Goal: Book appointment/travel/reservation

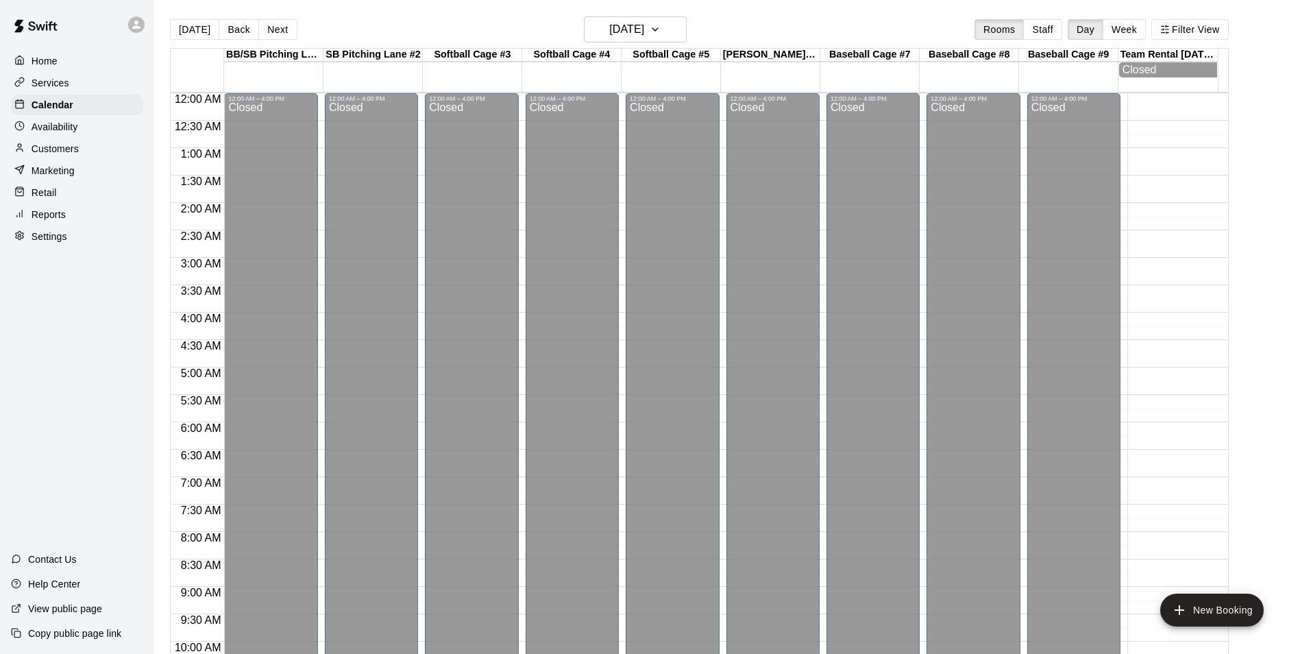
scroll to position [696, 0]
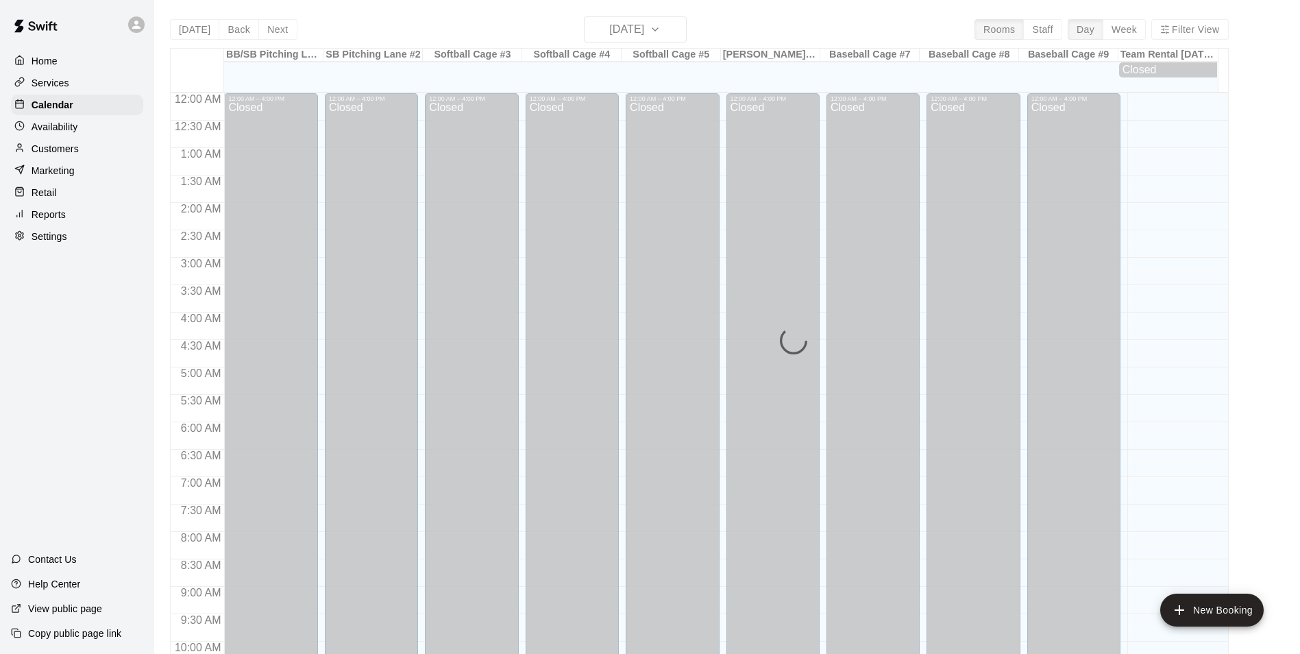
scroll to position [696, 0]
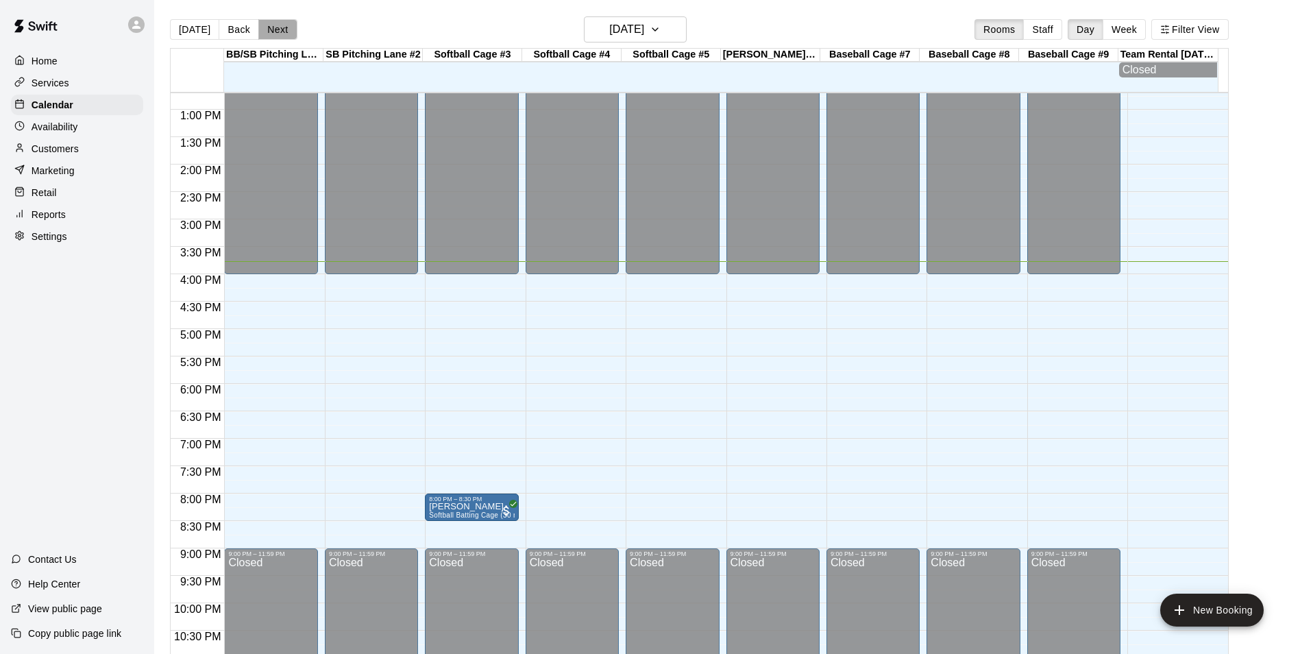
click at [265, 36] on button "Next" at bounding box center [277, 29] width 38 height 21
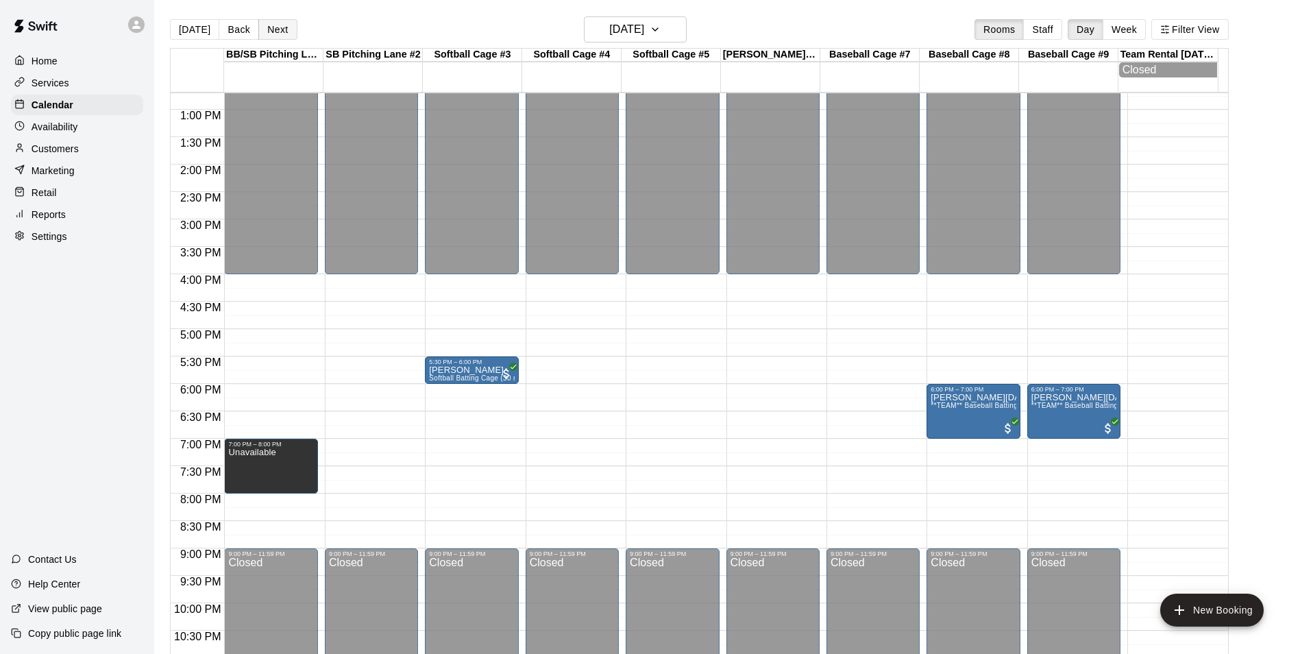
click at [265, 36] on button "Next" at bounding box center [277, 29] width 38 height 21
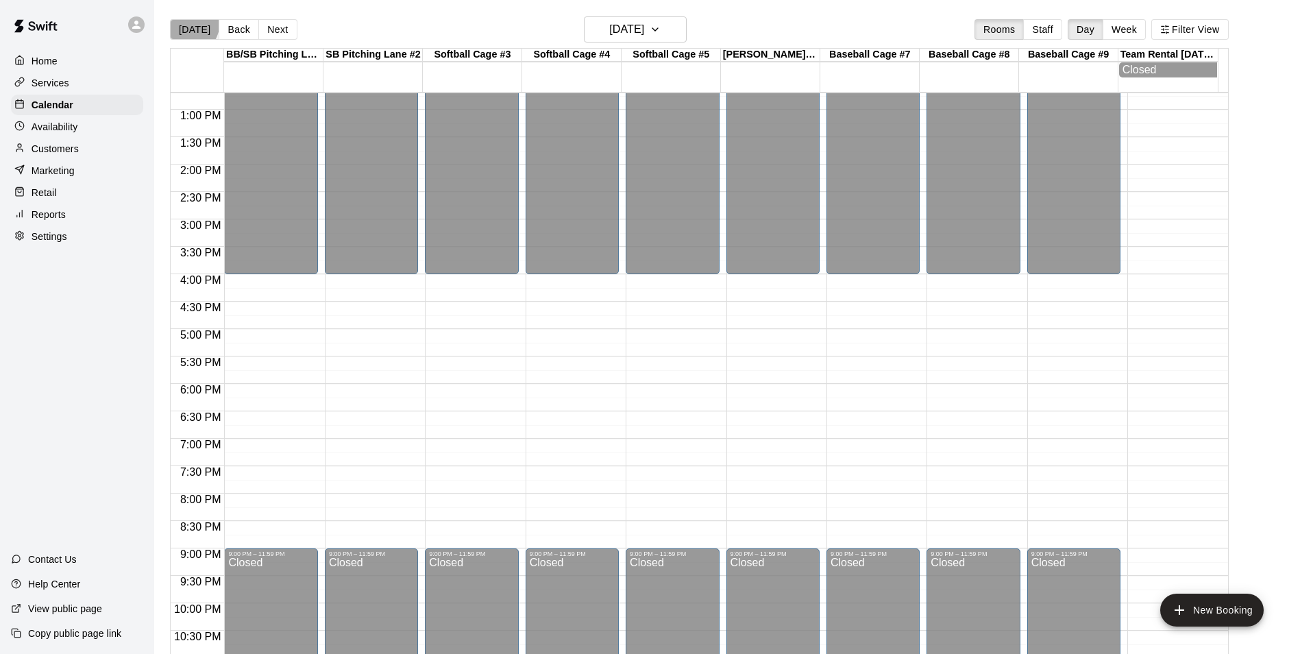
click at [180, 21] on button "[DATE]" at bounding box center [194, 29] width 49 height 21
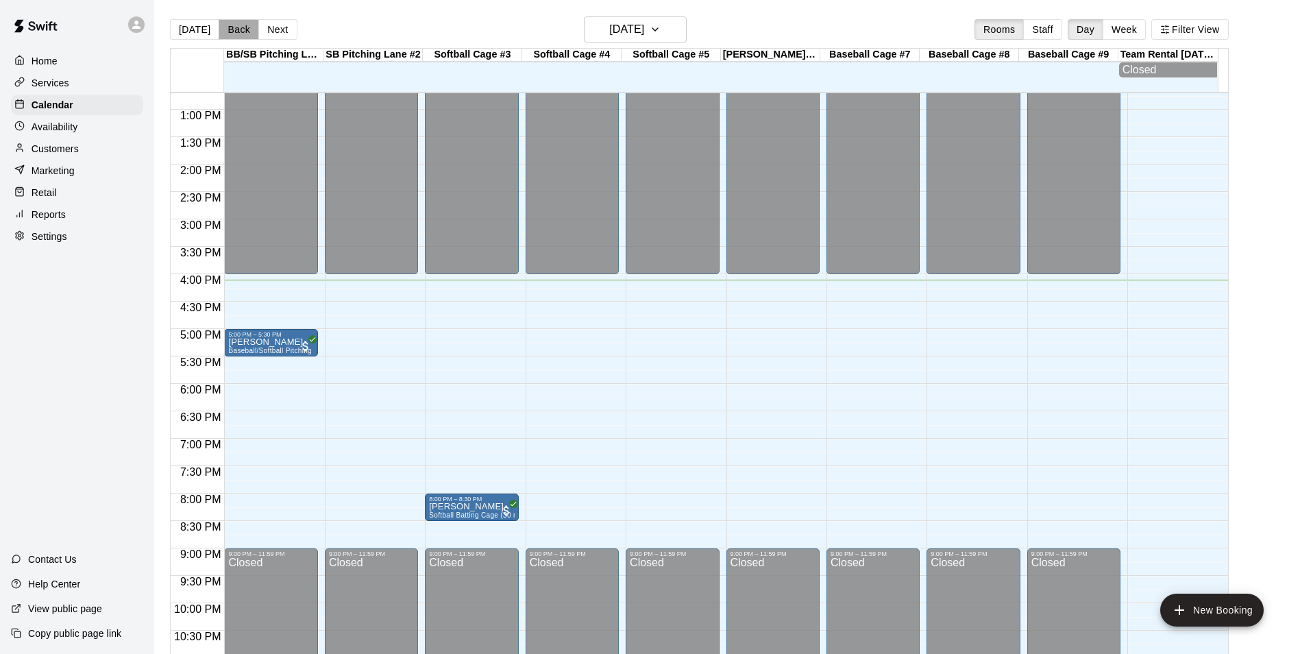
click at [228, 32] on button "Back" at bounding box center [239, 29] width 40 height 21
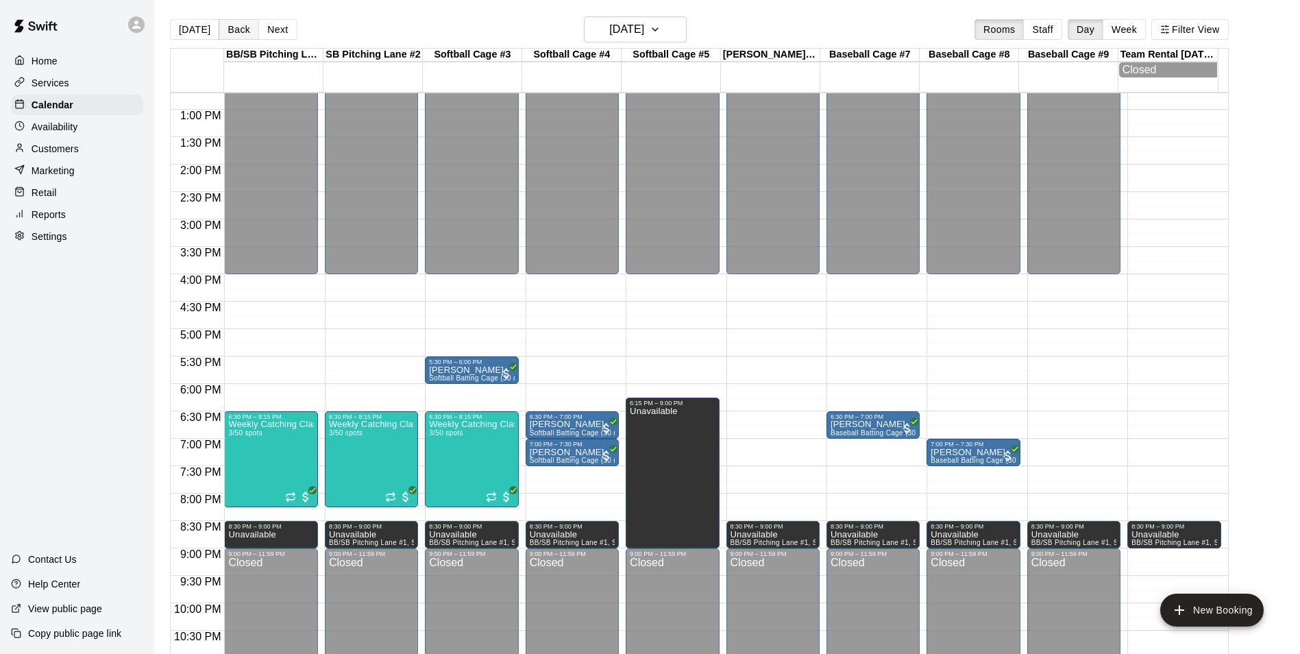
click at [228, 32] on button "Back" at bounding box center [239, 29] width 40 height 21
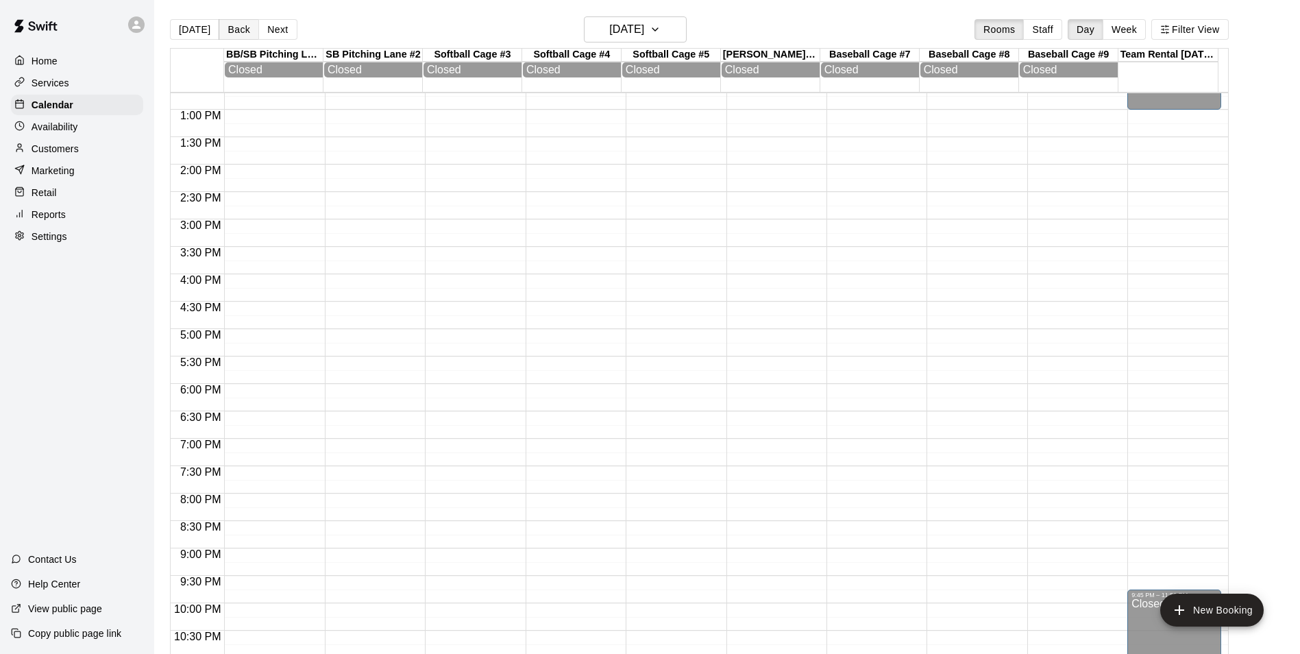
click at [228, 32] on button "Back" at bounding box center [239, 29] width 40 height 21
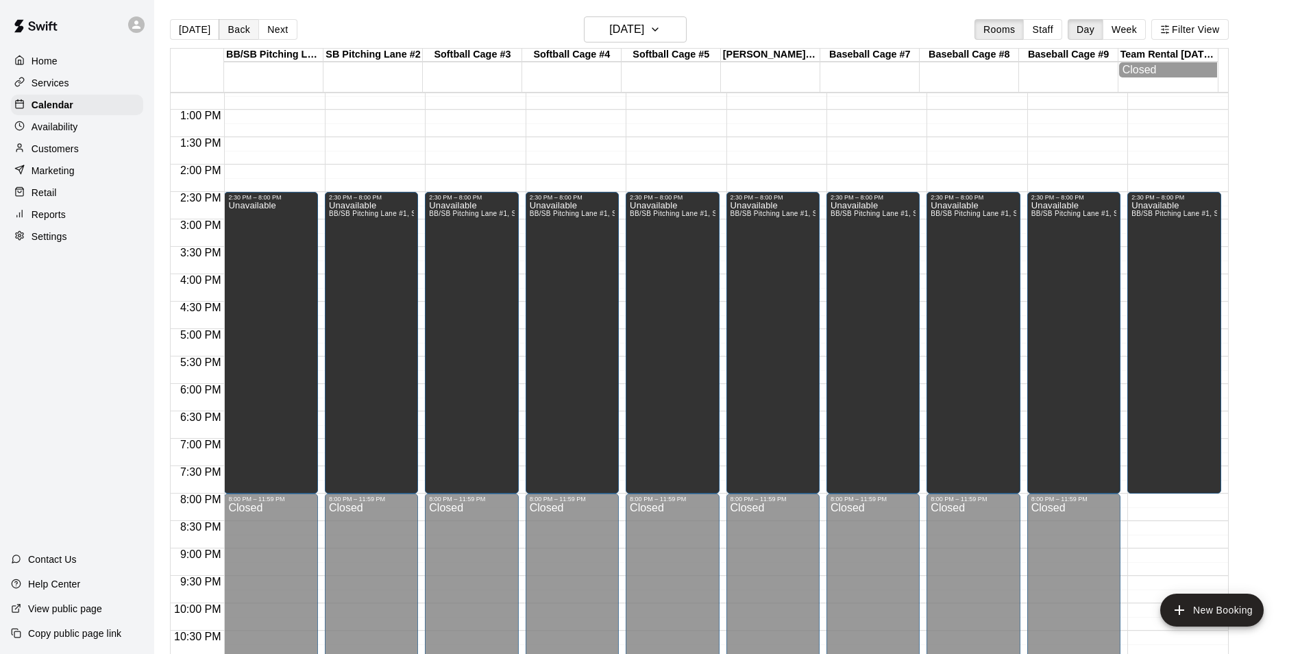
click at [228, 32] on button "Back" at bounding box center [239, 29] width 40 height 21
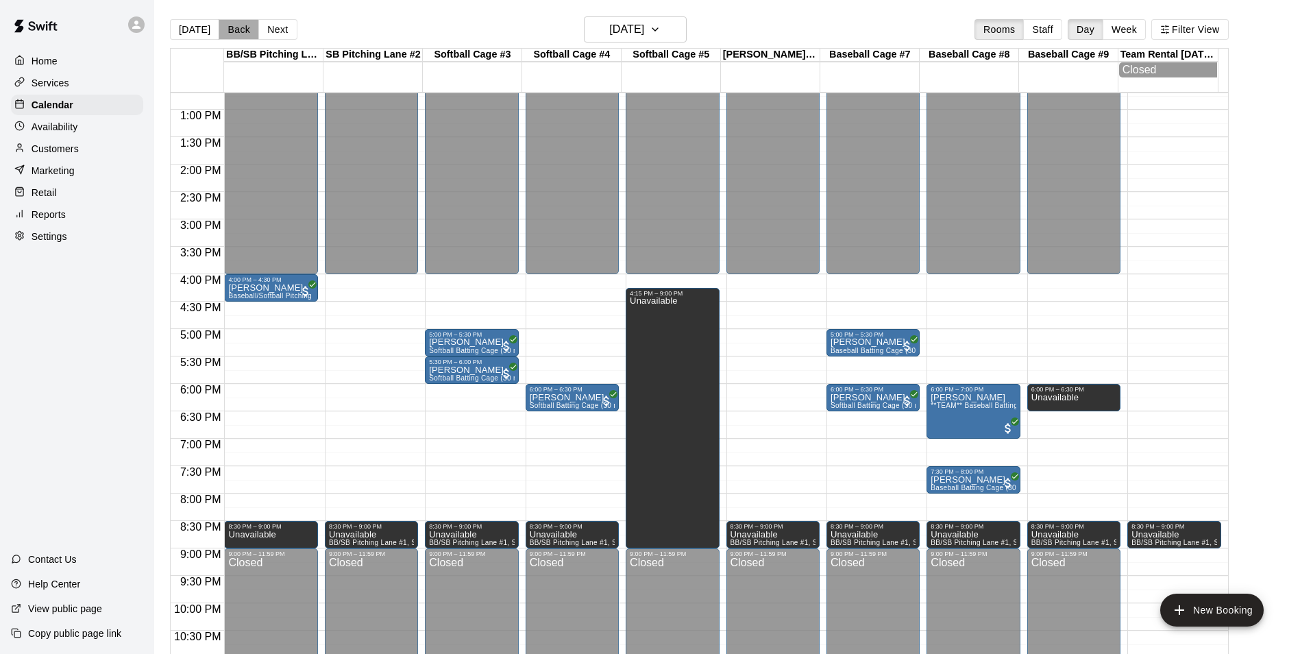
click at [228, 32] on button "Back" at bounding box center [239, 29] width 40 height 21
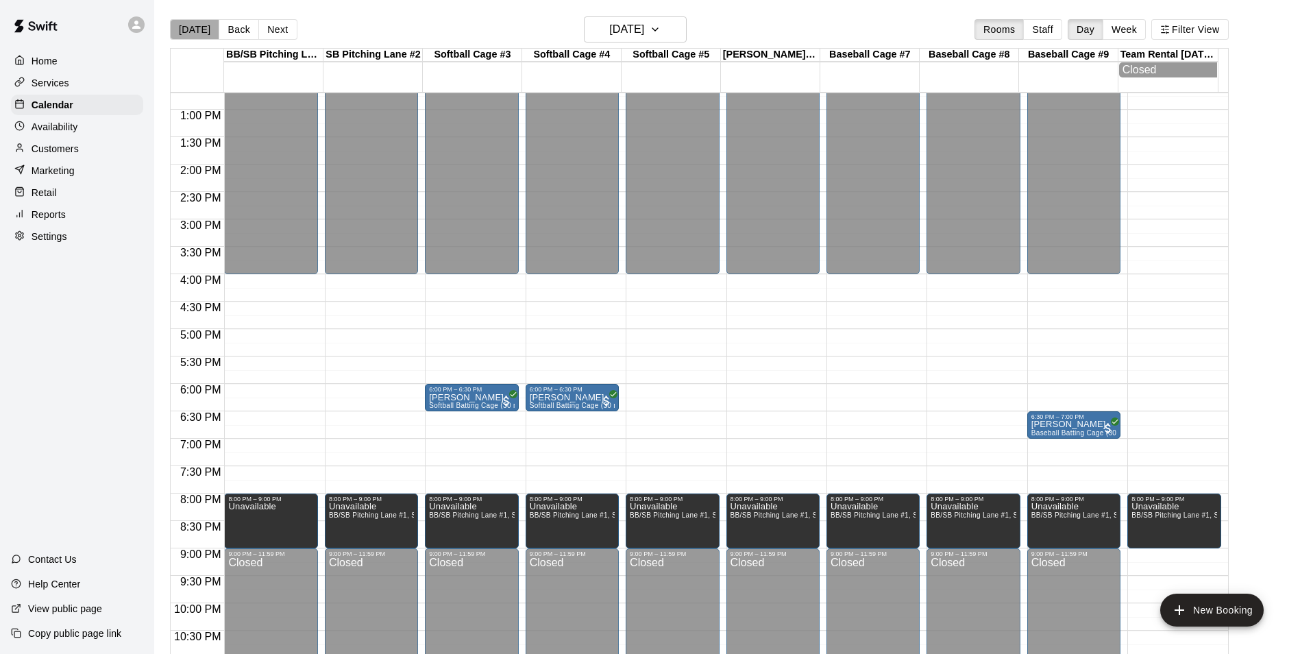
click at [199, 27] on button "[DATE]" at bounding box center [194, 29] width 49 height 21
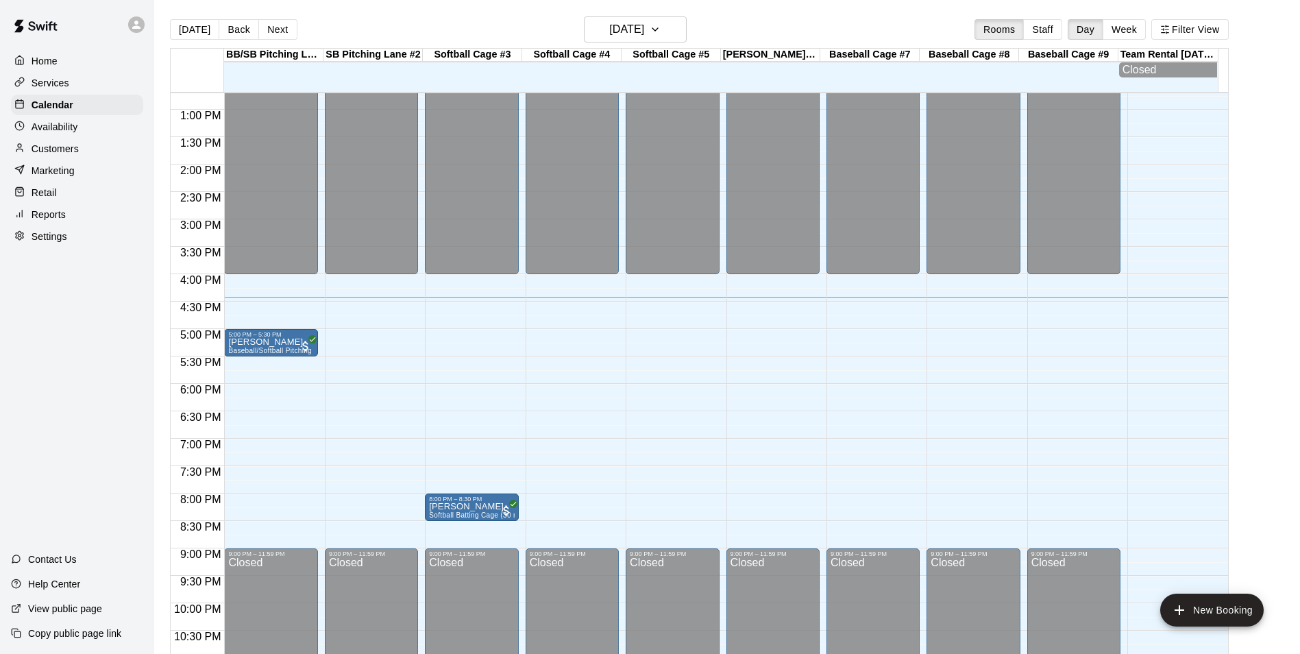
click at [642, 309] on div "12:00 AM – 4:00 PM Closed 9:00 PM – 11:59 PM Closed" at bounding box center [672, 55] width 93 height 1316
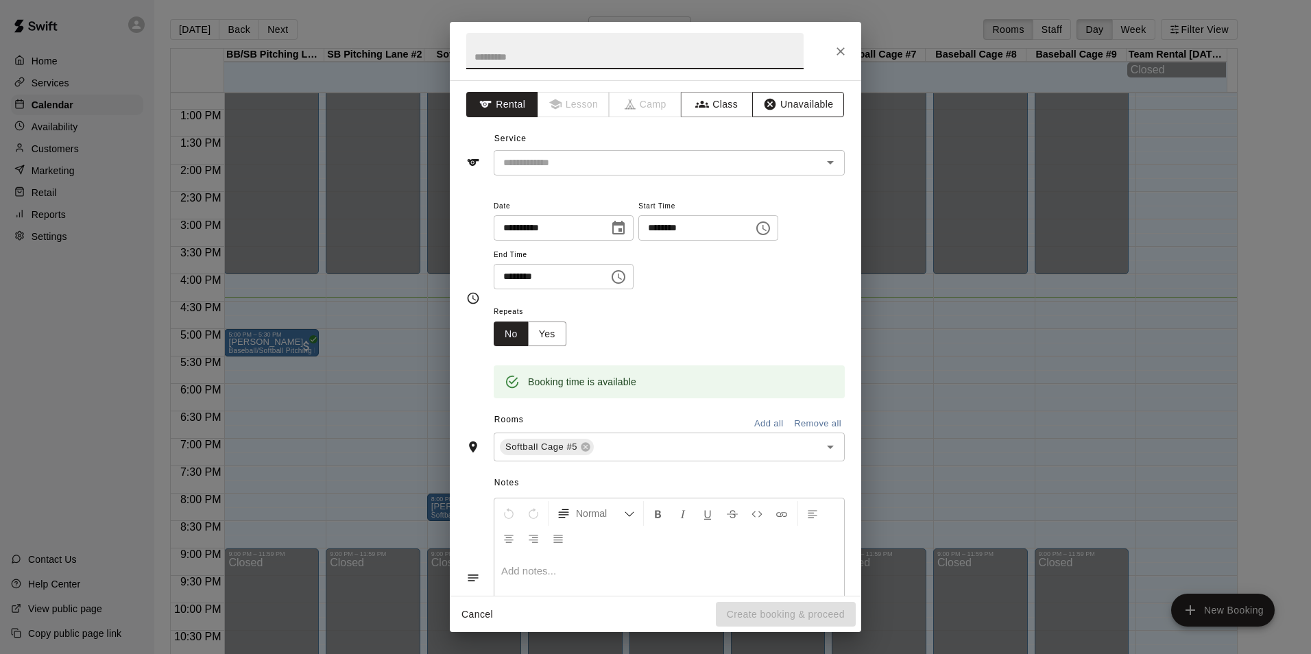
click at [799, 106] on button "Unavailable" at bounding box center [798, 104] width 92 height 25
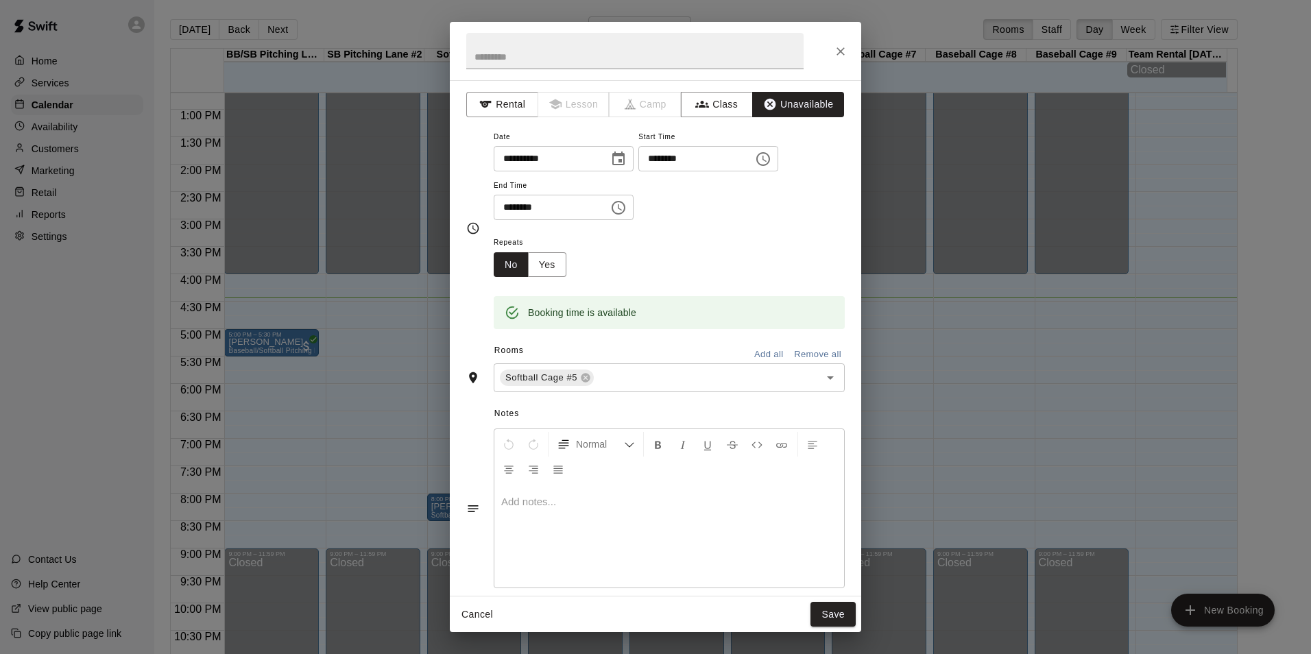
click at [511, 200] on input "********" at bounding box center [547, 207] width 106 height 25
type input "********"
click at [829, 617] on button "Save" at bounding box center [832, 614] width 45 height 25
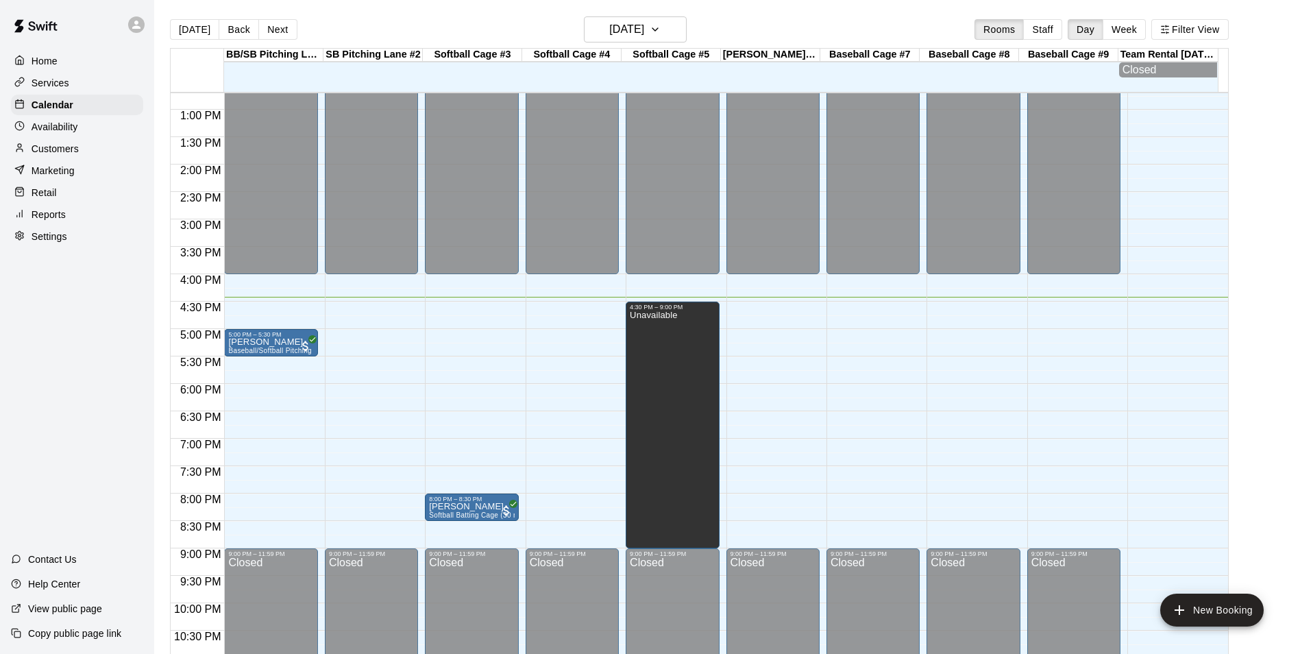
click at [68, 86] on p "Services" at bounding box center [51, 83] width 38 height 14
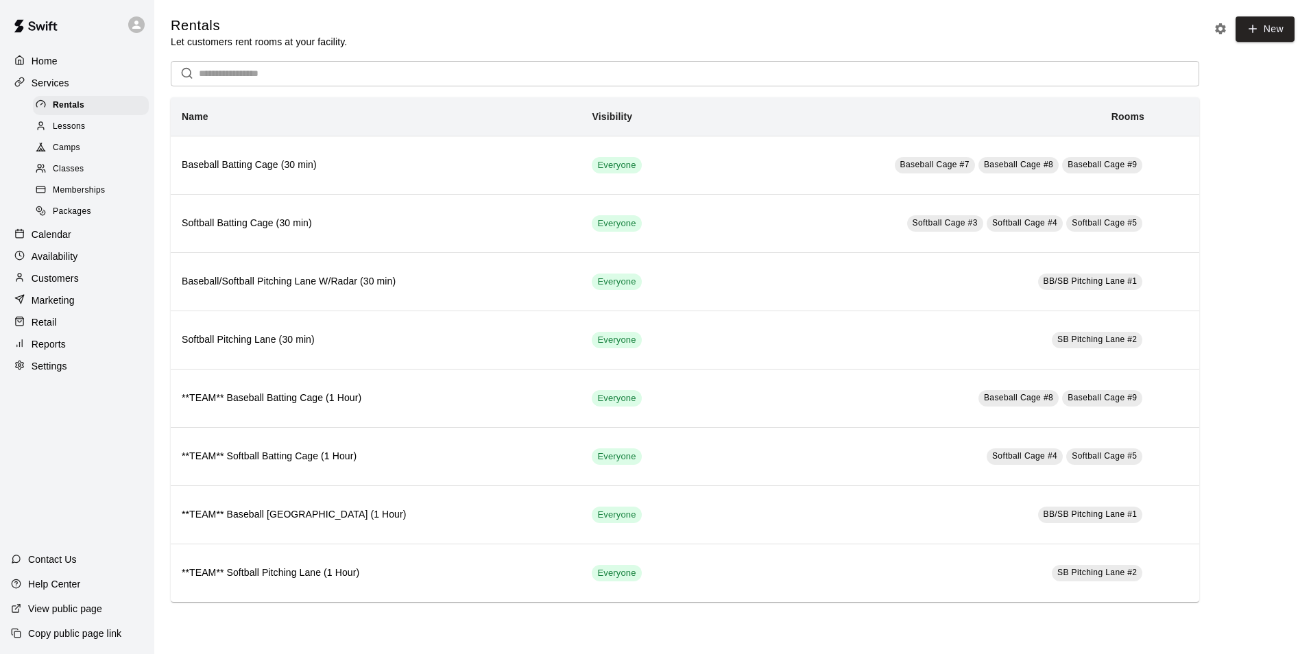
click at [90, 197] on span "Memberships" at bounding box center [79, 191] width 52 height 14
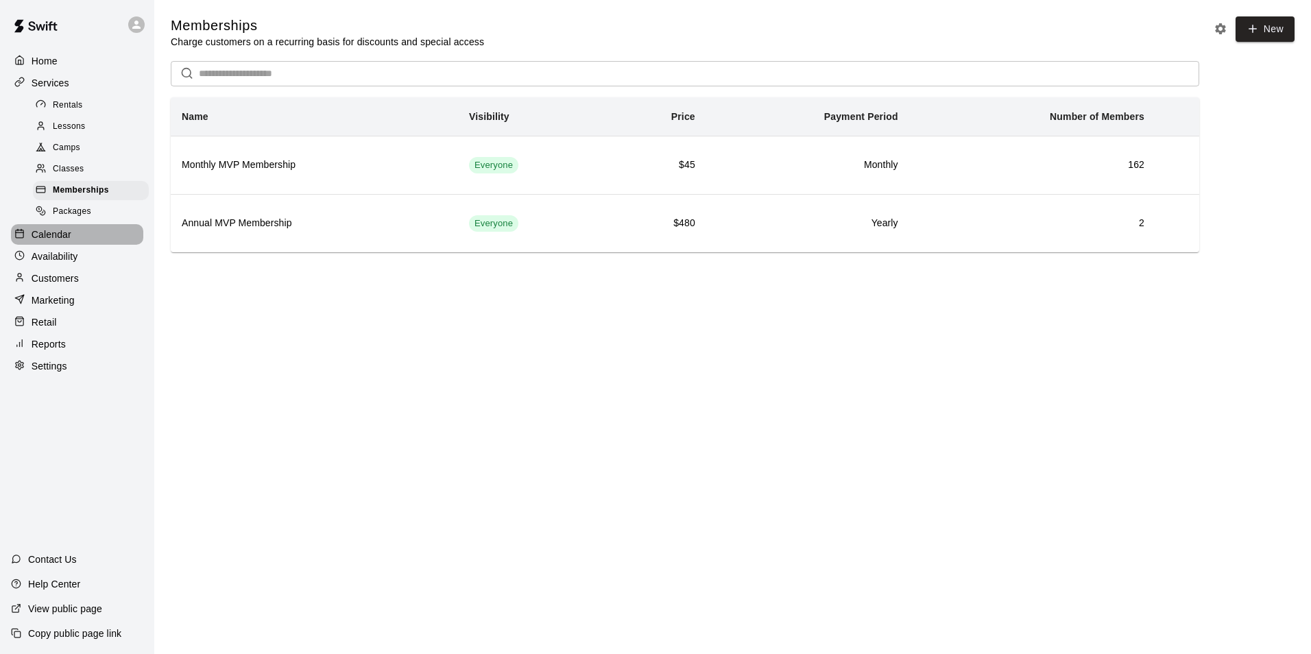
click at [56, 241] on p "Calendar" at bounding box center [52, 235] width 40 height 14
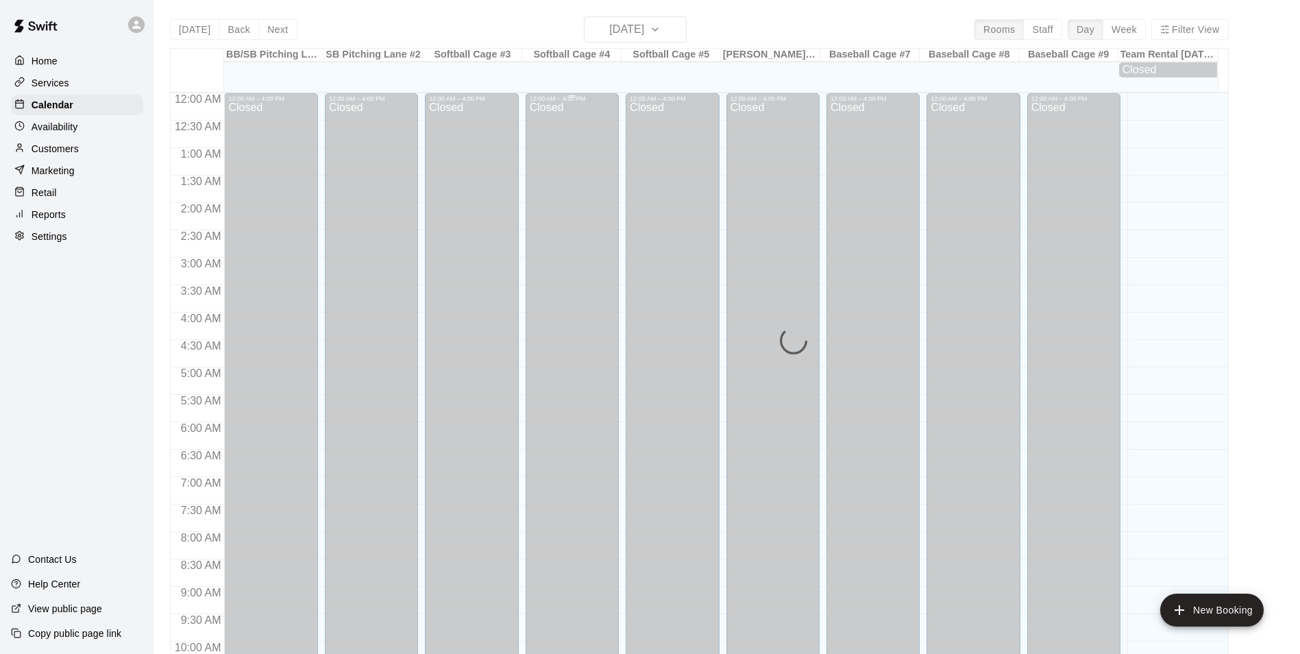
scroll to position [696, 0]
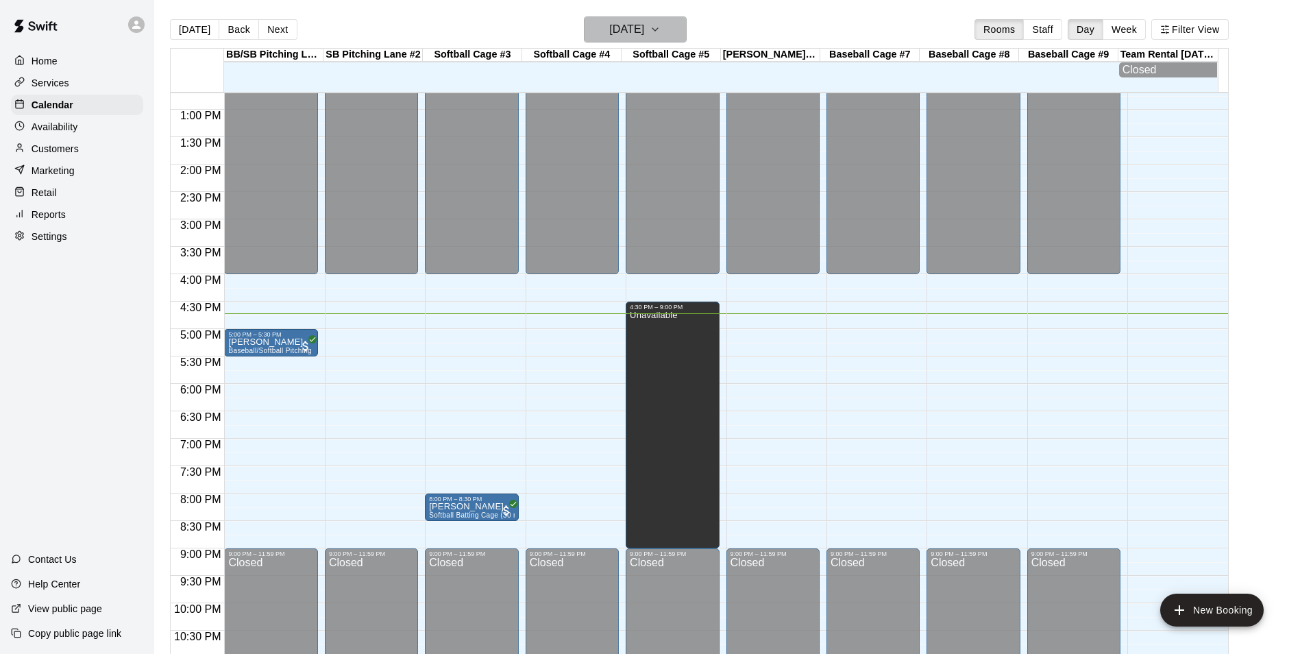
click at [616, 25] on h6 "[DATE]" at bounding box center [626, 29] width 35 height 19
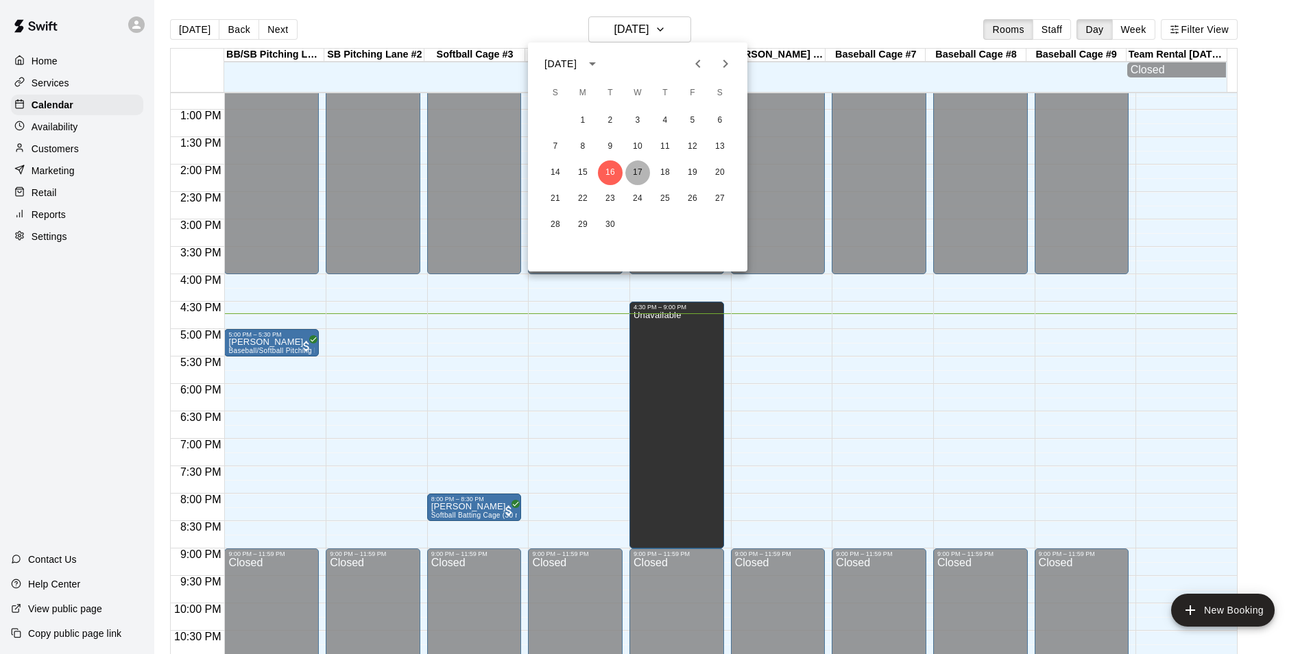
click at [638, 162] on button "17" at bounding box center [637, 172] width 25 height 25
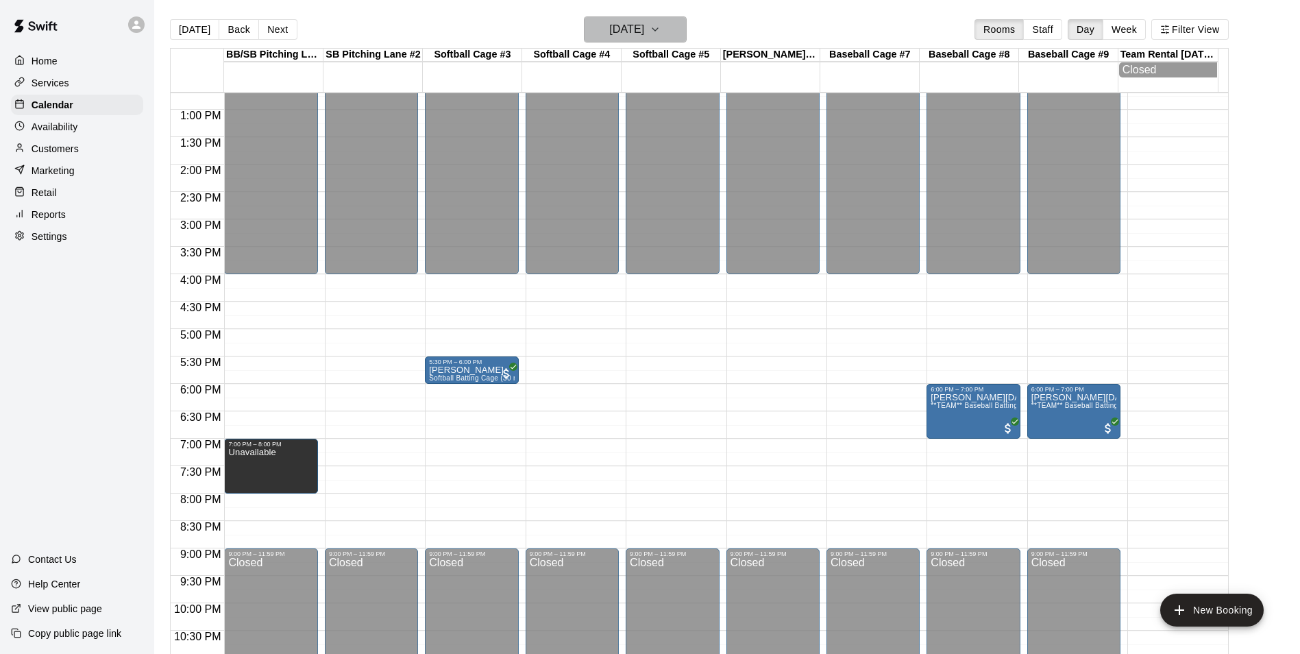
click at [644, 31] on h6 "[DATE]" at bounding box center [626, 29] width 35 height 19
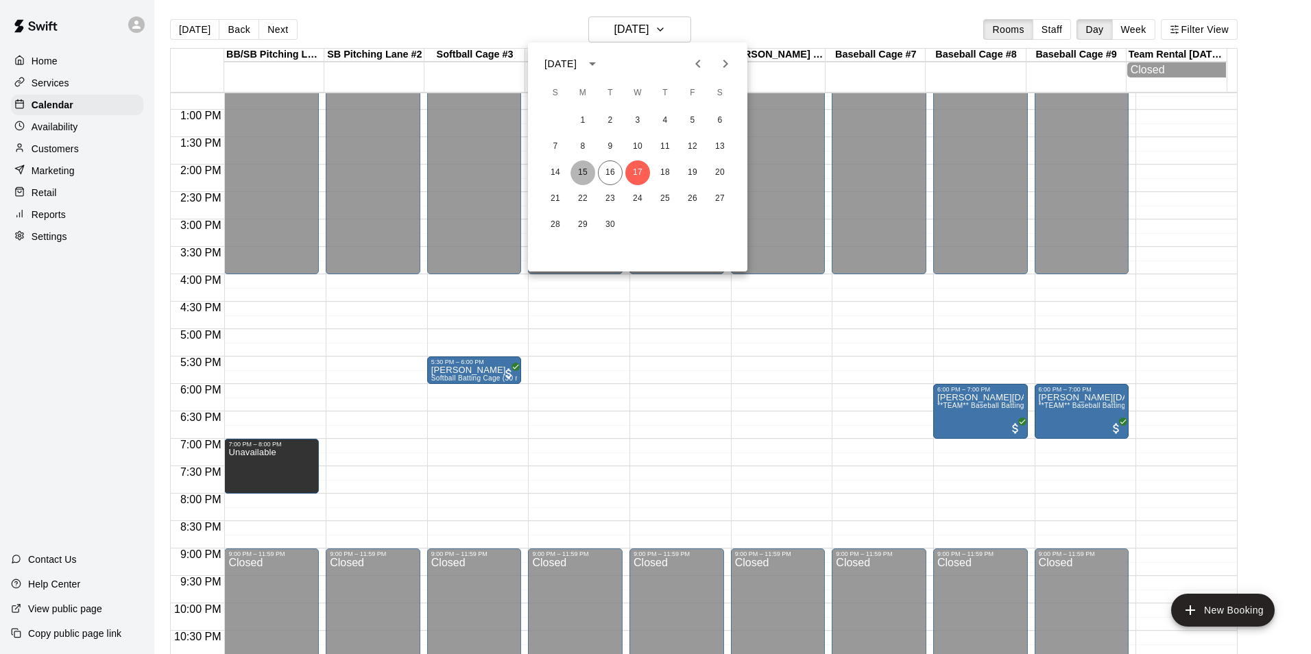
click at [585, 162] on button "15" at bounding box center [582, 172] width 25 height 25
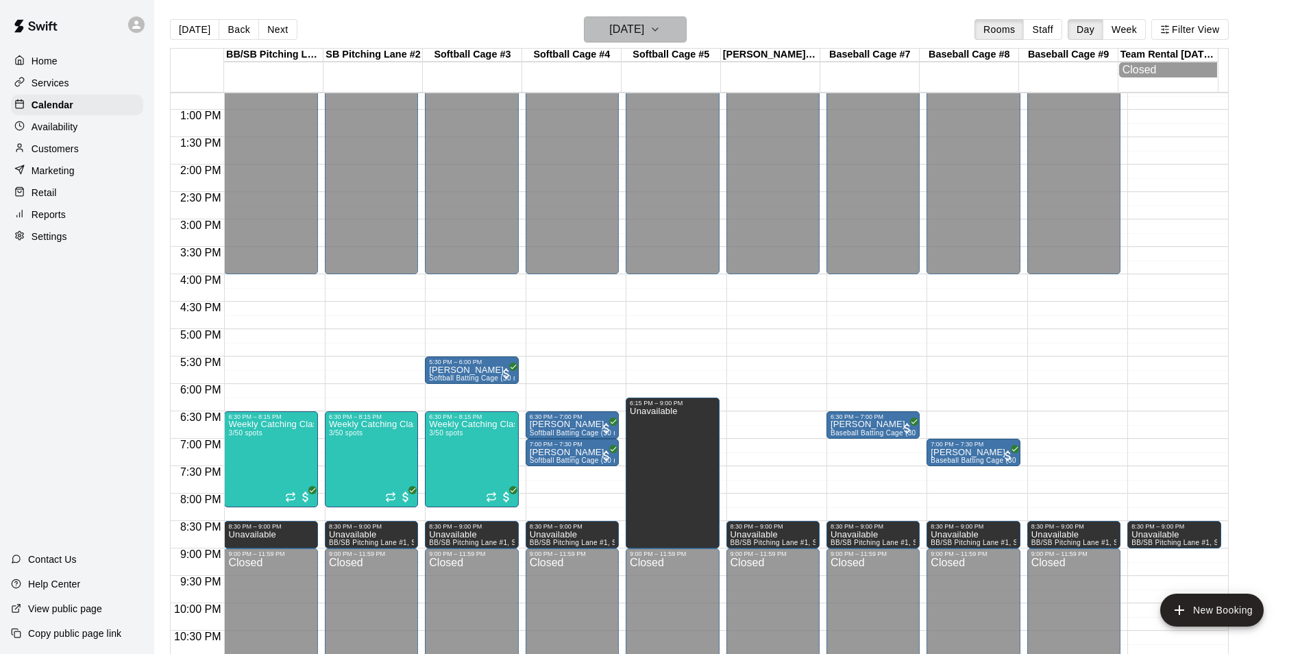
click at [622, 39] on button "[DATE]" at bounding box center [635, 29] width 103 height 26
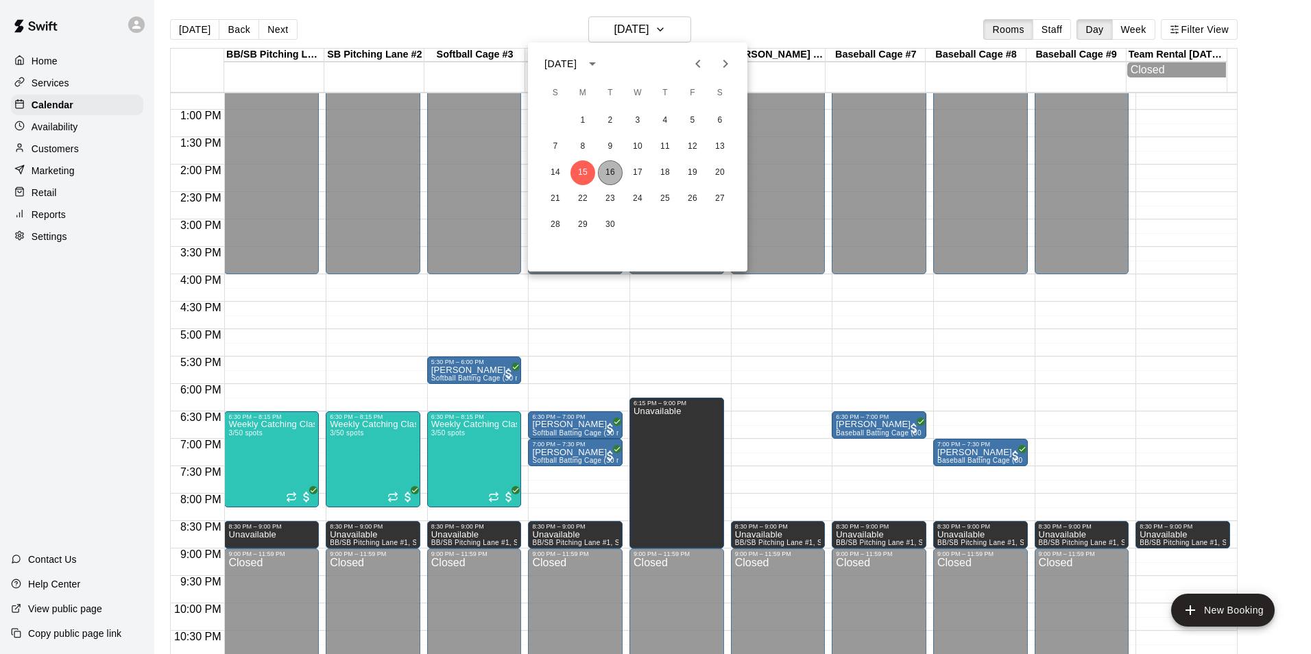
click at [600, 169] on button "16" at bounding box center [610, 172] width 25 height 25
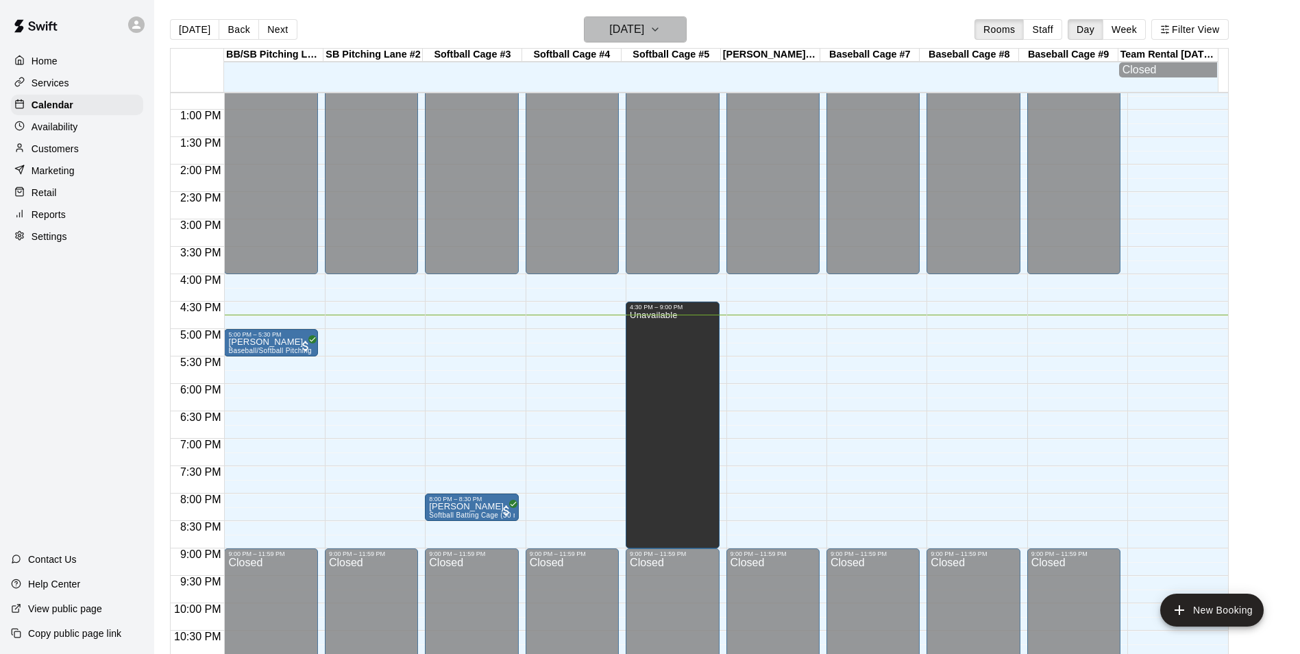
click at [636, 18] on button "[DATE]" at bounding box center [635, 29] width 103 height 26
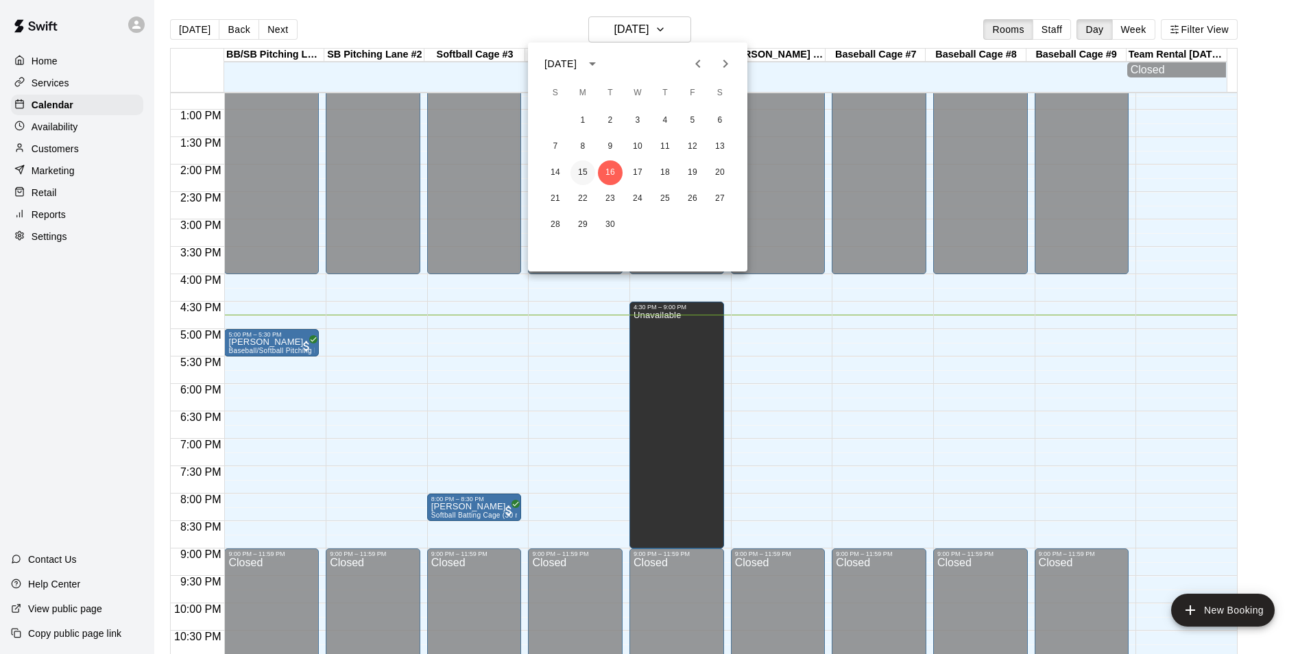
click at [586, 162] on button "15" at bounding box center [582, 172] width 25 height 25
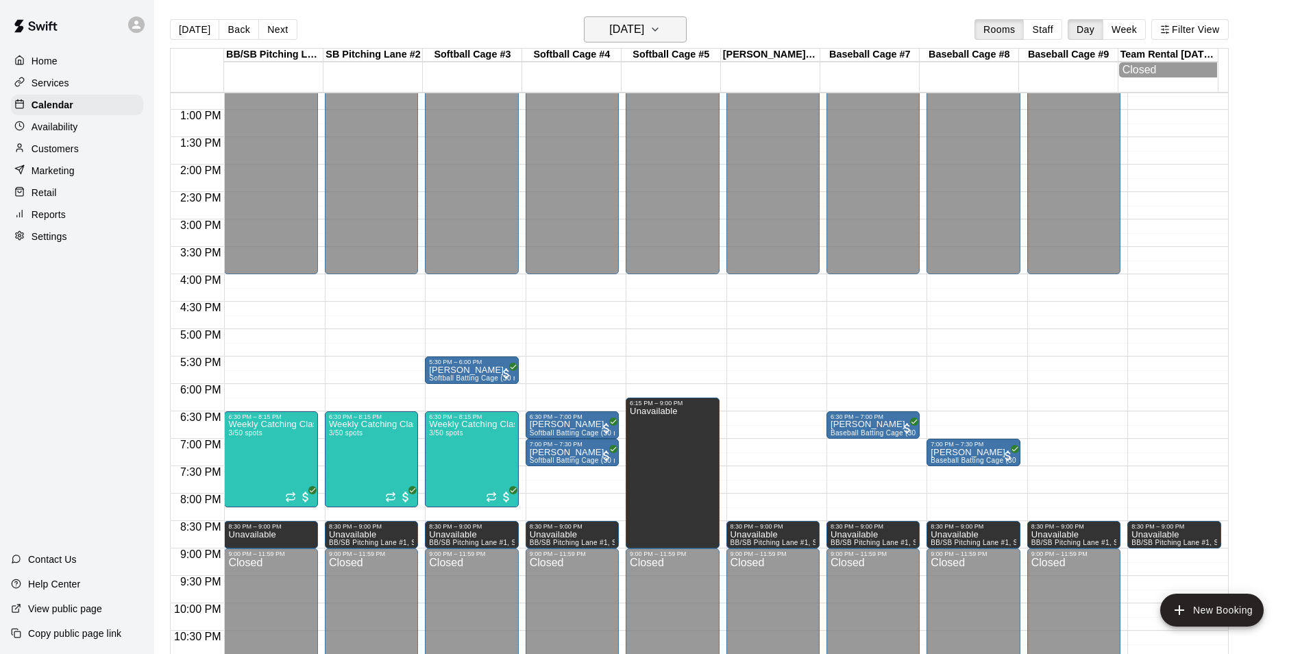
click at [644, 24] on h6 "[DATE]" at bounding box center [626, 29] width 35 height 19
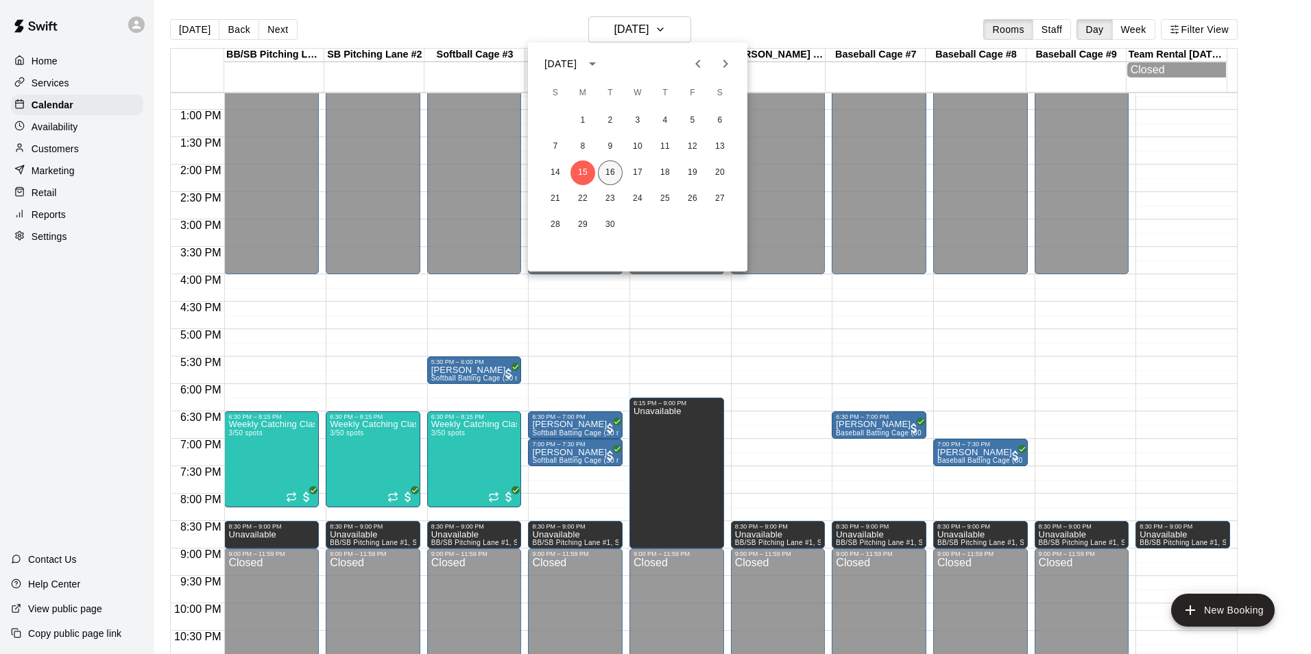
click at [613, 169] on button "16" at bounding box center [610, 172] width 25 height 25
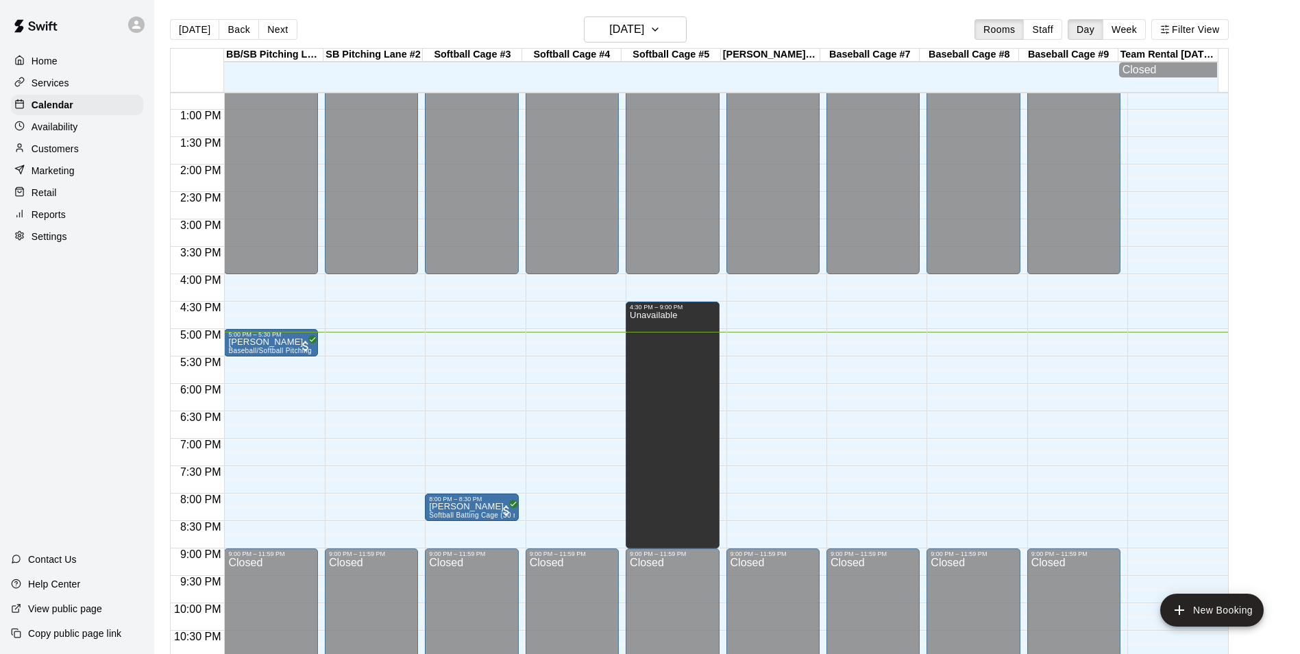
click at [367, 335] on div "12:00 AM – 4:00 PM Closed 9:00 PM – 11:59 PM Closed" at bounding box center [371, 55] width 93 height 1316
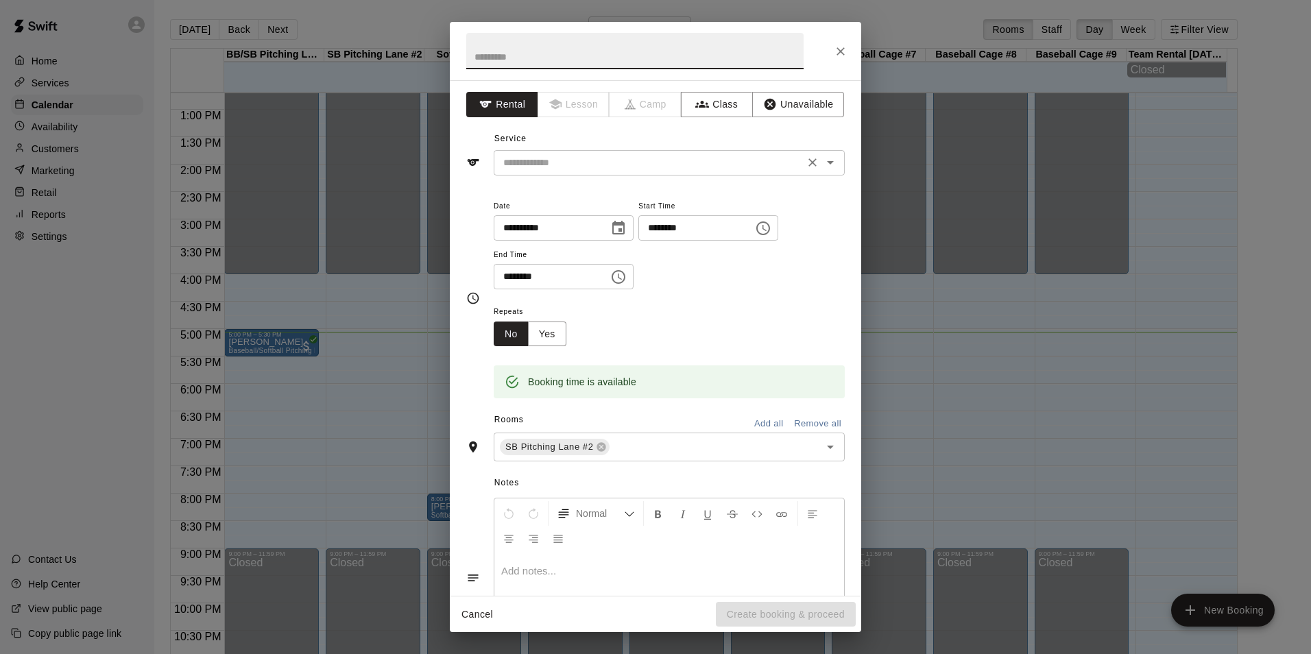
click at [631, 152] on div "​" at bounding box center [669, 162] width 351 height 25
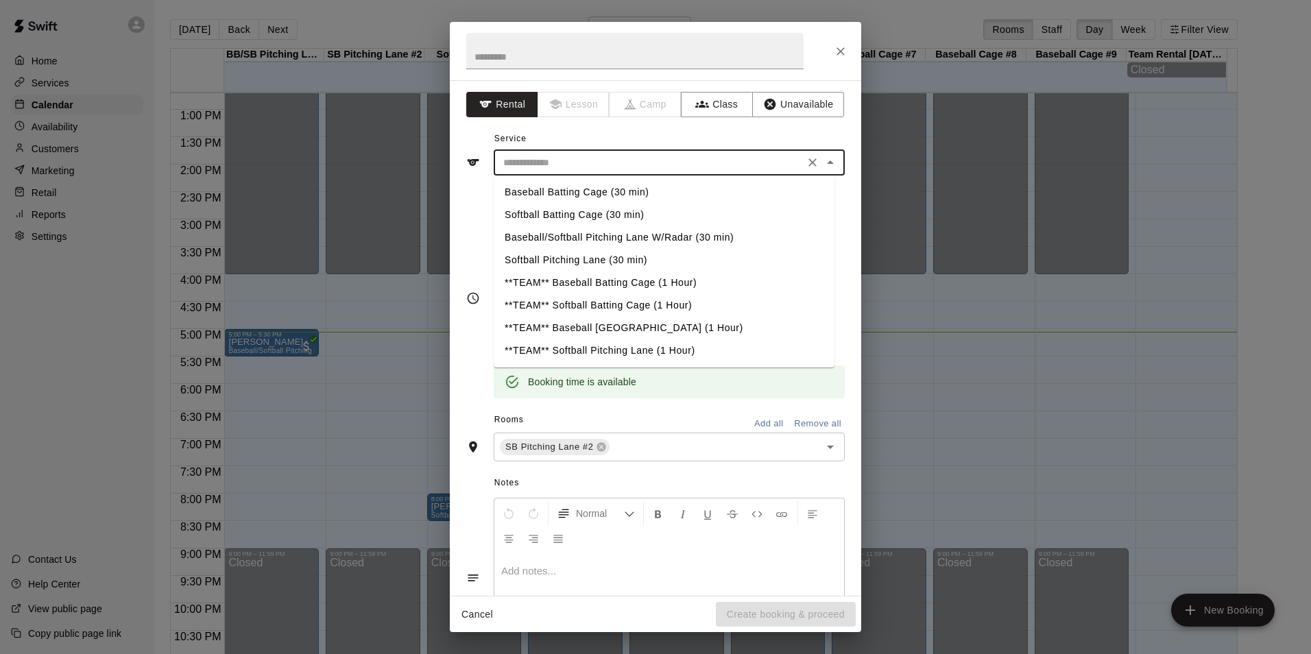
click at [545, 221] on li "Softball Batting Cage (30 min)" at bounding box center [664, 215] width 341 height 23
type input "**********"
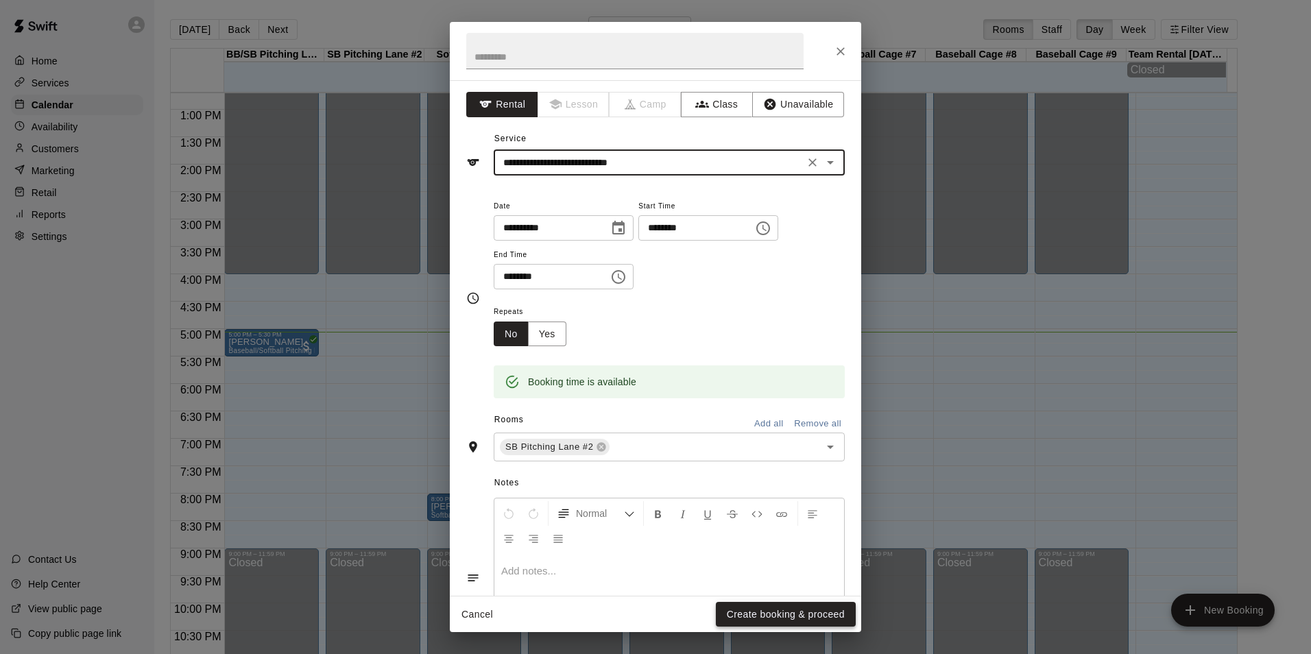
click at [812, 611] on button "Create booking & proceed" at bounding box center [786, 614] width 140 height 25
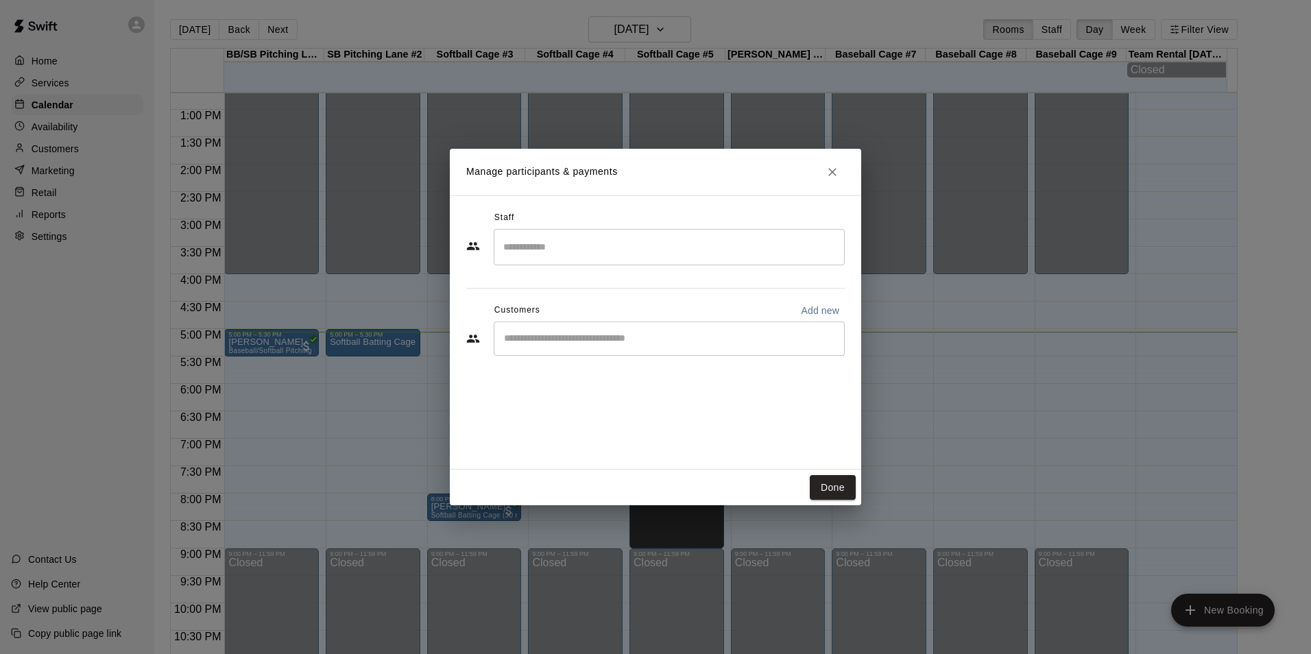
drag, startPoint x: 536, startPoint y: 347, endPoint x: 547, endPoint y: 331, distance: 19.2
click at [536, 346] on div "​" at bounding box center [669, 338] width 351 height 34
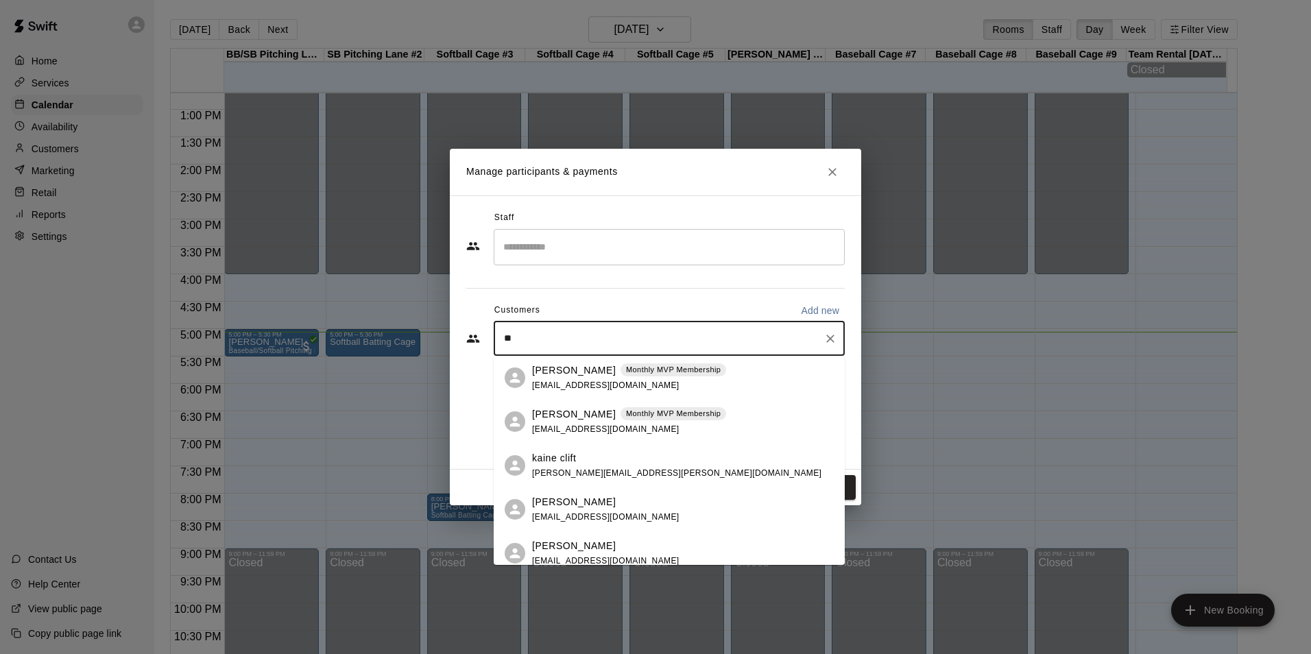
type input "*"
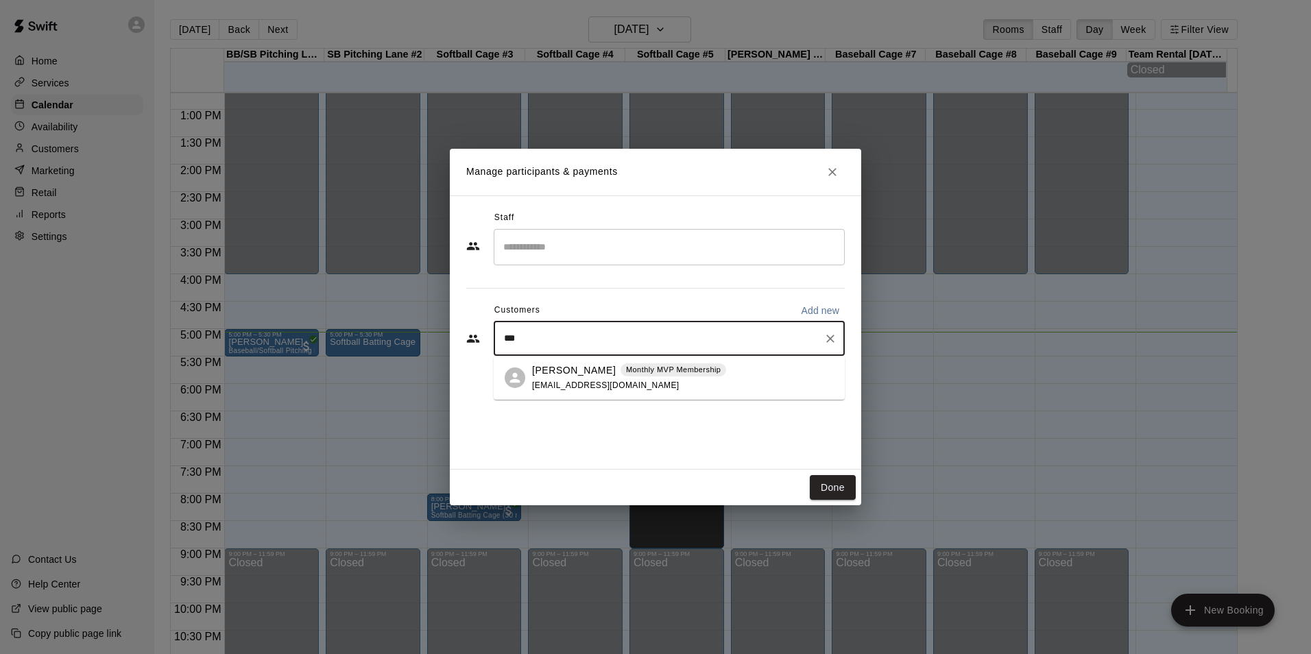
type input "****"
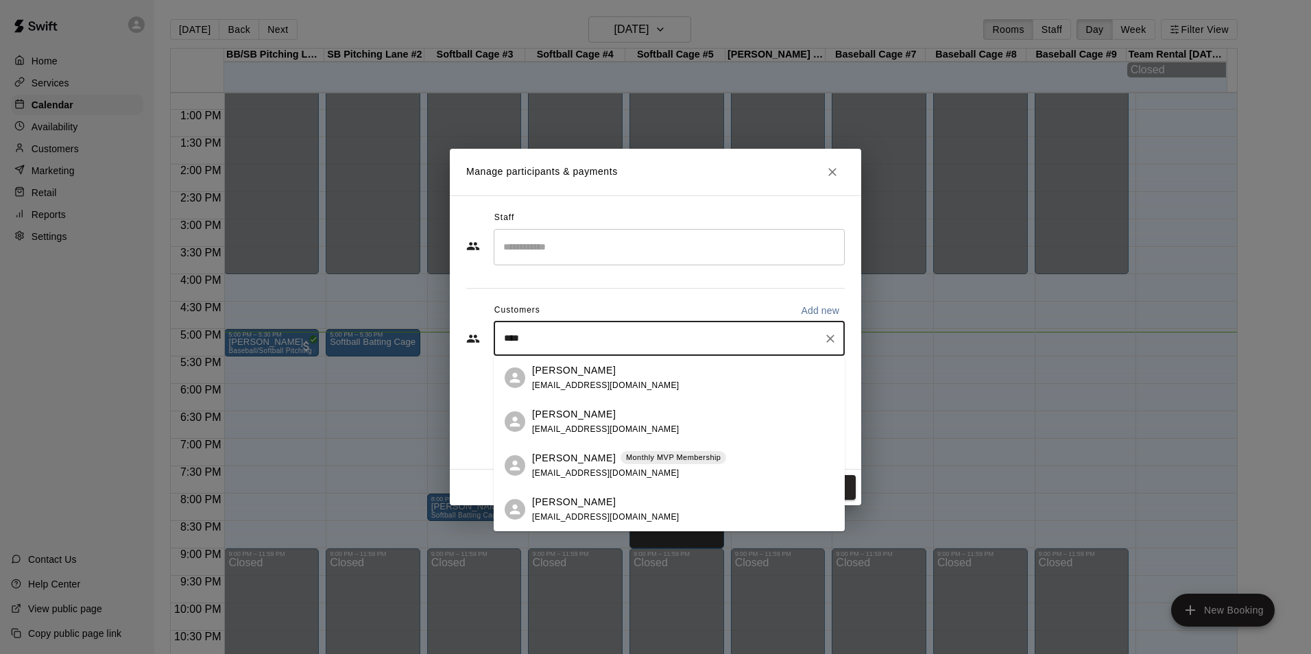
click at [592, 463] on p "[PERSON_NAME]" at bounding box center [574, 458] width 84 height 14
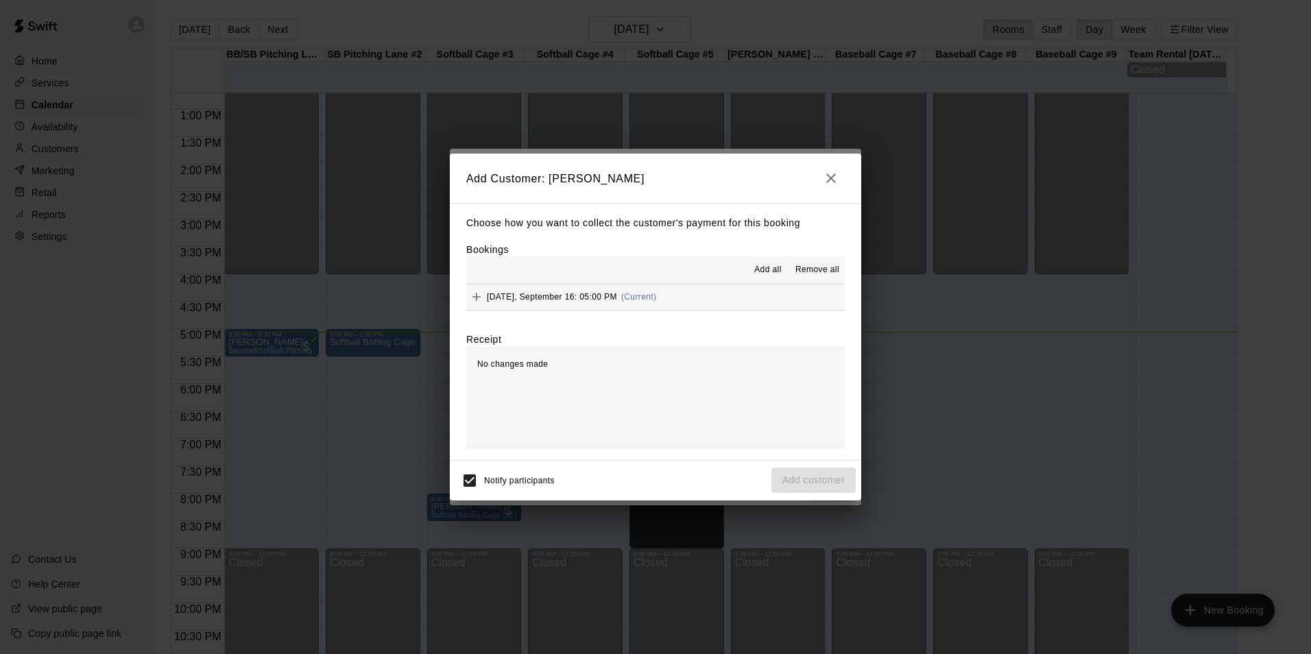
click at [682, 305] on button "[DATE], September 16: 05:00 PM (Current)" at bounding box center [655, 296] width 378 height 25
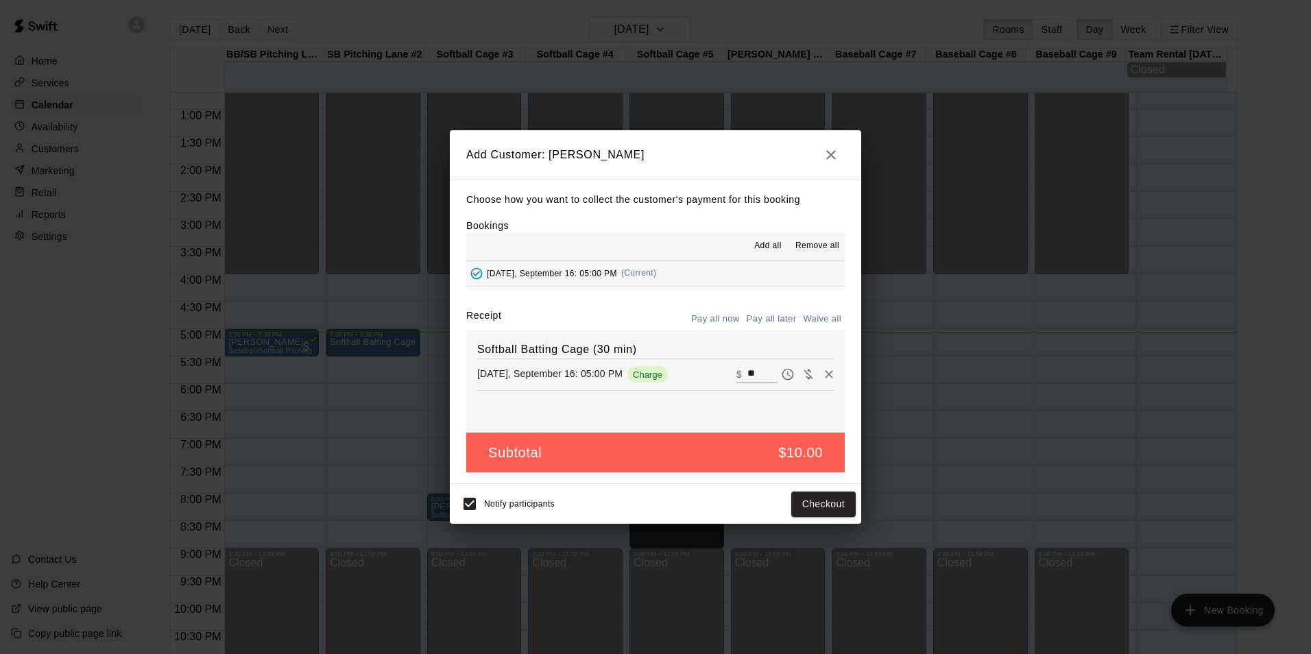
click at [749, 378] on input "**" at bounding box center [762, 374] width 30 height 18
type input "*"
click at [842, 495] on button "Add customer" at bounding box center [813, 504] width 84 height 25
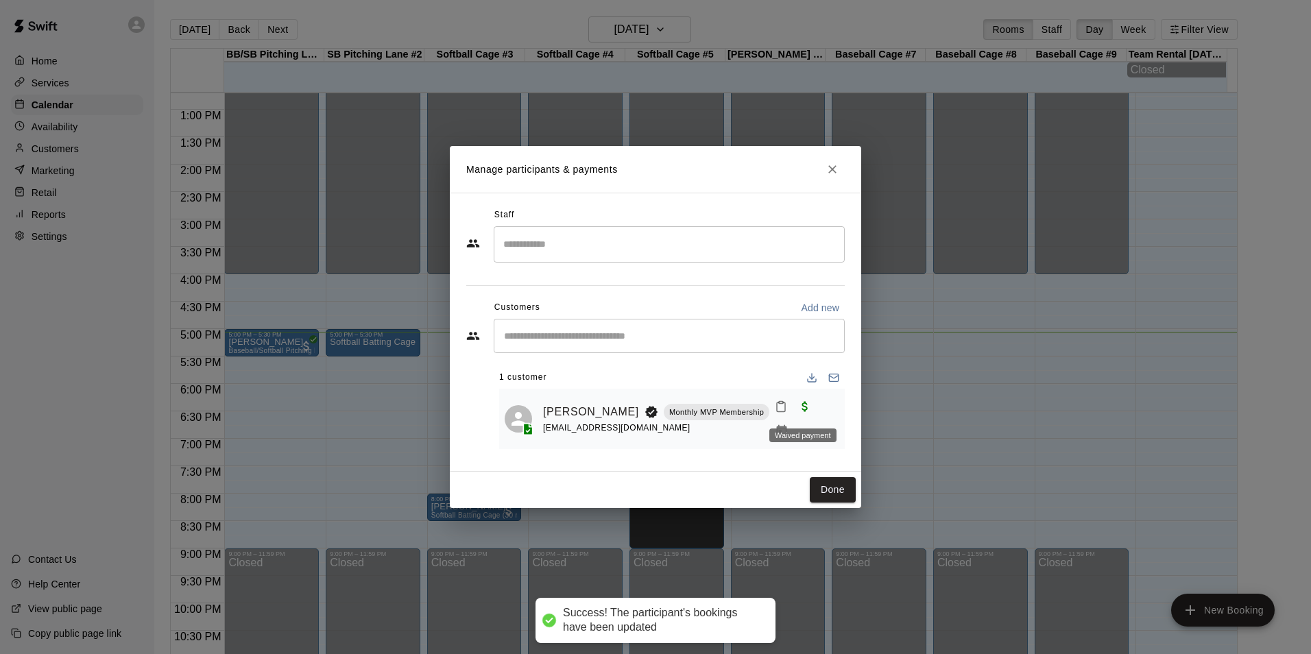
click at [781, 426] on div "Waived payment" at bounding box center [803, 431] width 70 height 25
click at [779, 413] on icon "Mark attendance" at bounding box center [781, 406] width 12 height 12
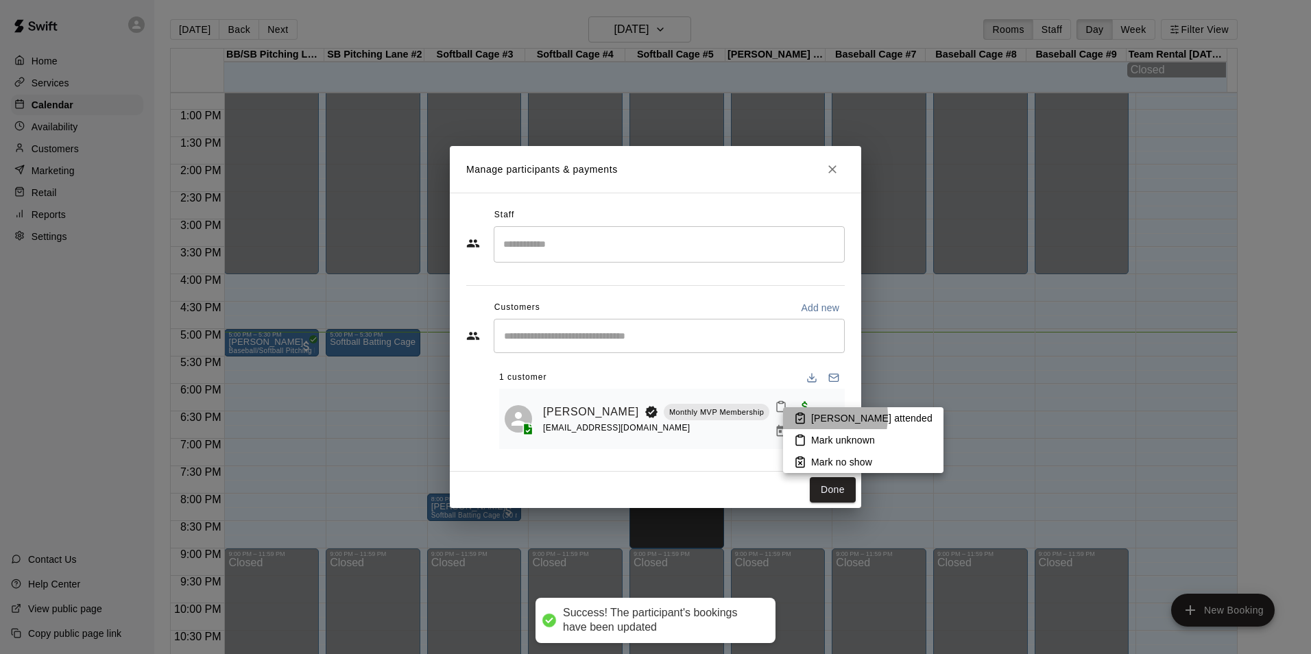
click at [812, 416] on p "[PERSON_NAME] attended" at bounding box center [871, 418] width 121 height 14
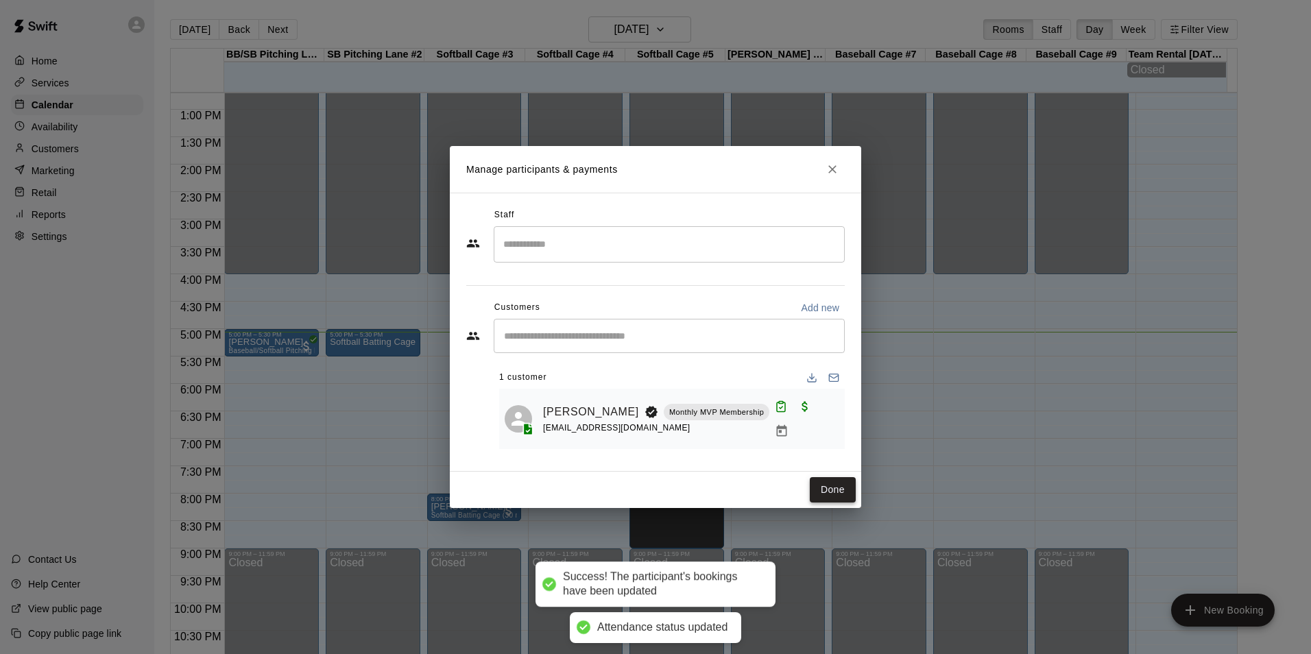
click at [831, 477] on button "Done" at bounding box center [833, 489] width 46 height 25
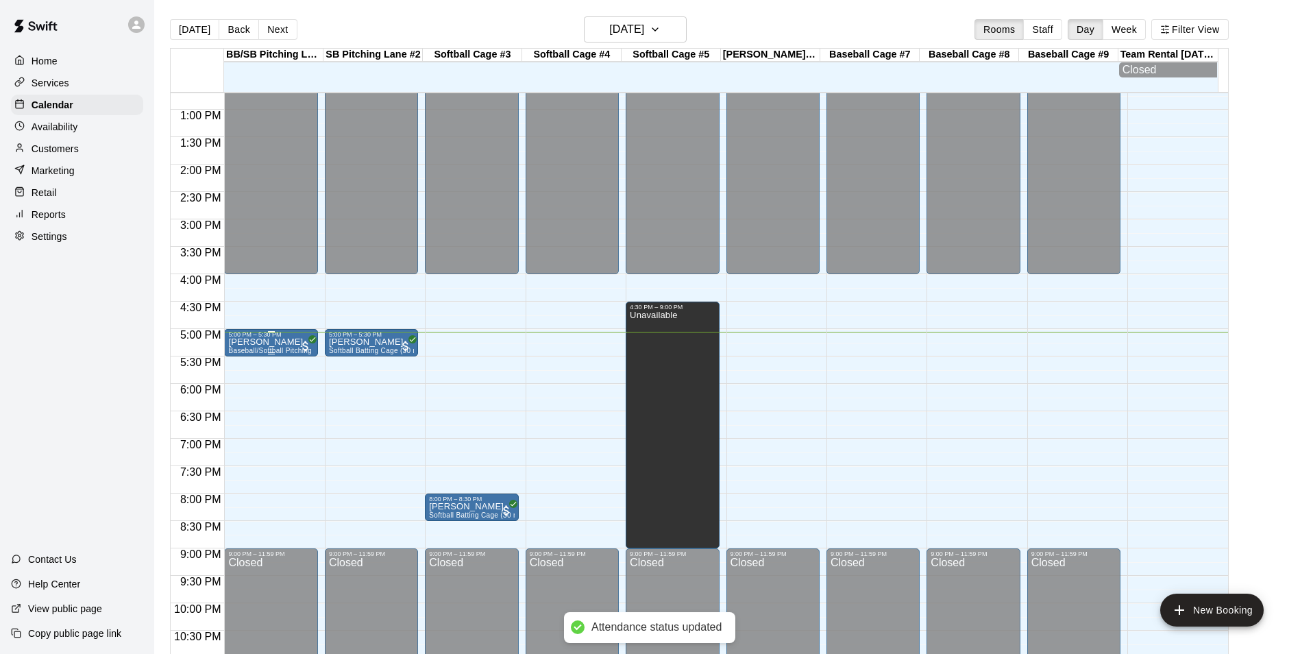
click at [275, 354] on div at bounding box center [270, 353] width 85 height 2
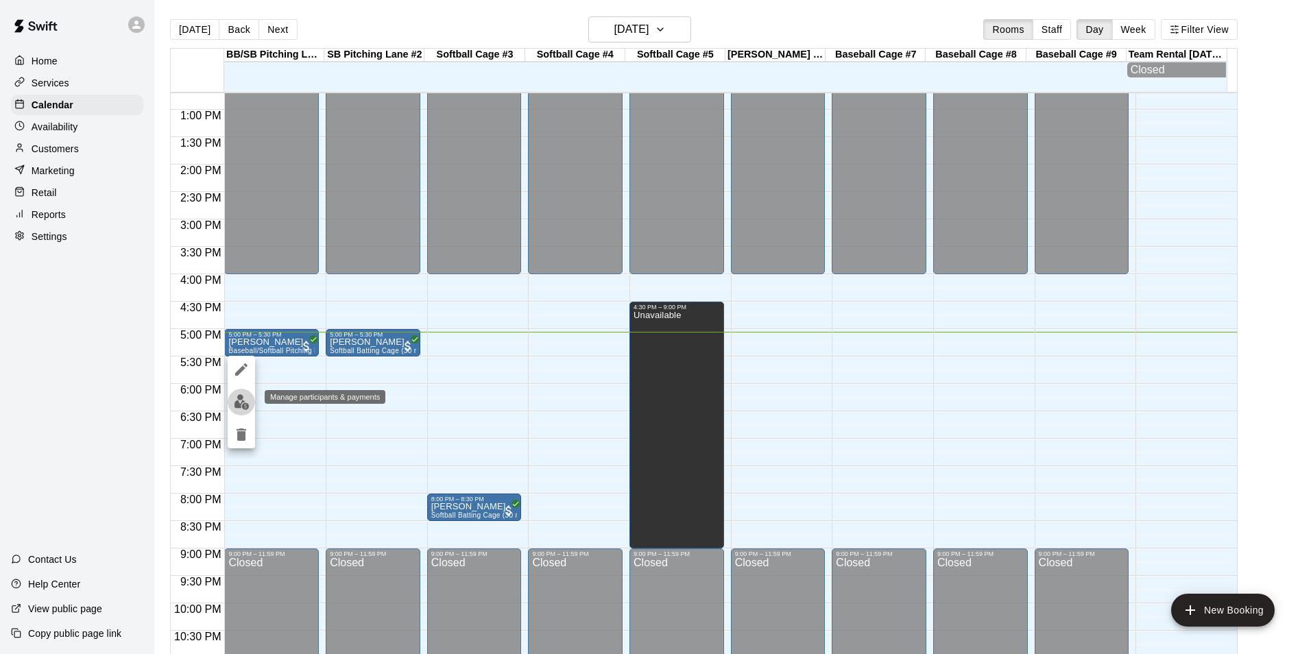
click at [231, 398] on button "edit" at bounding box center [241, 402] width 27 height 27
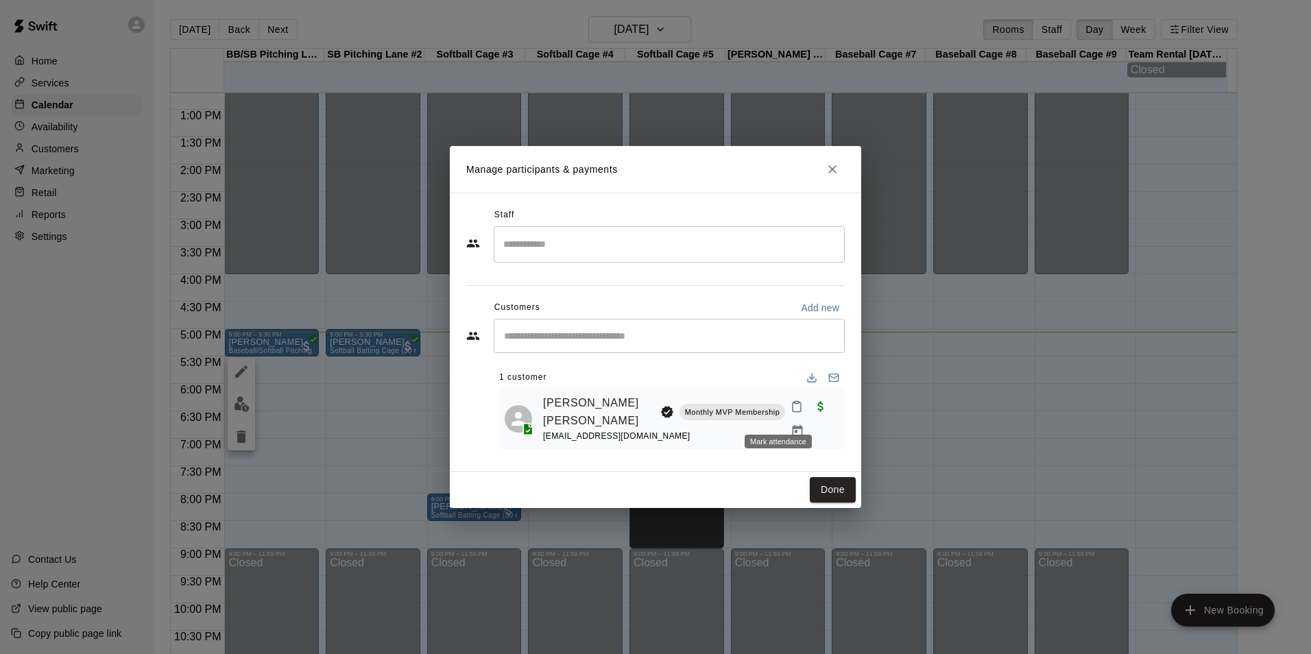
click at [790, 413] on icon "Mark attendance" at bounding box center [796, 406] width 12 height 12
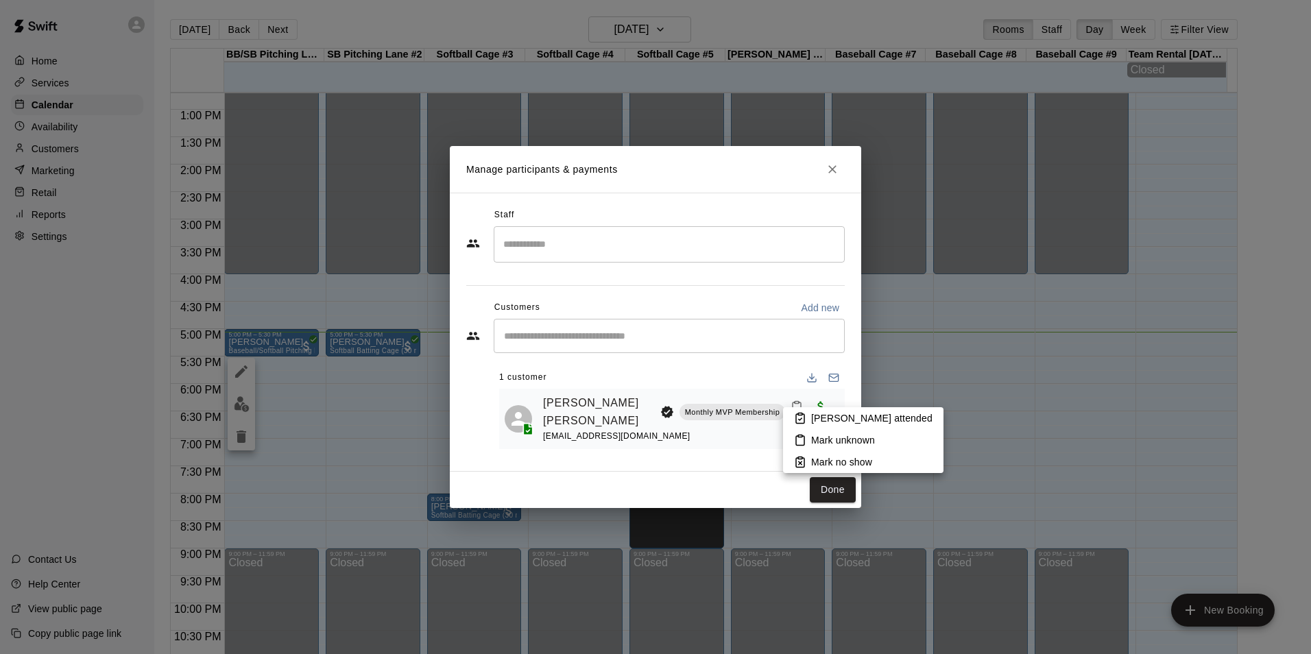
drag, startPoint x: 808, startPoint y: 405, endPoint x: 816, endPoint y: 415, distance: 12.6
click at [811, 409] on div "[PERSON_NAME] attended Mark unknown Mark no show" at bounding box center [661, 327] width 1300 height 654
click at [816, 415] on p "[PERSON_NAME] attended" at bounding box center [871, 418] width 121 height 14
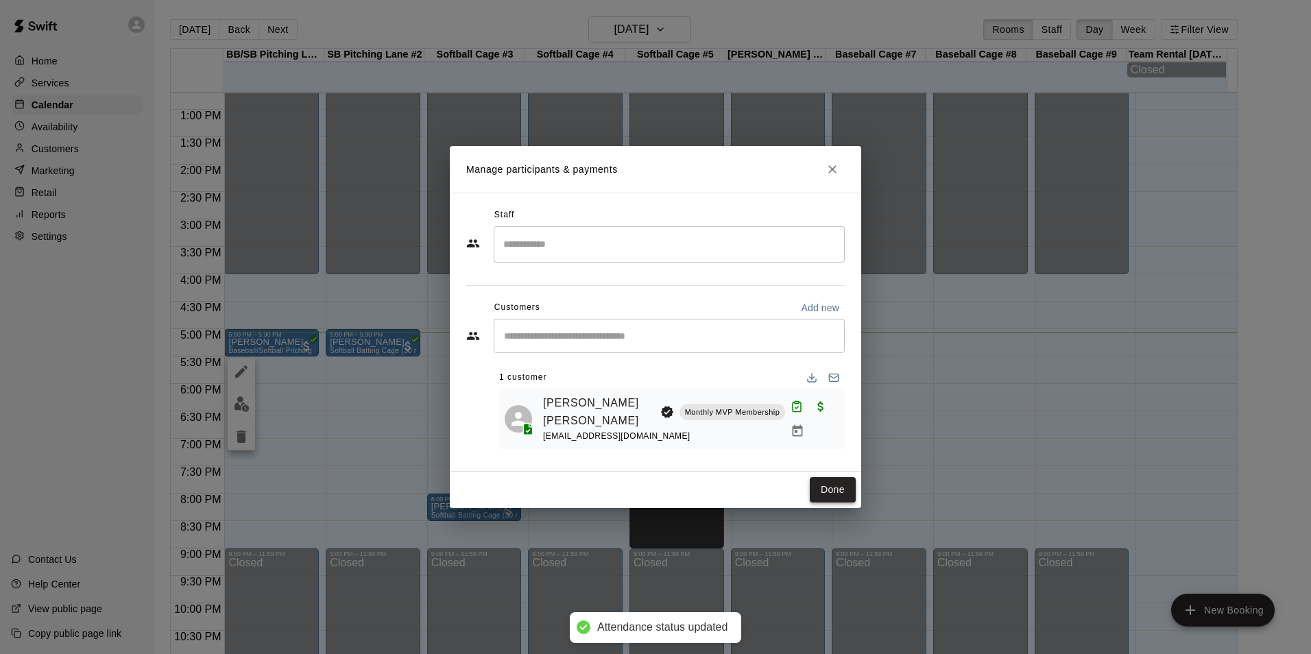
click at [840, 478] on button "Done" at bounding box center [833, 489] width 46 height 25
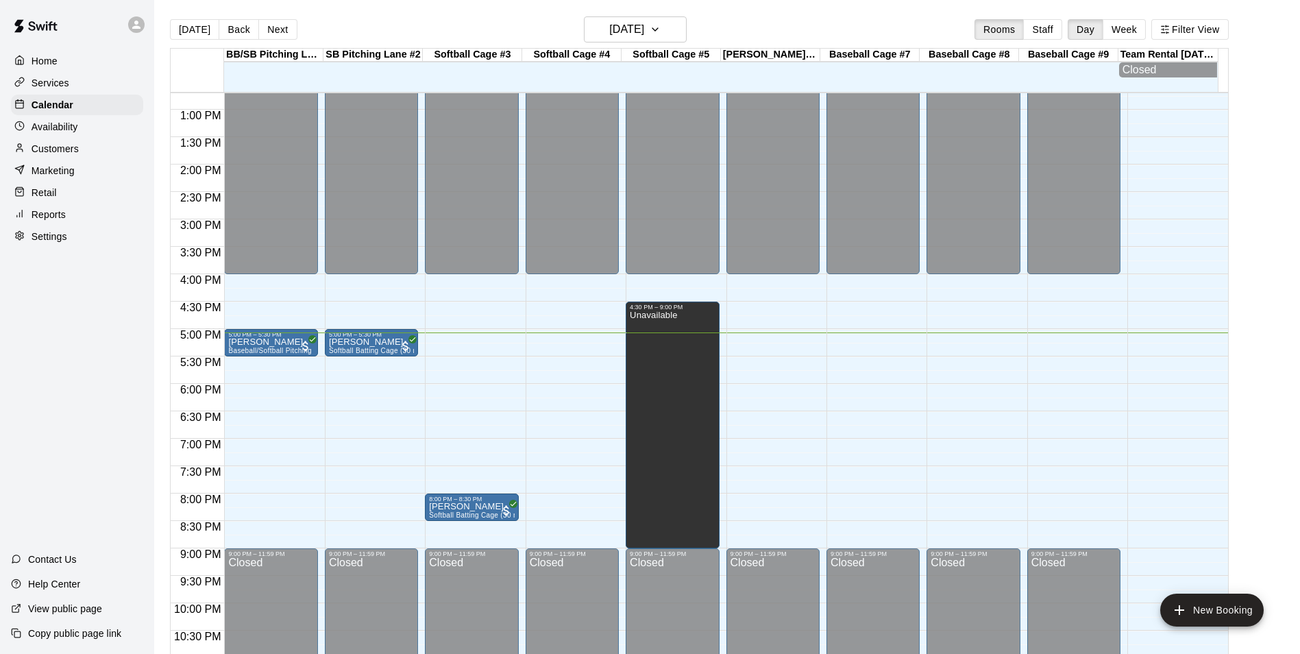
click at [374, 366] on div "12:00 AM – 4:00 PM Closed 5:00 PM – 5:30 PM [PERSON_NAME] Page Softball Batting…" at bounding box center [371, 55] width 93 height 1316
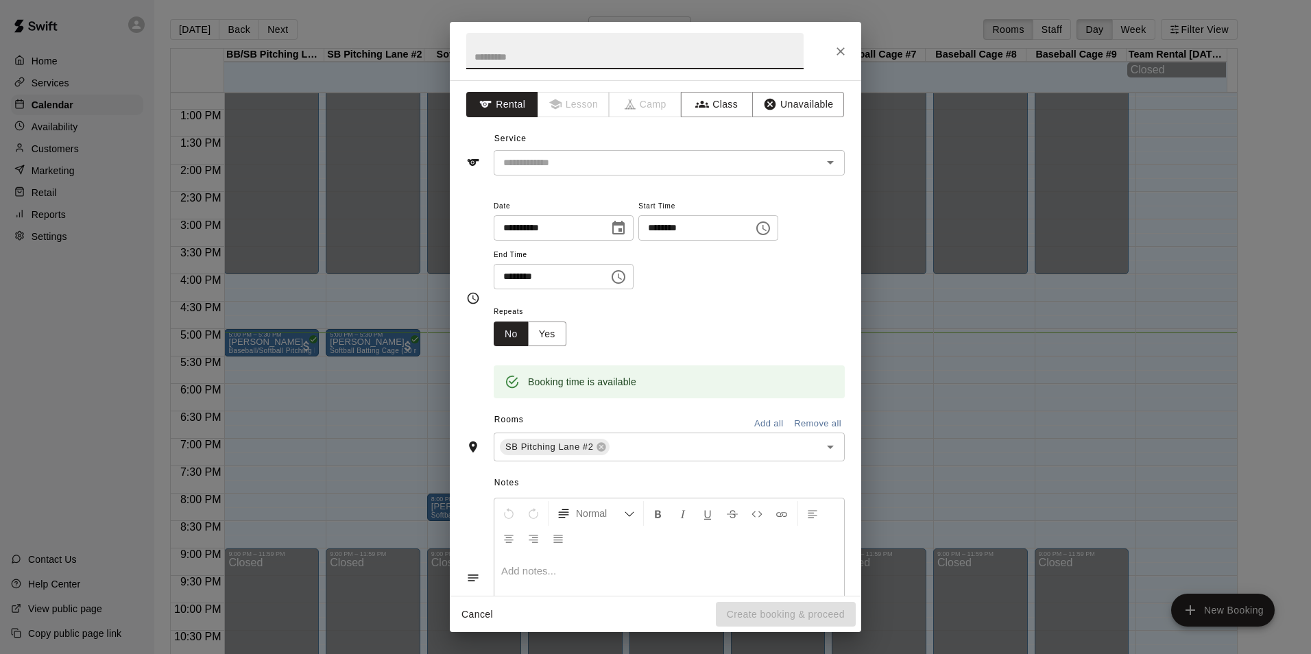
click at [526, 274] on input "********" at bounding box center [547, 276] width 106 height 25
drag, startPoint x: 504, startPoint y: 268, endPoint x: 507, endPoint y: 275, distance: 7.4
click at [505, 274] on input "********" at bounding box center [547, 276] width 106 height 25
type input "********"
click at [666, 335] on div "Repeats No Yes" at bounding box center [669, 324] width 351 height 43
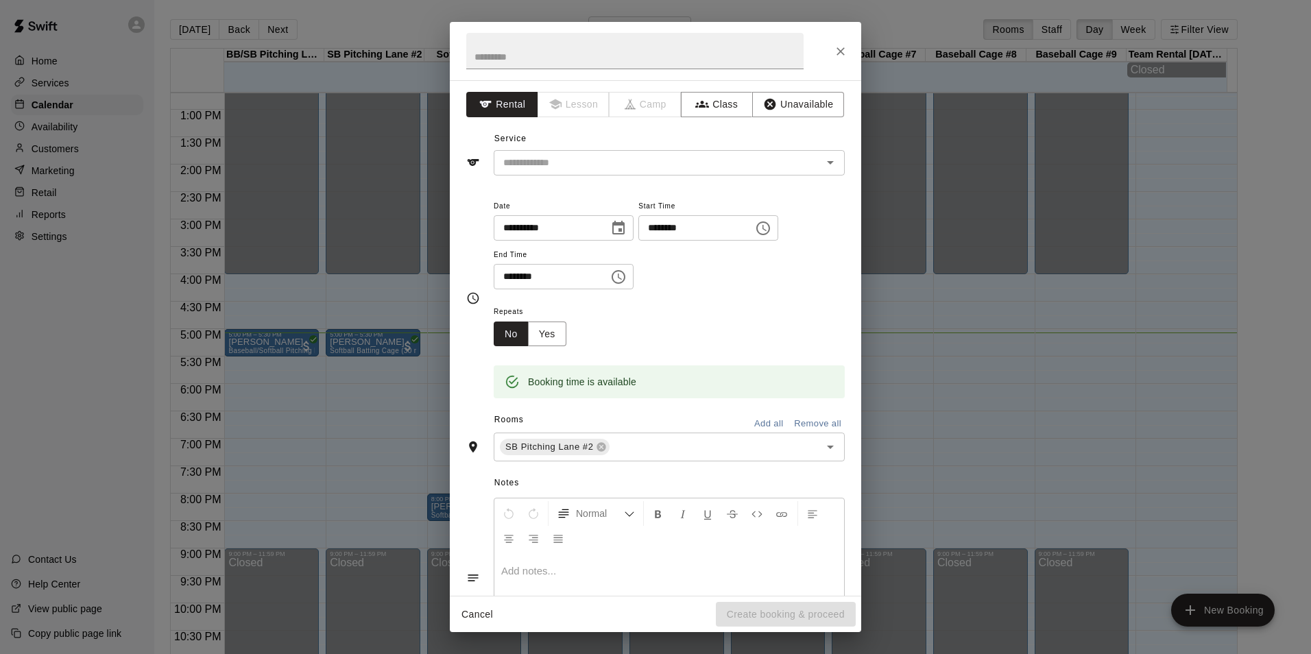
click at [784, 117] on div "**********" at bounding box center [655, 337] width 411 height 515
click at [788, 106] on button "Unavailable" at bounding box center [798, 104] width 92 height 25
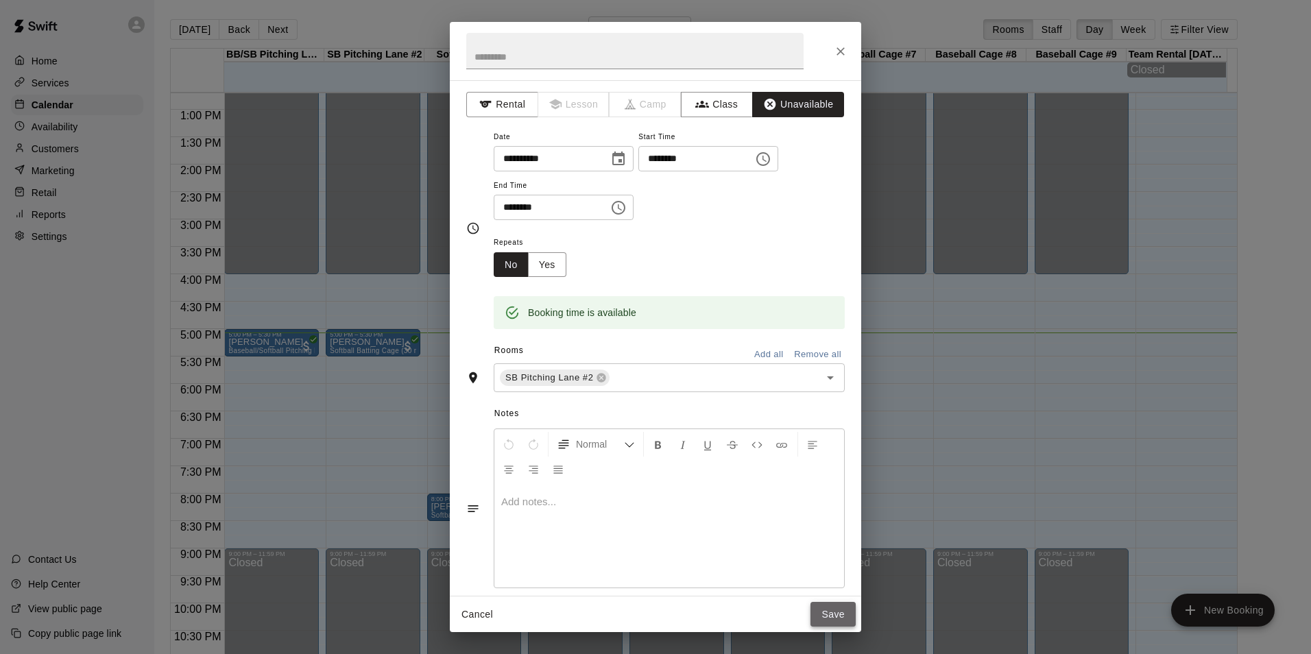
click at [840, 618] on button "Save" at bounding box center [832, 614] width 45 height 25
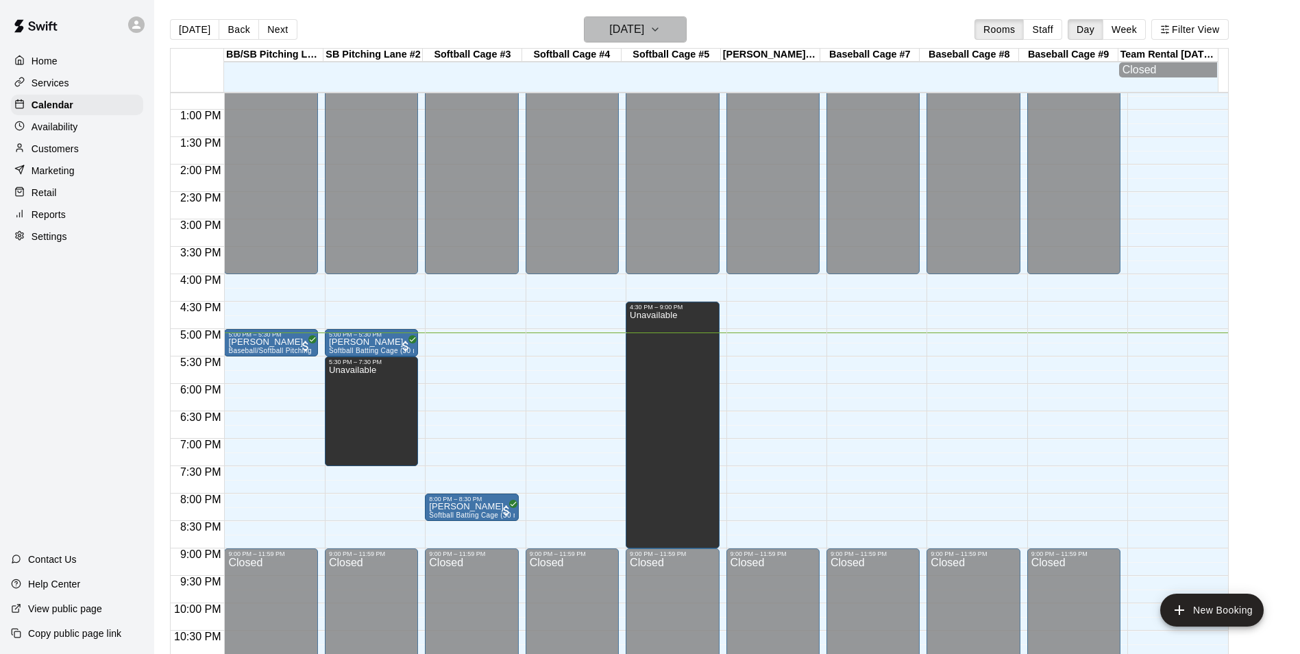
click at [643, 20] on h6 "[DATE]" at bounding box center [626, 29] width 35 height 19
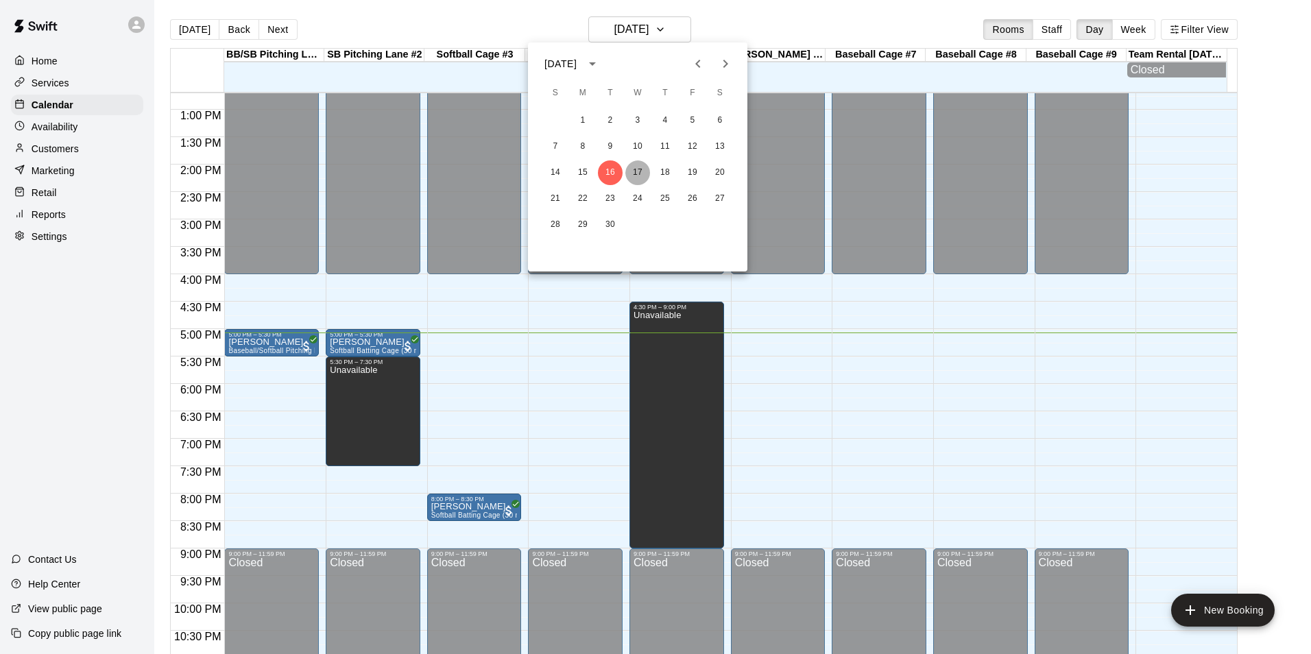
click at [638, 175] on button "17" at bounding box center [637, 172] width 25 height 25
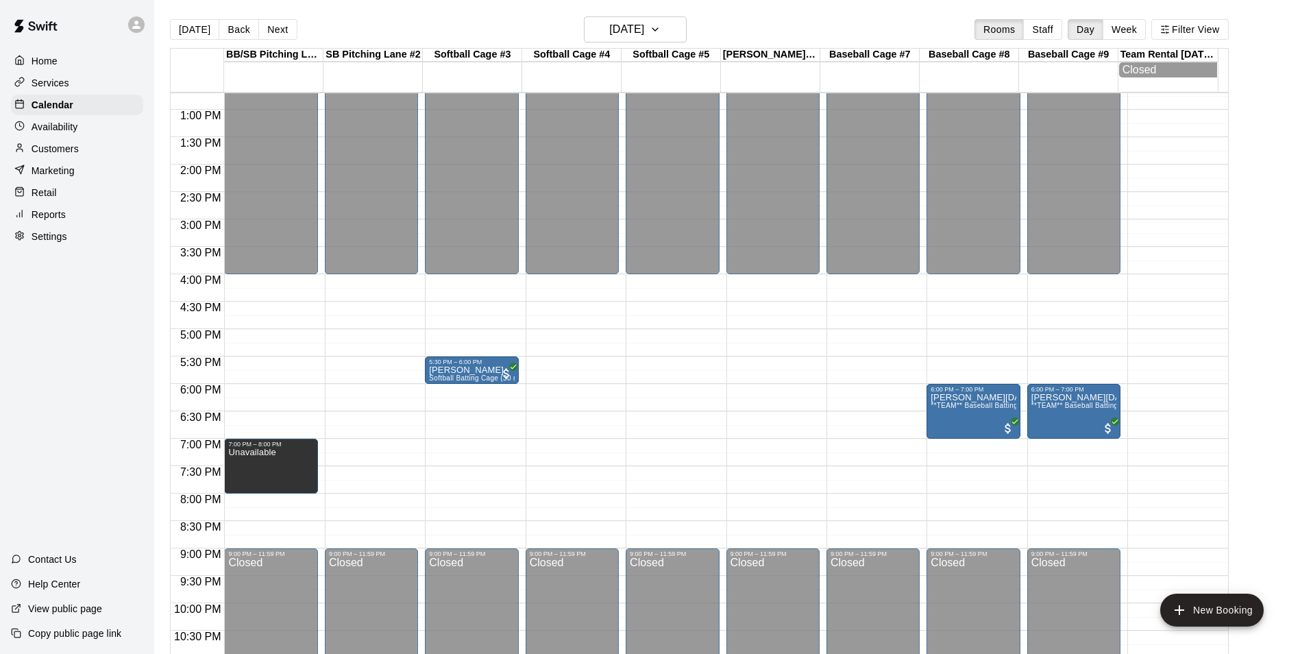
click at [374, 335] on div "12:00 AM – 4:00 PM Closed 9:00 PM – 11:59 PM Closed" at bounding box center [371, 55] width 93 height 1316
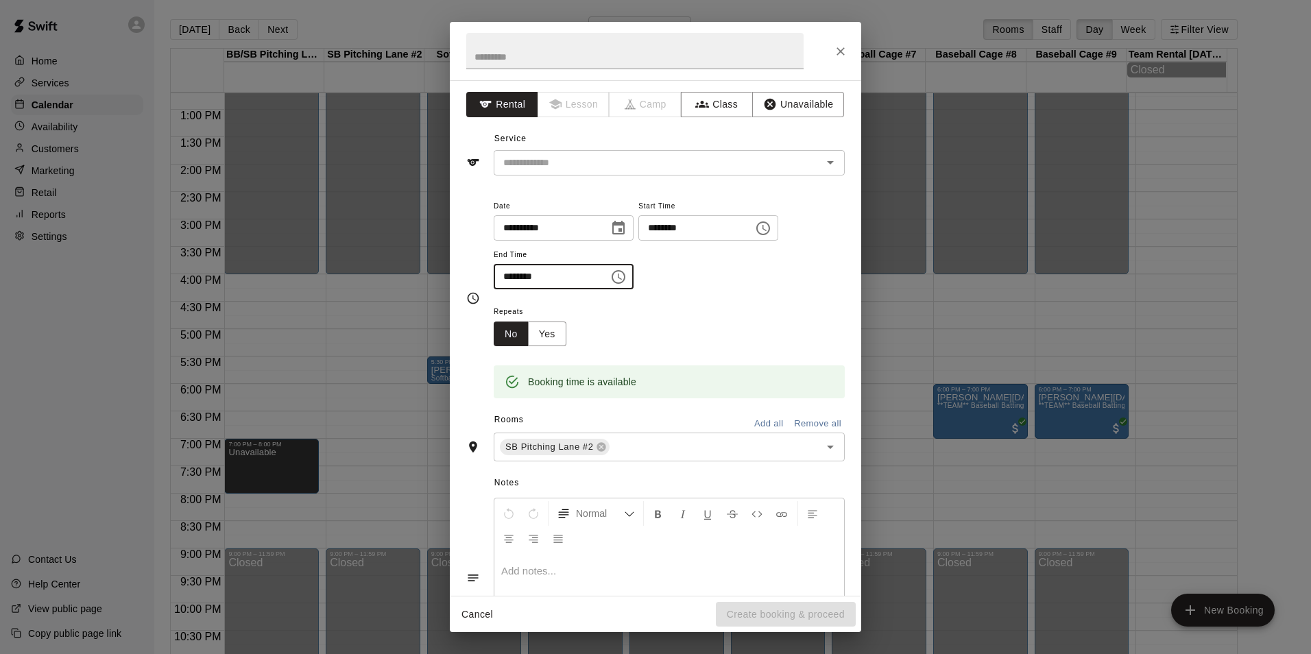
click at [511, 280] on input "********" at bounding box center [547, 276] width 106 height 25
type input "********"
drag, startPoint x: 797, startPoint y: 91, endPoint x: 797, endPoint y: 198, distance: 106.9
click at [797, 95] on div "**********" at bounding box center [655, 337] width 411 height 515
click at [814, 114] on button "Unavailable" at bounding box center [798, 104] width 92 height 25
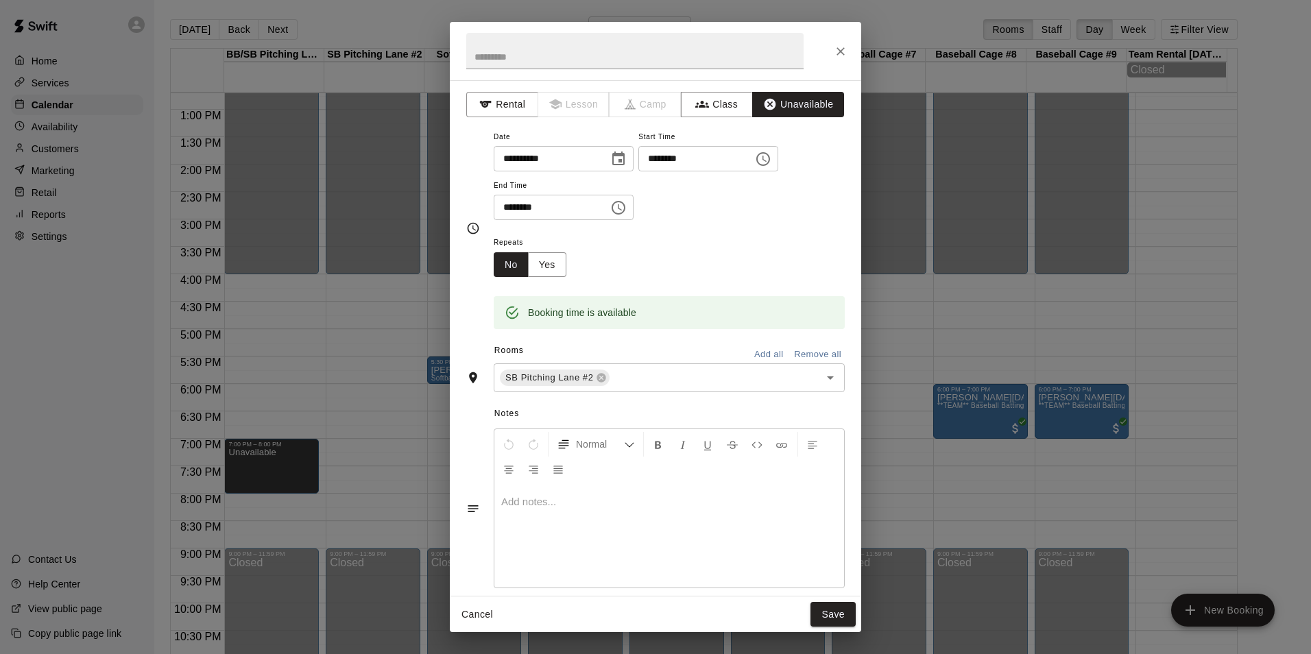
click at [825, 614] on button "Save" at bounding box center [832, 614] width 45 height 25
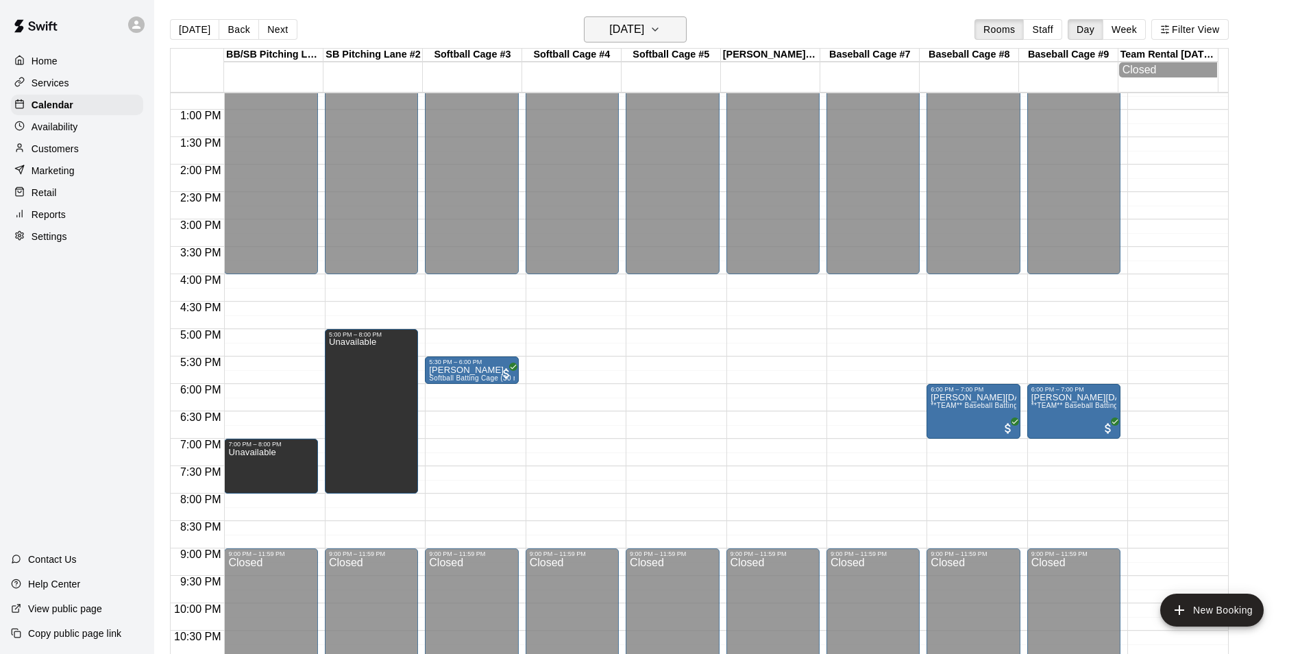
click at [644, 21] on h6 "[DATE]" at bounding box center [626, 29] width 35 height 19
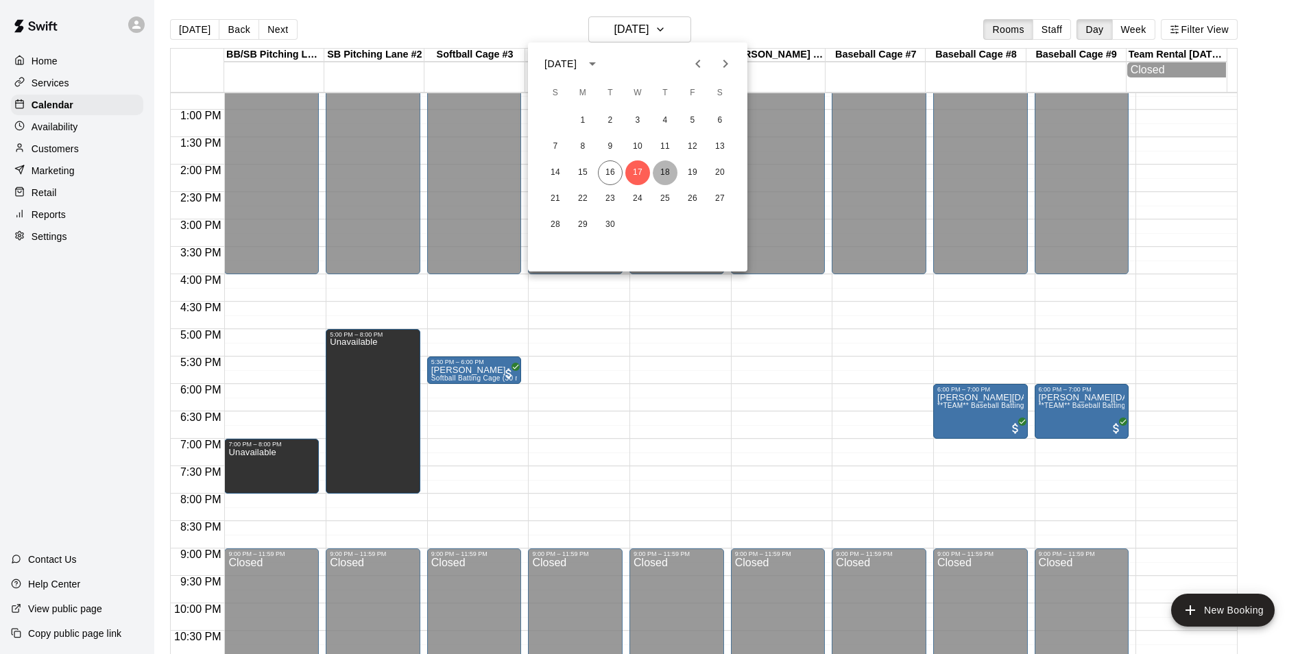
click at [668, 171] on button "18" at bounding box center [665, 172] width 25 height 25
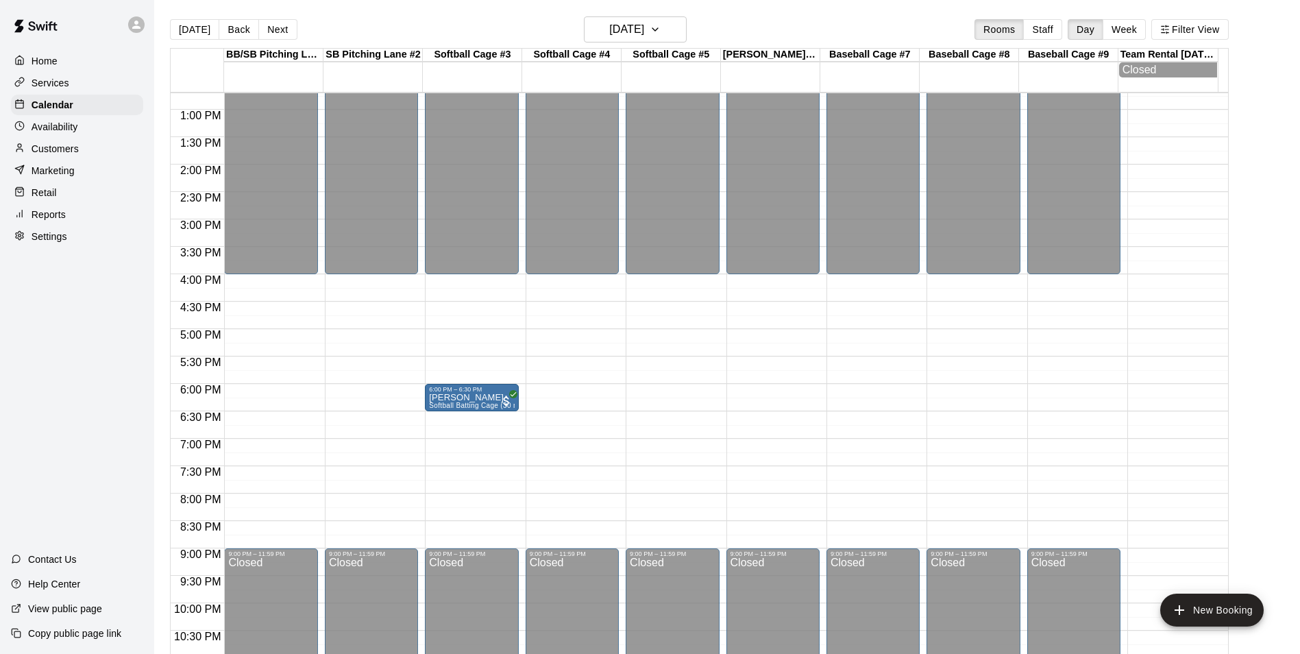
click at [356, 339] on div "12:00 AM – 4:00 PM Closed 9:00 PM – 11:59 PM Closed" at bounding box center [371, 55] width 93 height 1316
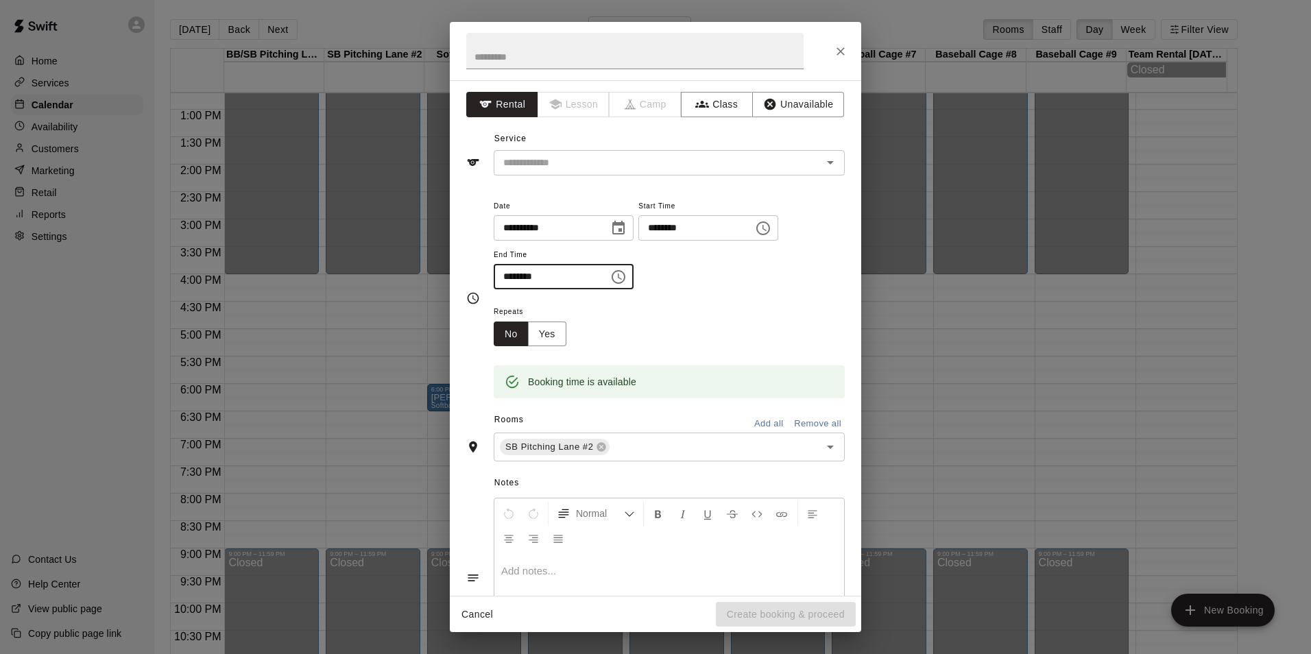
click at [513, 280] on input "********" at bounding box center [547, 276] width 106 height 25
type input "********"
click at [798, 103] on button "Unavailable" at bounding box center [798, 104] width 92 height 25
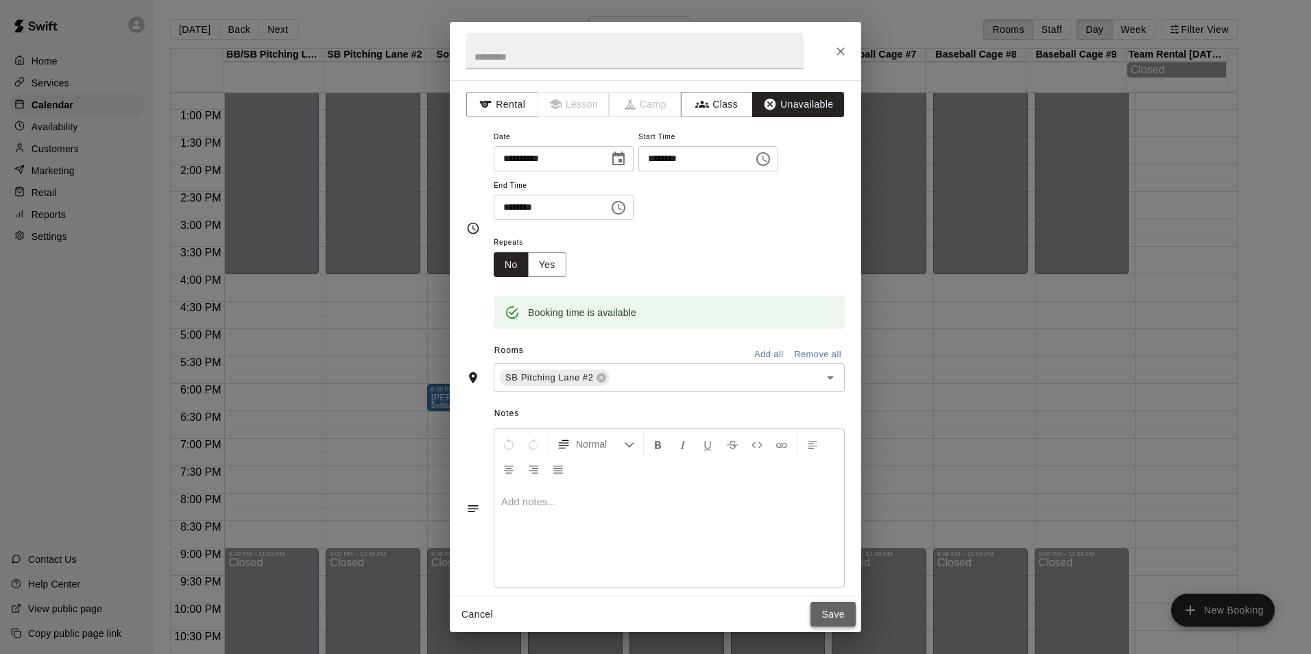
click at [840, 602] on button "Save" at bounding box center [832, 614] width 45 height 25
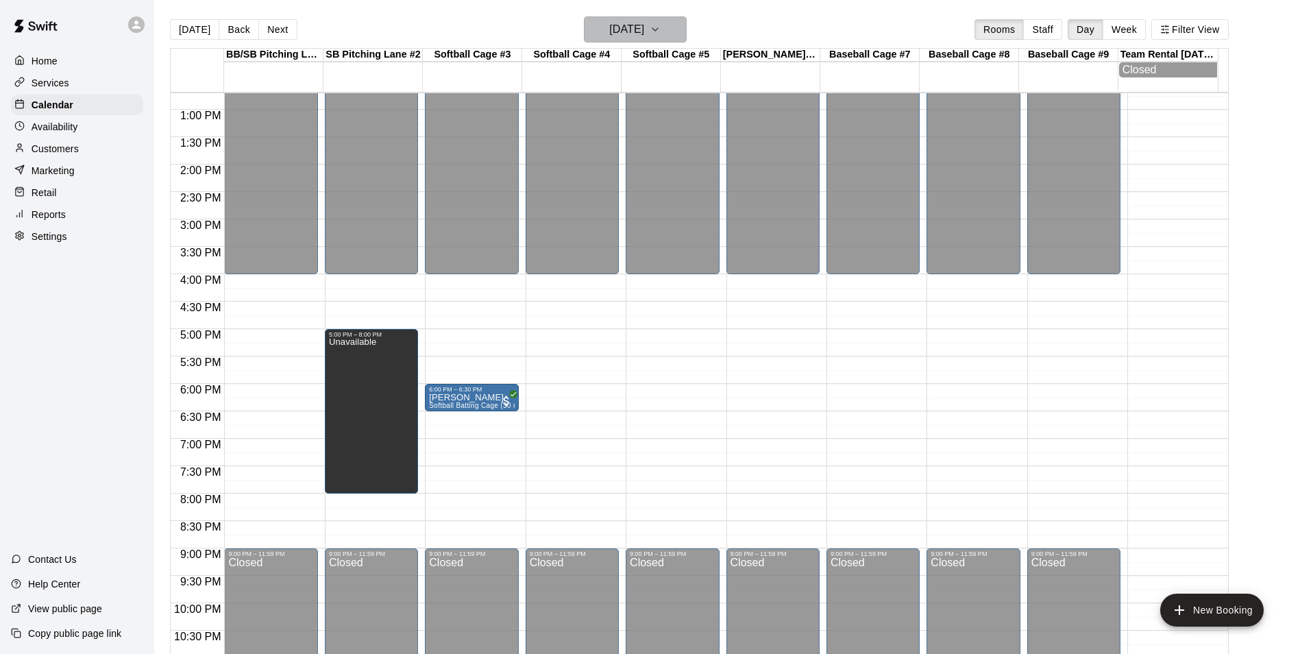
click at [613, 38] on h6 "[DATE]" at bounding box center [626, 29] width 35 height 19
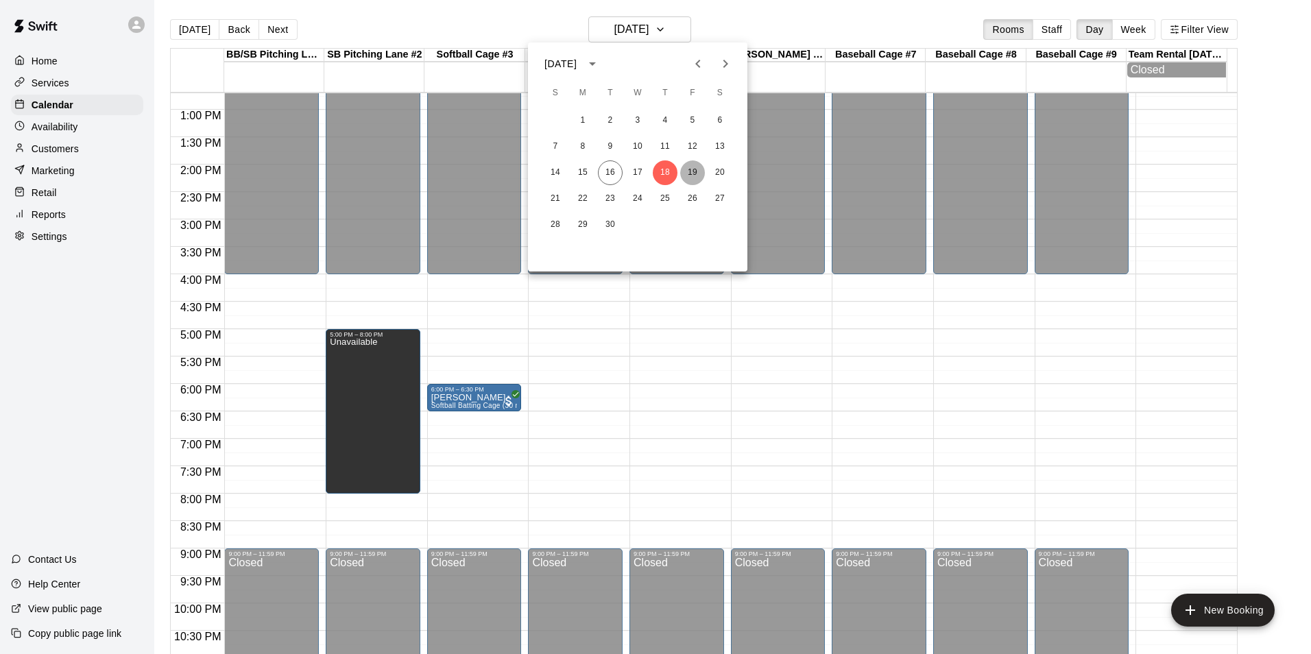
click at [690, 175] on button "19" at bounding box center [692, 172] width 25 height 25
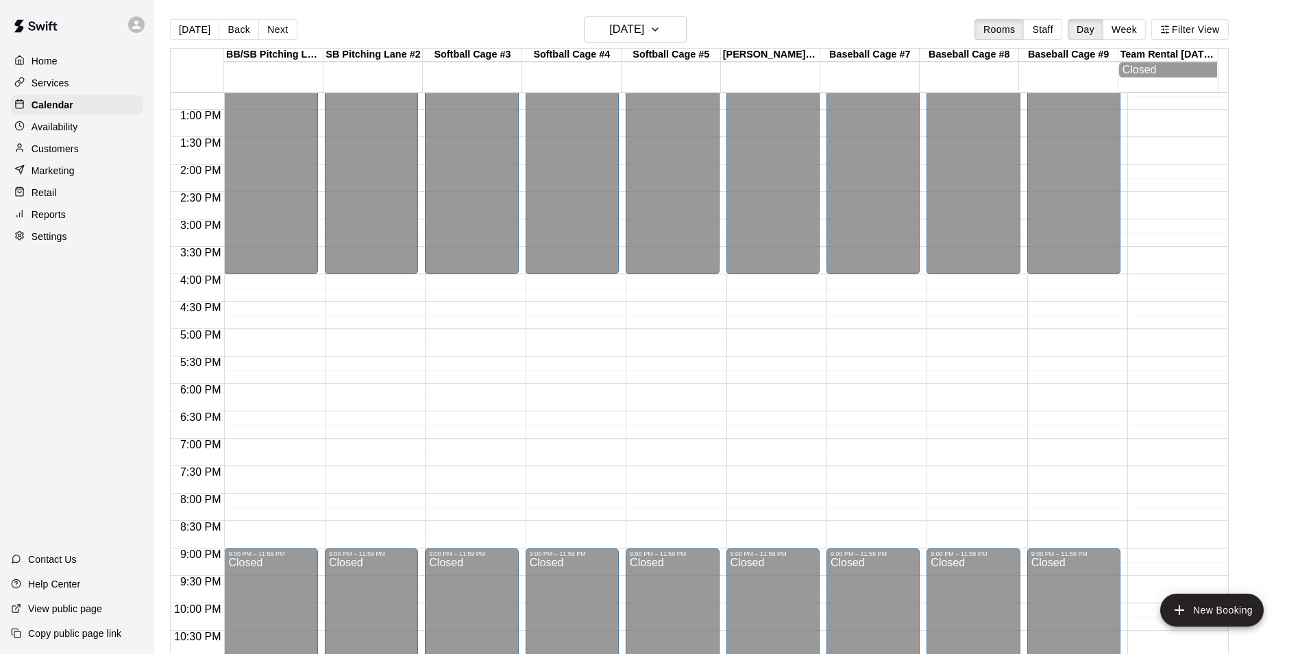
click at [356, 336] on div "12:00 AM – 4:00 PM Closed 9:00 PM – 11:59 PM Closed" at bounding box center [371, 55] width 93 height 1316
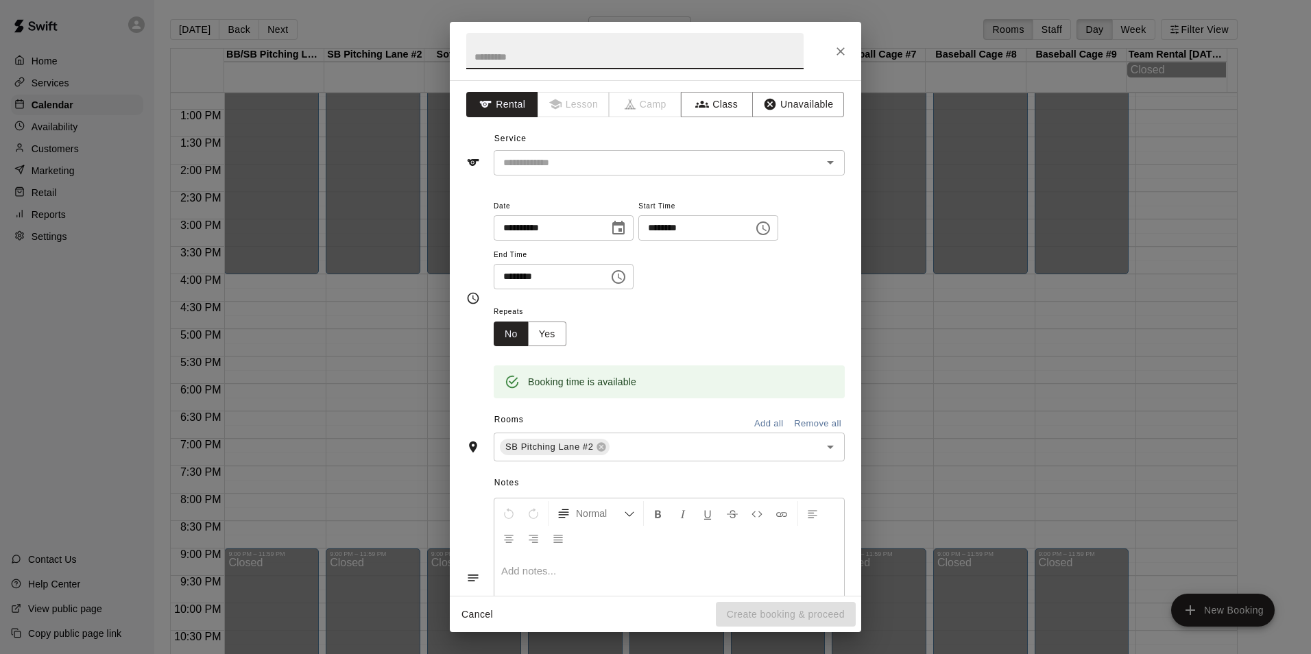
click at [509, 269] on input "********" at bounding box center [547, 276] width 106 height 25
type input "********"
click at [812, 104] on button "Unavailable" at bounding box center [798, 104] width 92 height 25
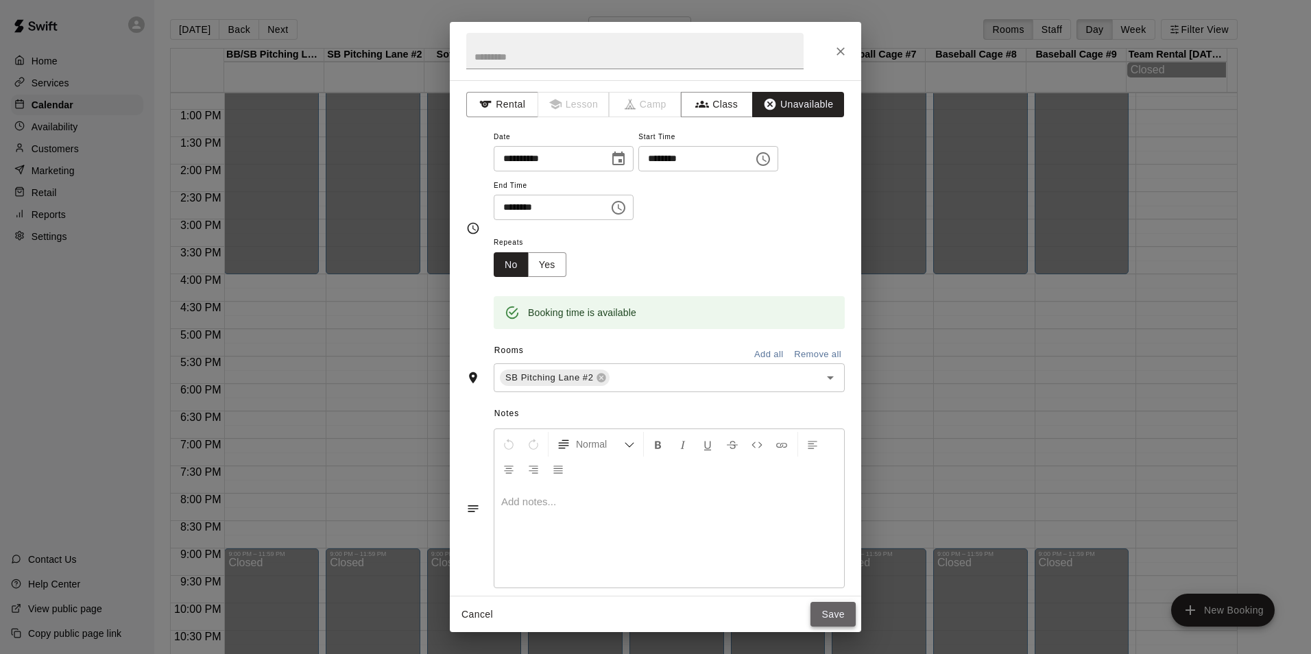
click at [830, 603] on button "Save" at bounding box center [832, 614] width 45 height 25
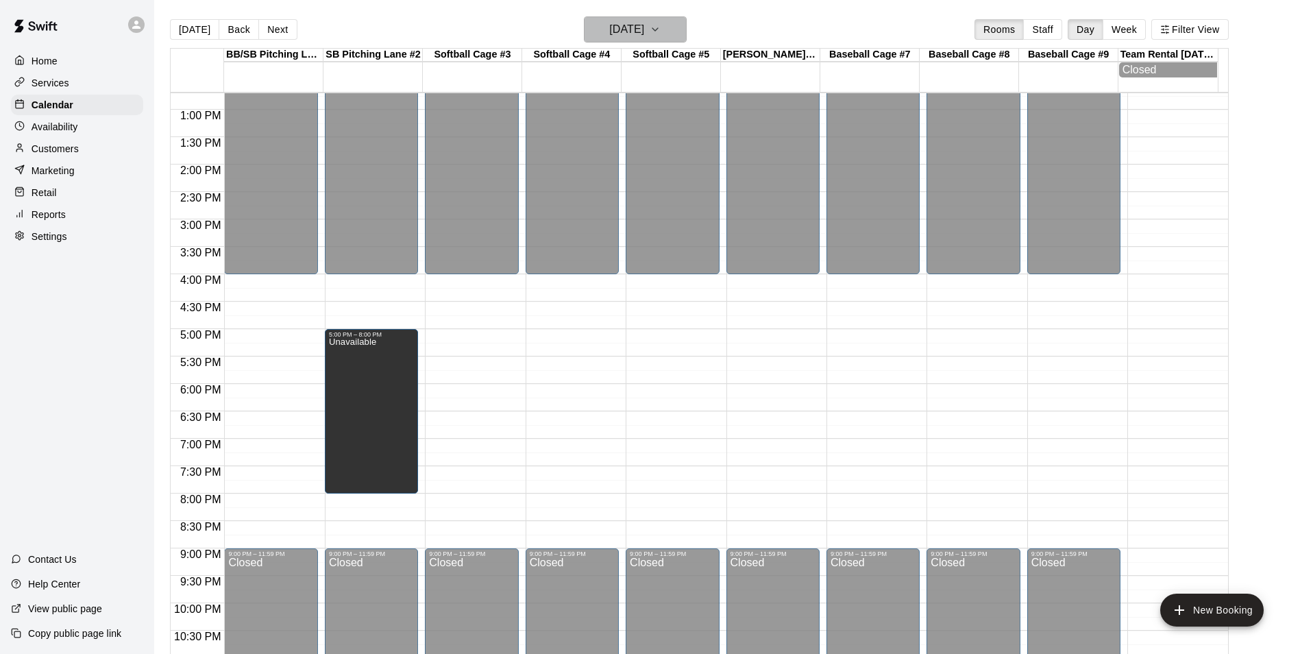
click at [644, 31] on h6 "[DATE]" at bounding box center [626, 29] width 35 height 19
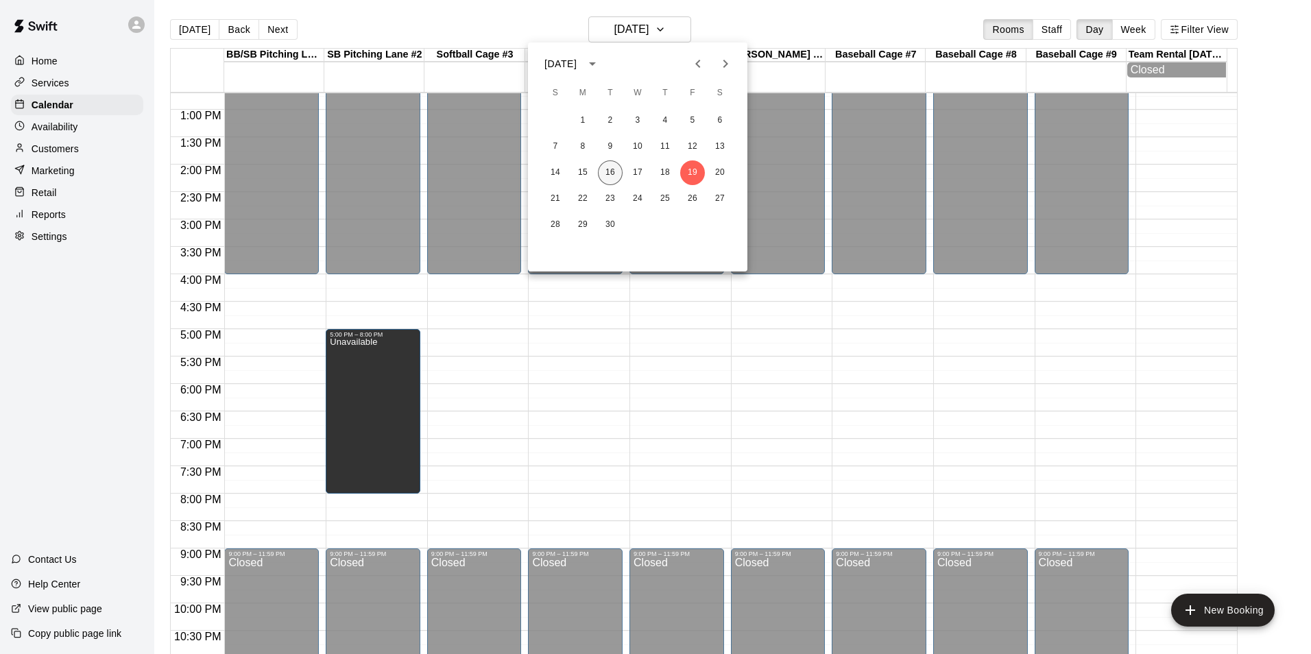
click at [620, 177] on button "16" at bounding box center [610, 172] width 25 height 25
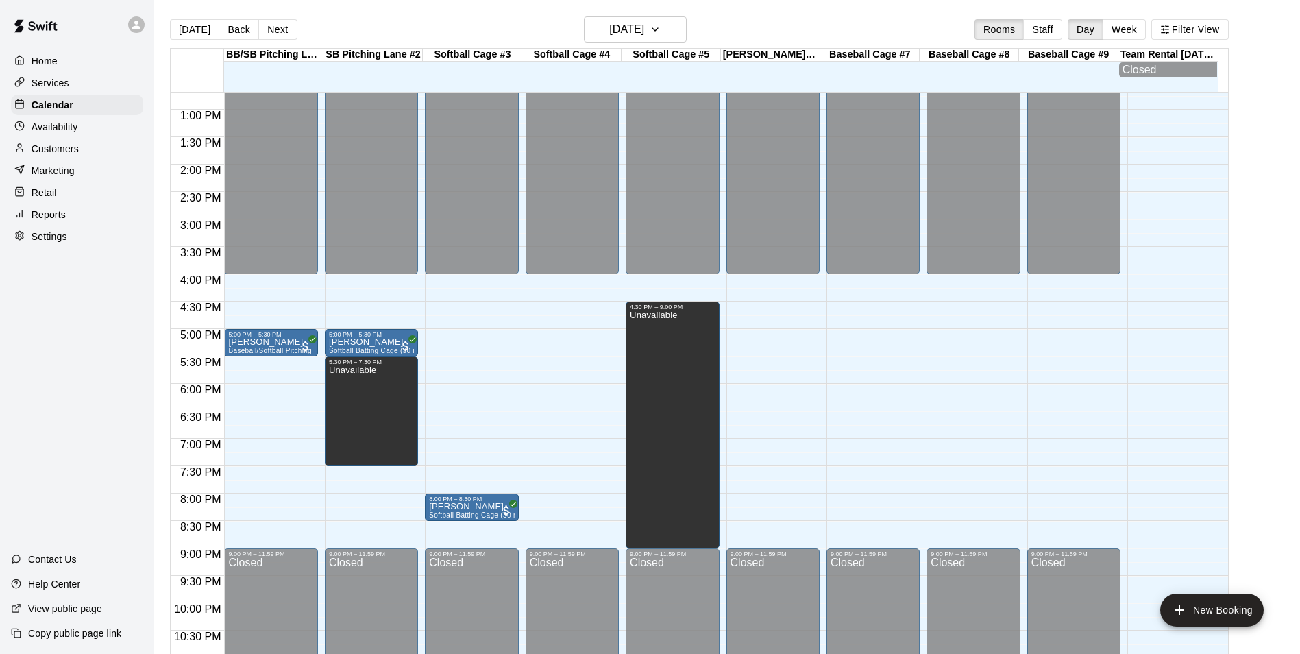
click at [890, 361] on div "12:00 AM – 4:00 PM Closed 9:00 PM – 11:59 PM Closed" at bounding box center [873, 55] width 93 height 1316
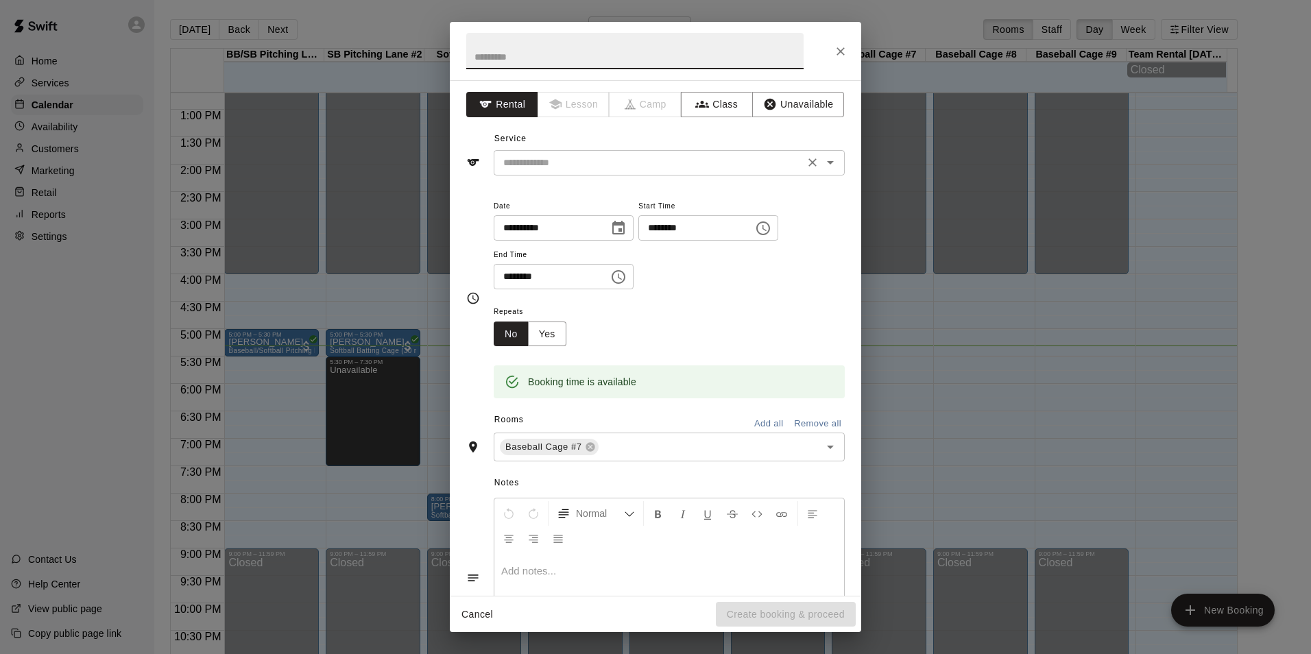
click at [675, 171] on div "​" at bounding box center [669, 162] width 351 height 25
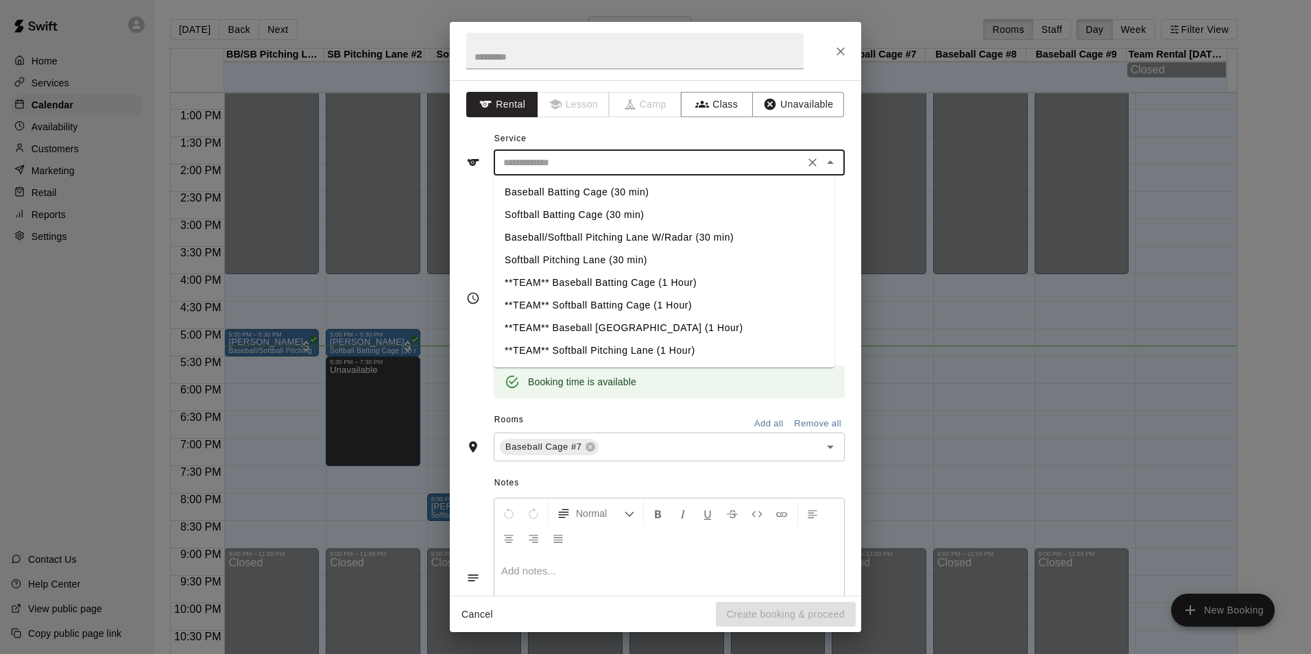
click at [538, 185] on li "Baseball Batting Cage (30 min)" at bounding box center [664, 192] width 341 height 23
type input "**********"
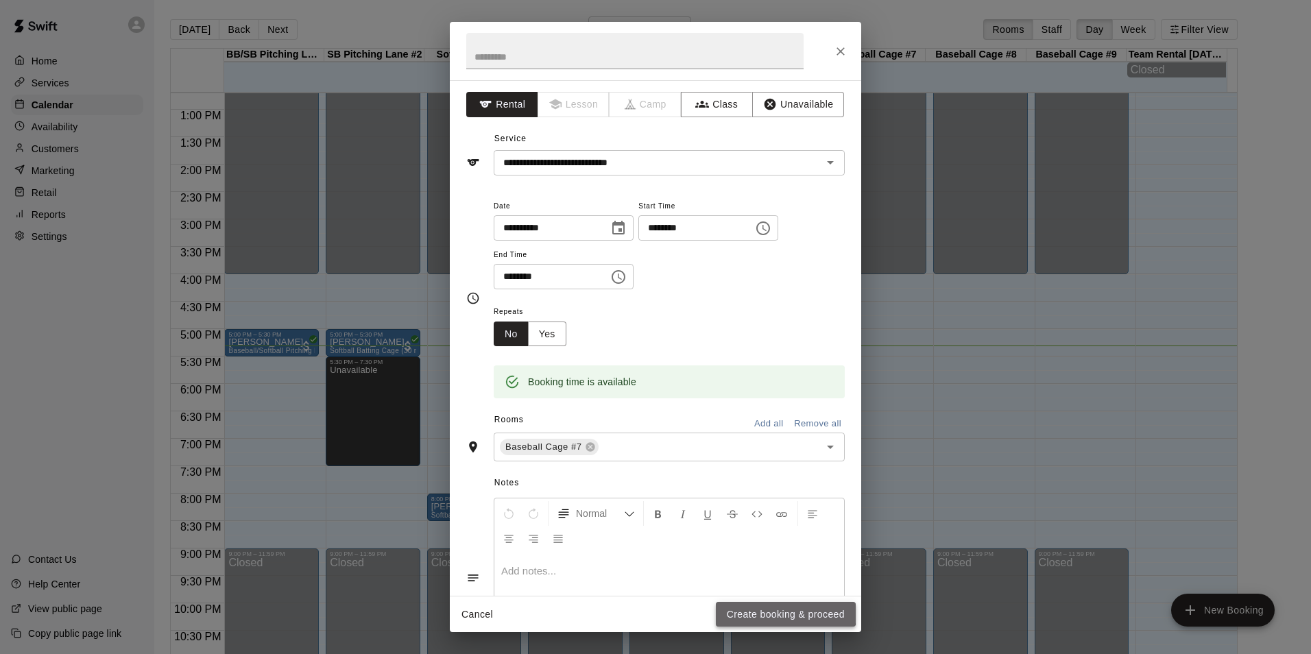
click at [735, 609] on button "Create booking & proceed" at bounding box center [786, 614] width 140 height 25
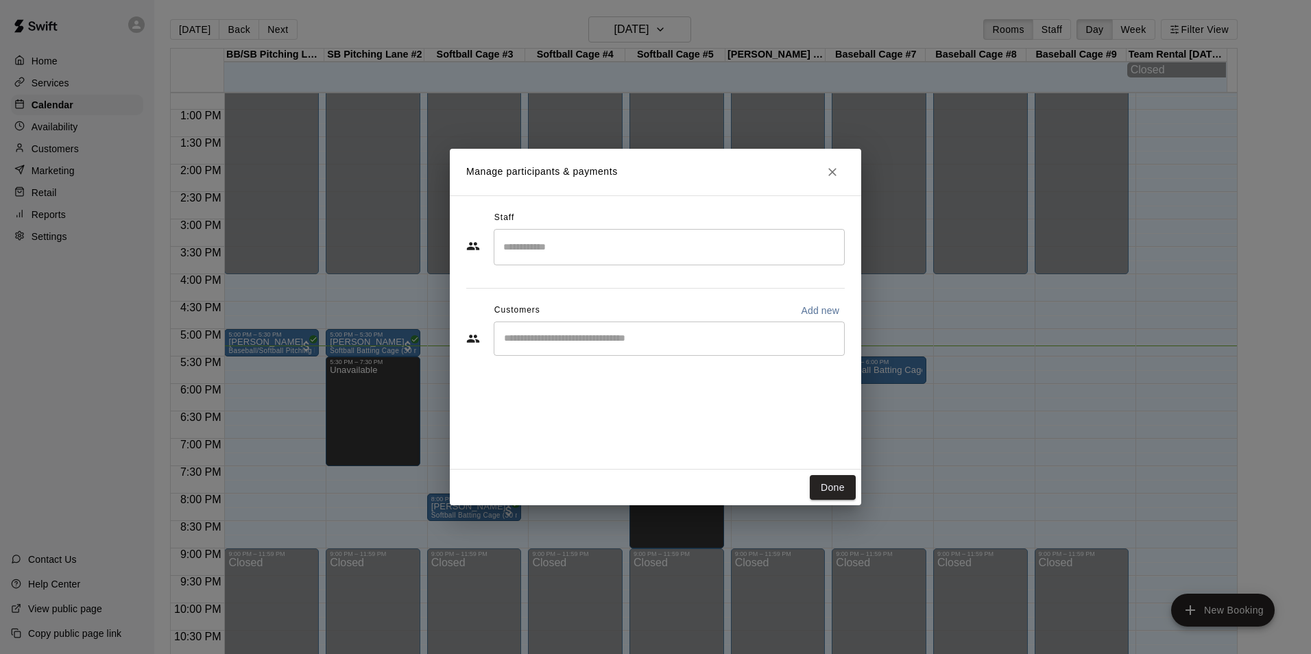
click at [564, 332] on input "Start typing to search customers..." at bounding box center [669, 339] width 339 height 14
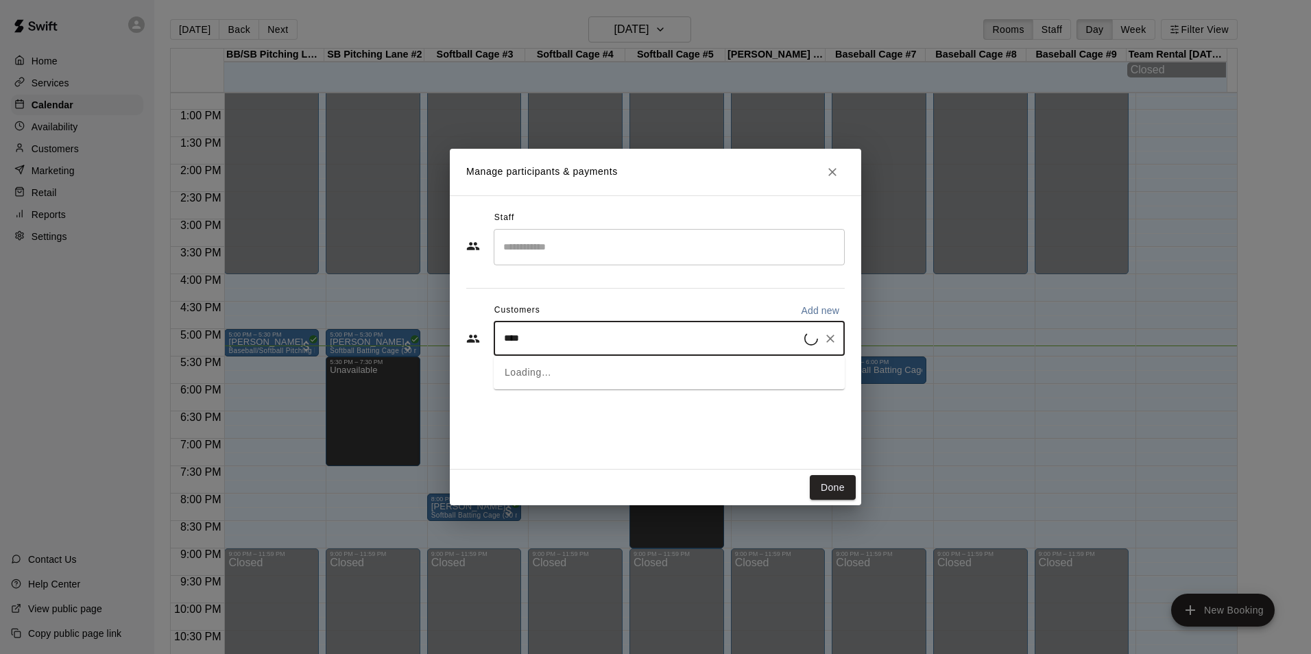
type input "*****"
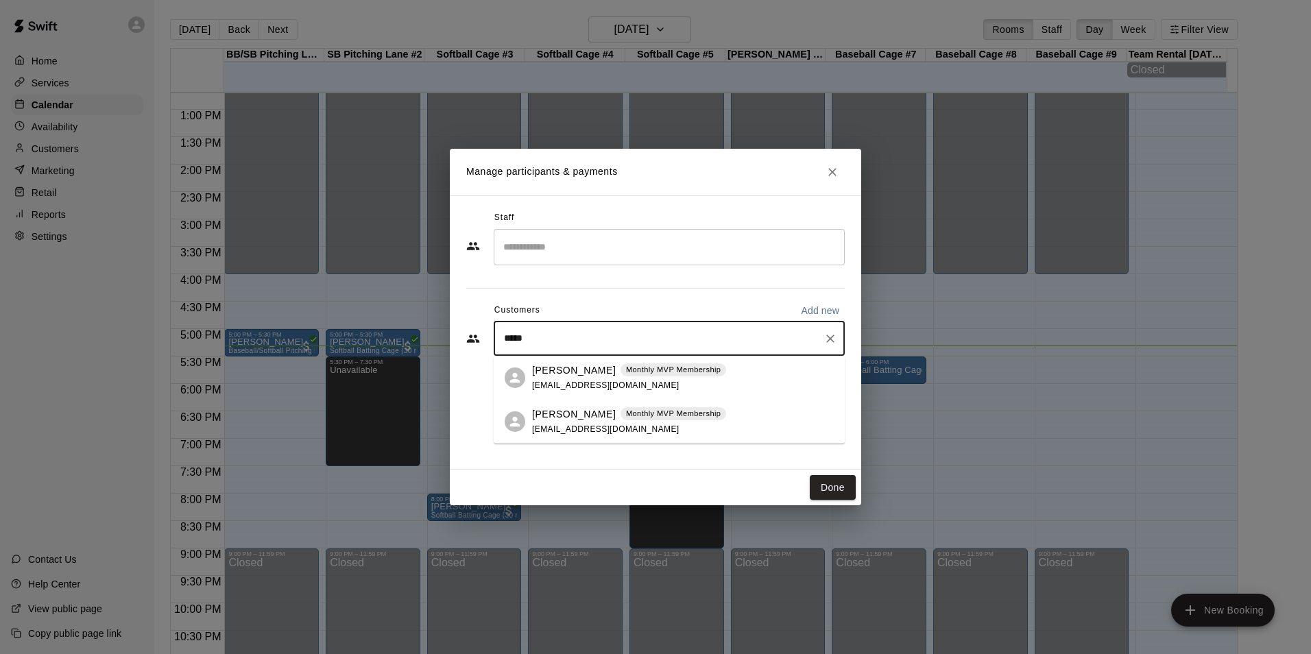
click at [549, 379] on div "[PERSON_NAME] Monthly MVP Membership [EMAIL_ADDRESS][DOMAIN_NAME]" at bounding box center [629, 377] width 194 height 29
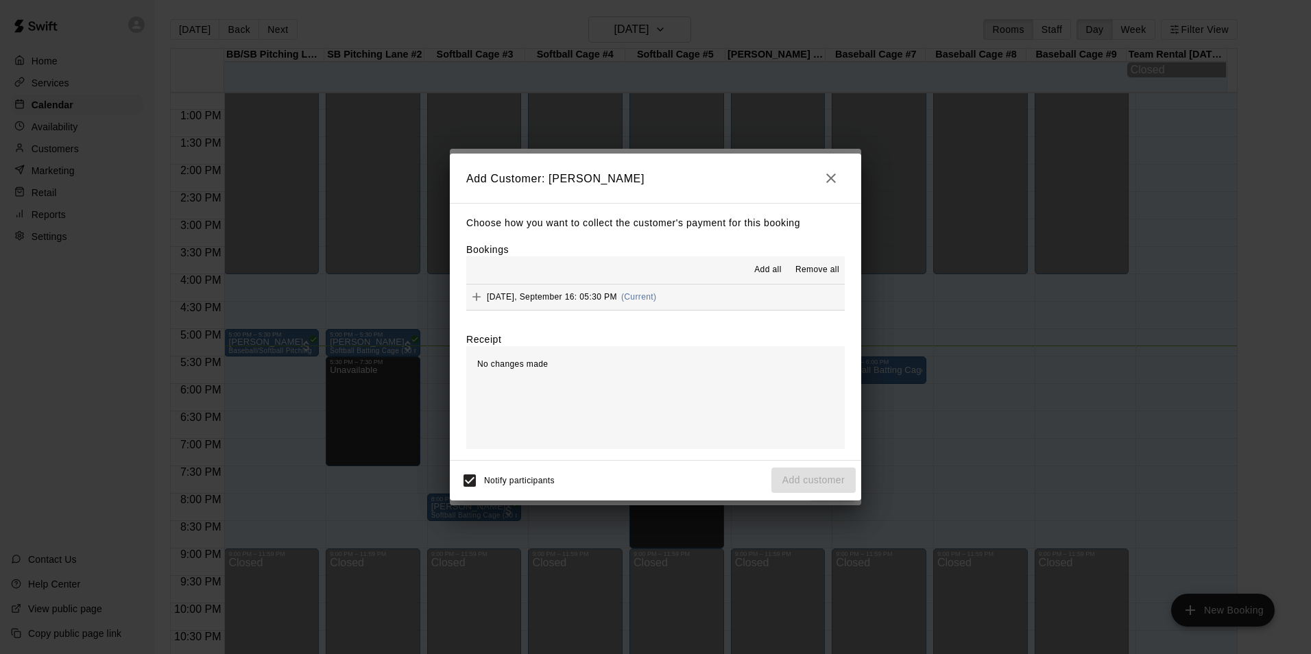
drag, startPoint x: 733, startPoint y: 291, endPoint x: 734, endPoint y: 298, distance: 6.9
click at [735, 291] on button "[DATE], September 16: 05:30 PM (Current)" at bounding box center [655, 296] width 378 height 25
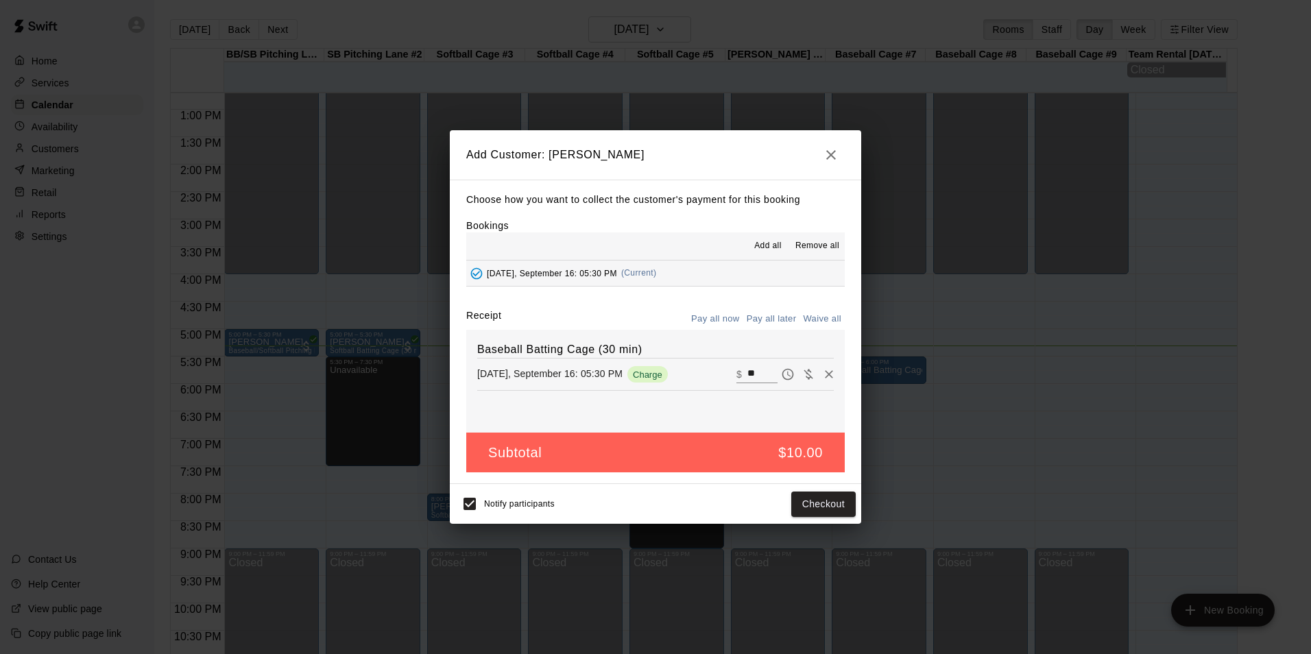
click at [747, 372] on input "**" at bounding box center [762, 374] width 30 height 18
type input "*"
click at [801, 501] on button "Add customer" at bounding box center [813, 504] width 84 height 25
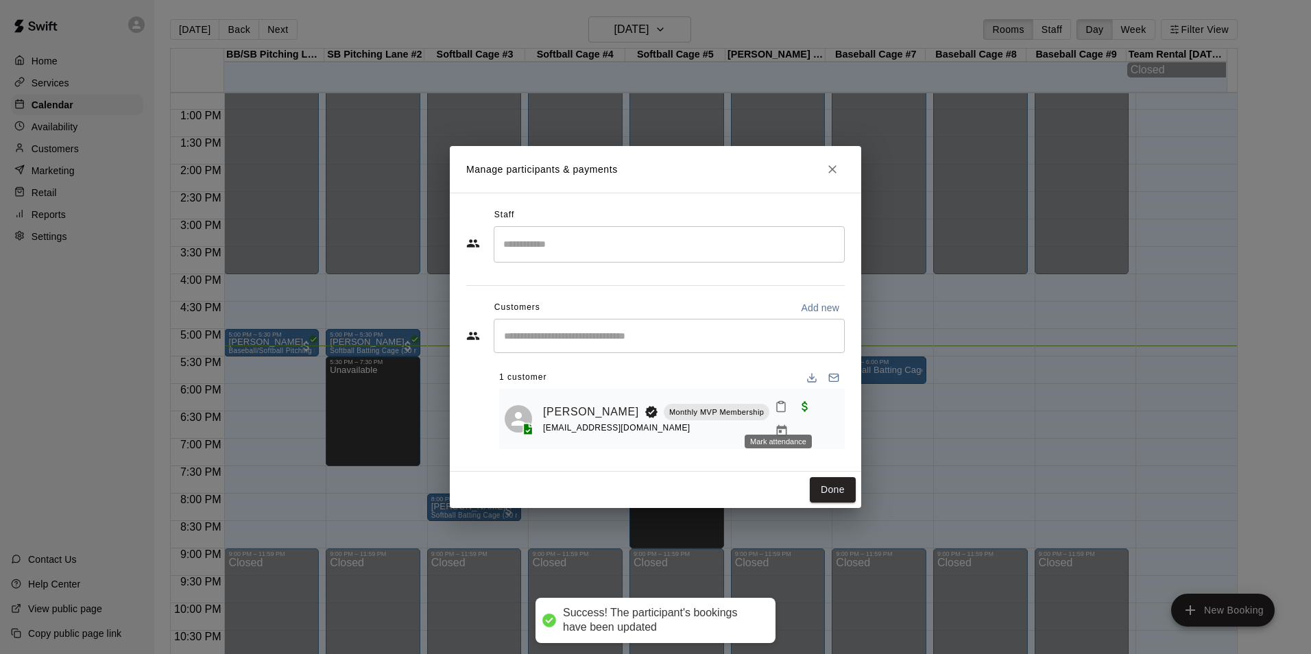
click at [779, 413] on icon "Mark attendance" at bounding box center [781, 406] width 12 height 12
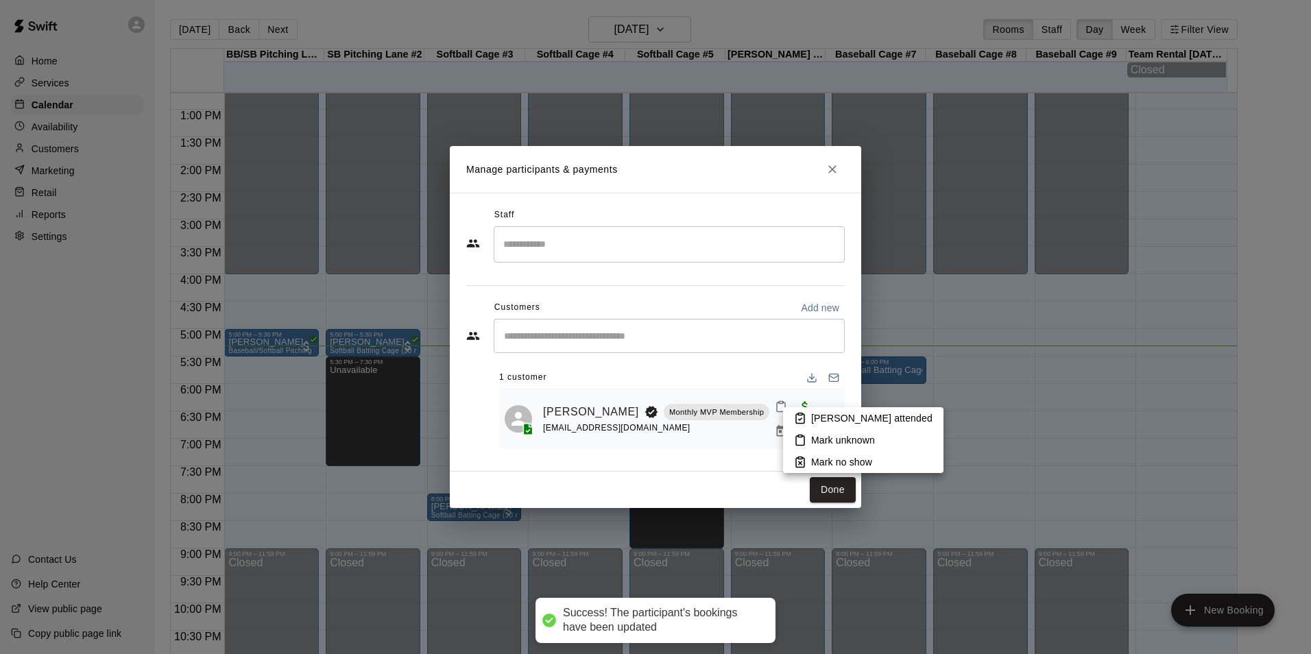
click at [814, 417] on p "[PERSON_NAME] attended" at bounding box center [871, 418] width 121 height 14
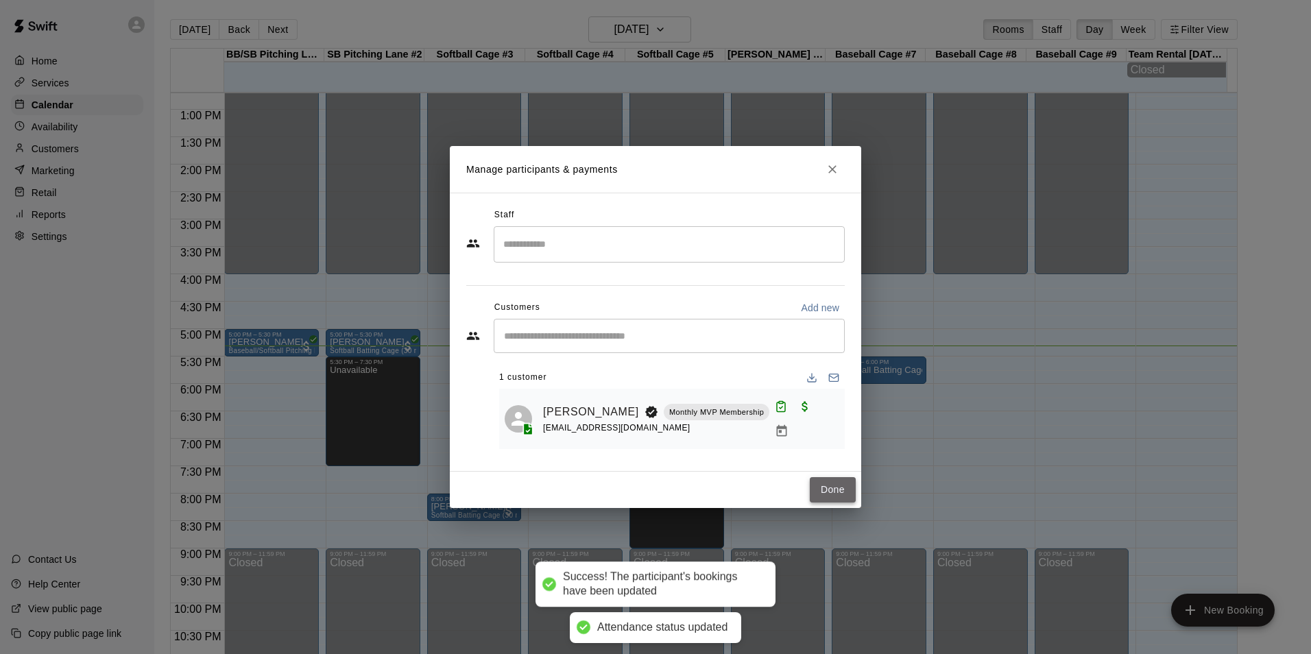
click at [826, 483] on button "Done" at bounding box center [833, 489] width 46 height 25
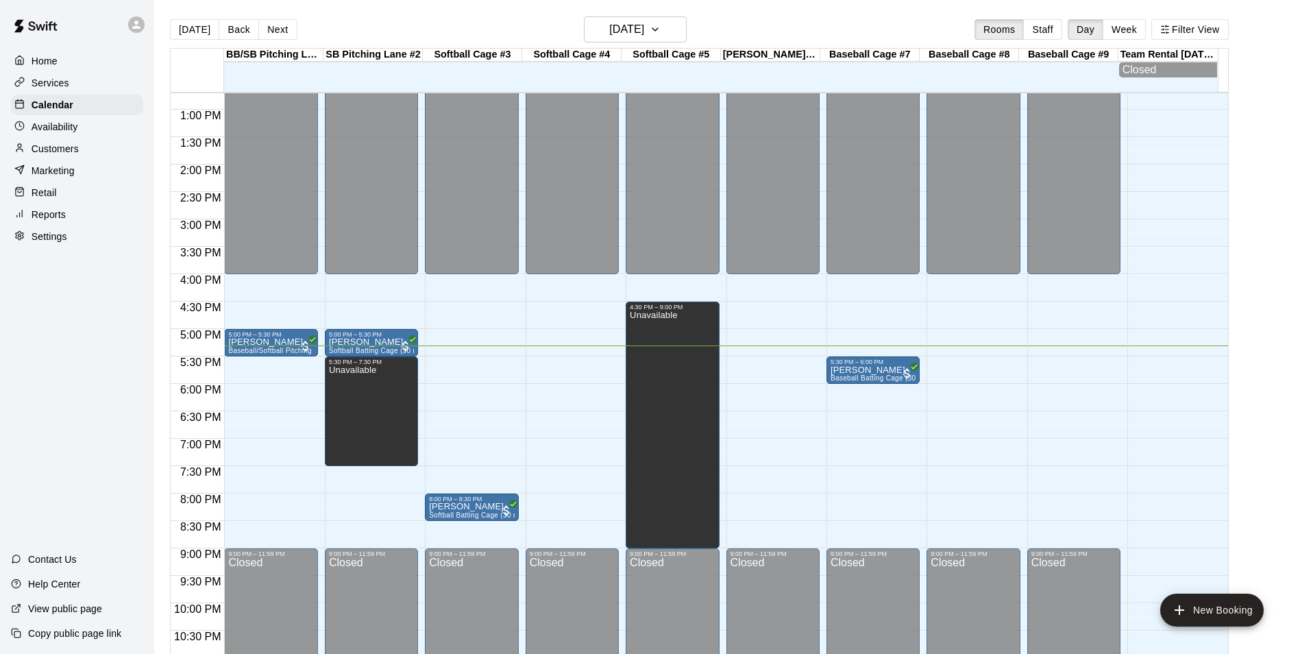
click at [43, 145] on p "Customers" at bounding box center [55, 149] width 47 height 14
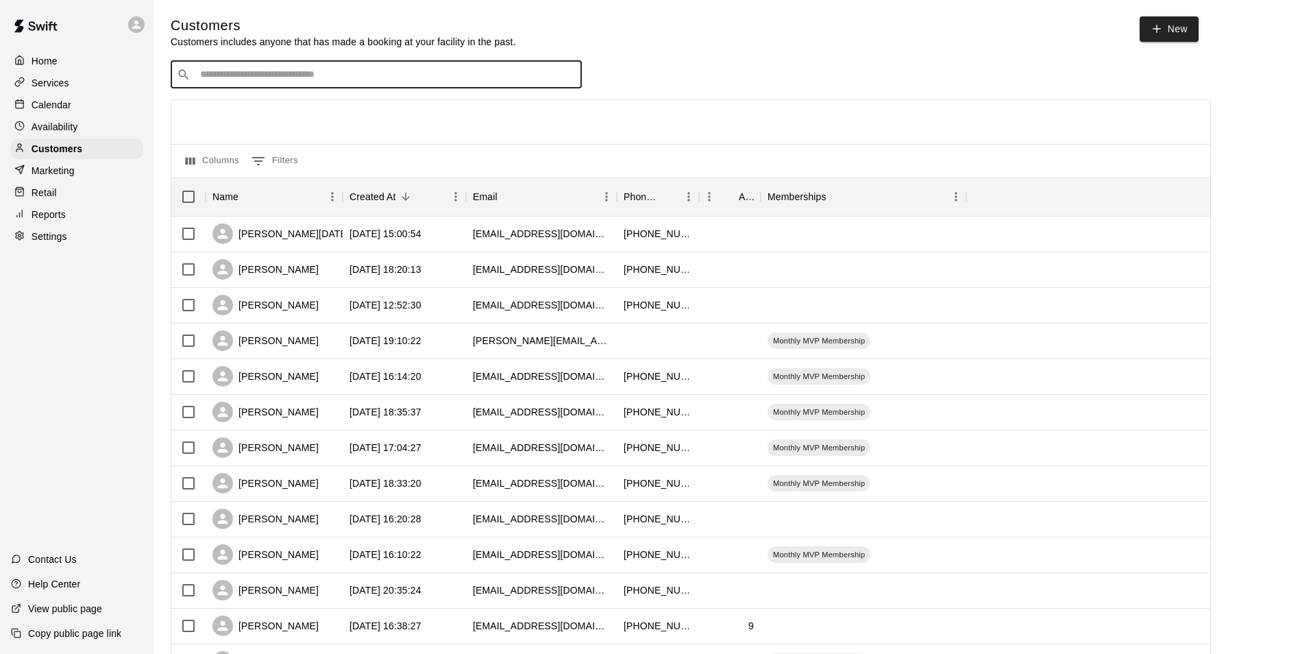
click at [365, 79] on input "Search customers by name or email" at bounding box center [386, 75] width 380 height 14
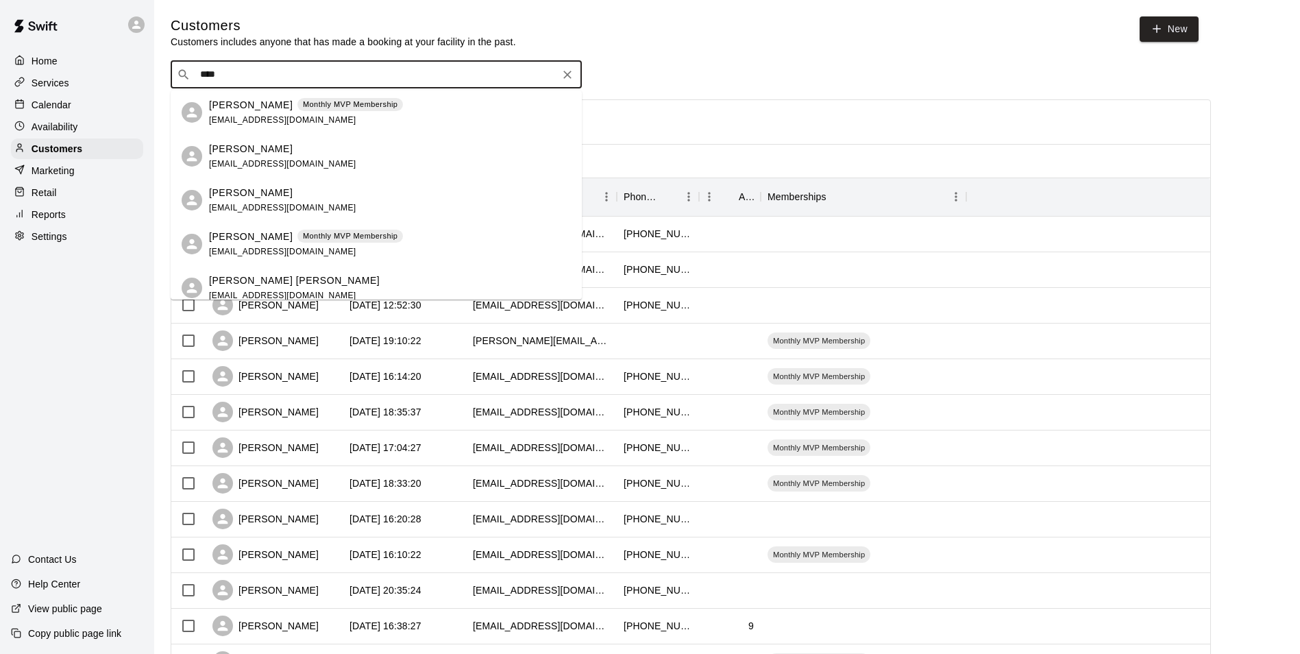
type input "*****"
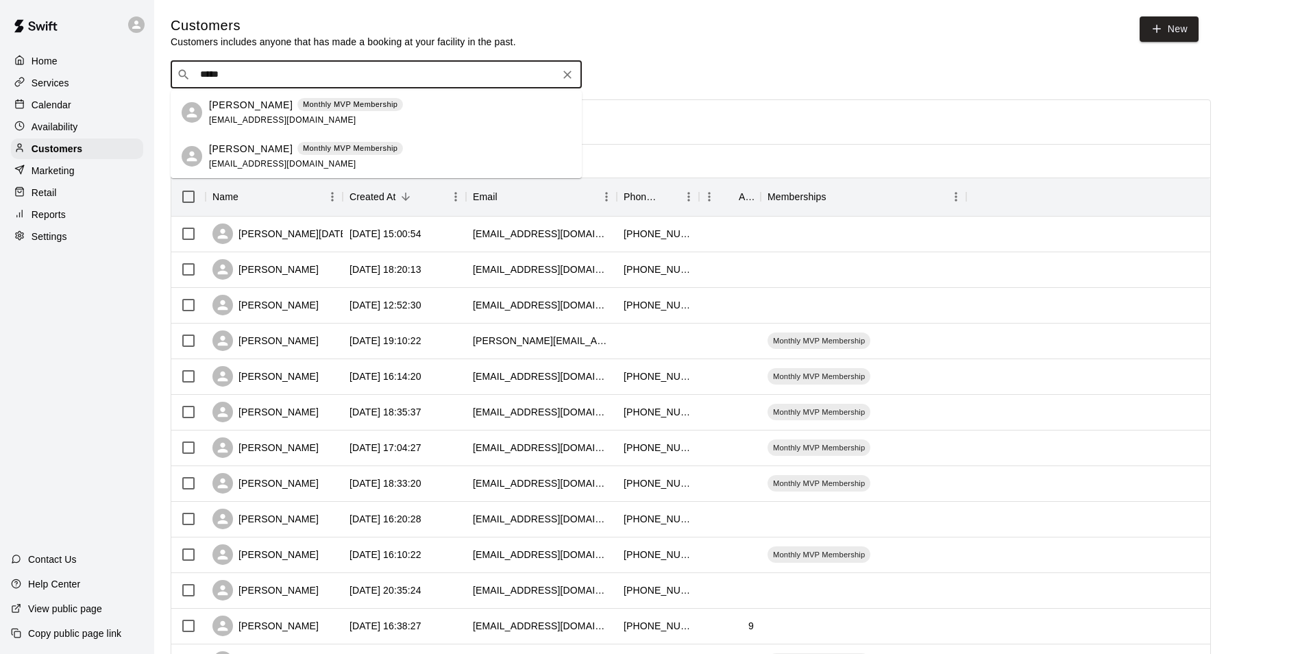
click at [249, 101] on p "[PERSON_NAME]" at bounding box center [251, 105] width 84 height 14
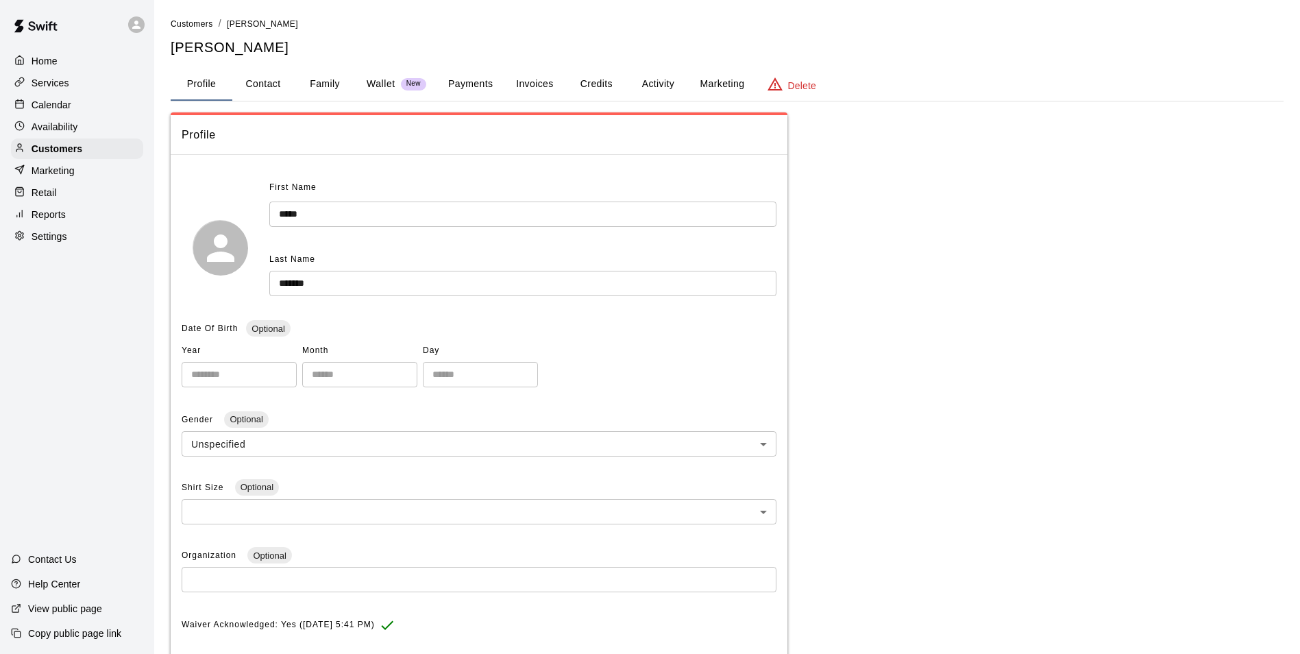
click at [315, 76] on button "Family" at bounding box center [325, 84] width 62 height 33
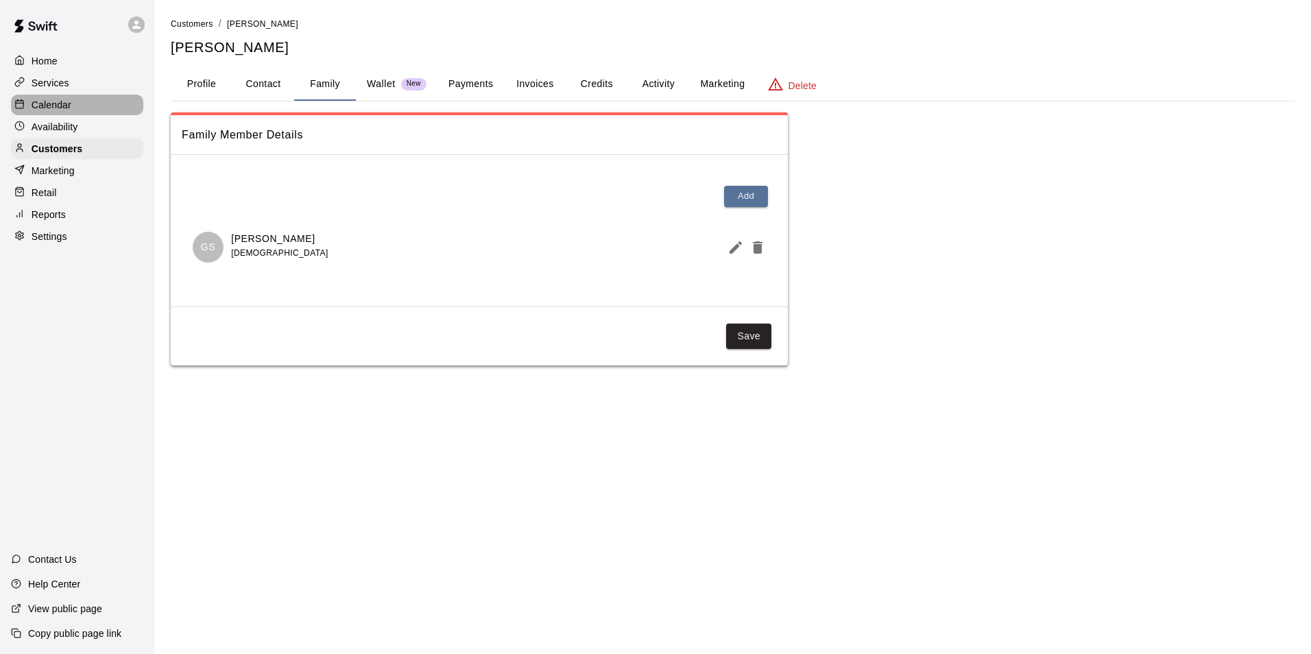
click at [79, 111] on div "Calendar" at bounding box center [77, 105] width 132 height 21
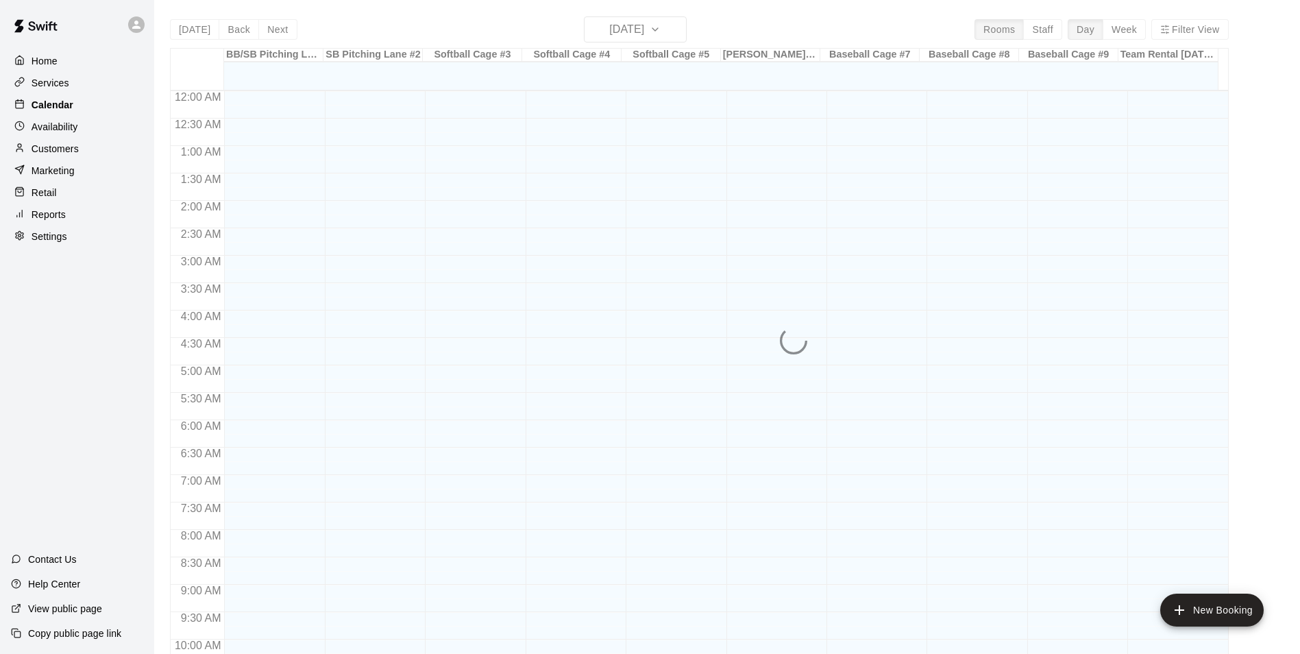
scroll to position [696, 0]
